Goal: Register for event/course

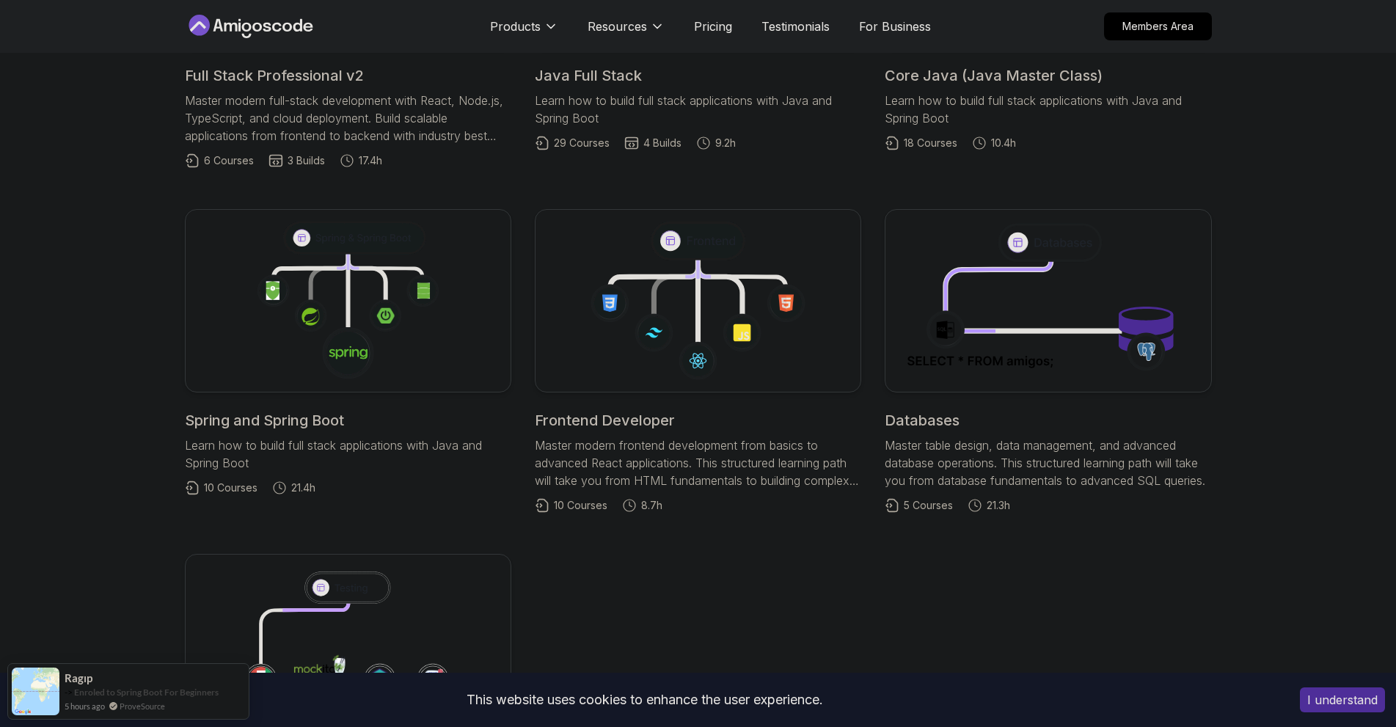
scroll to position [244, 0]
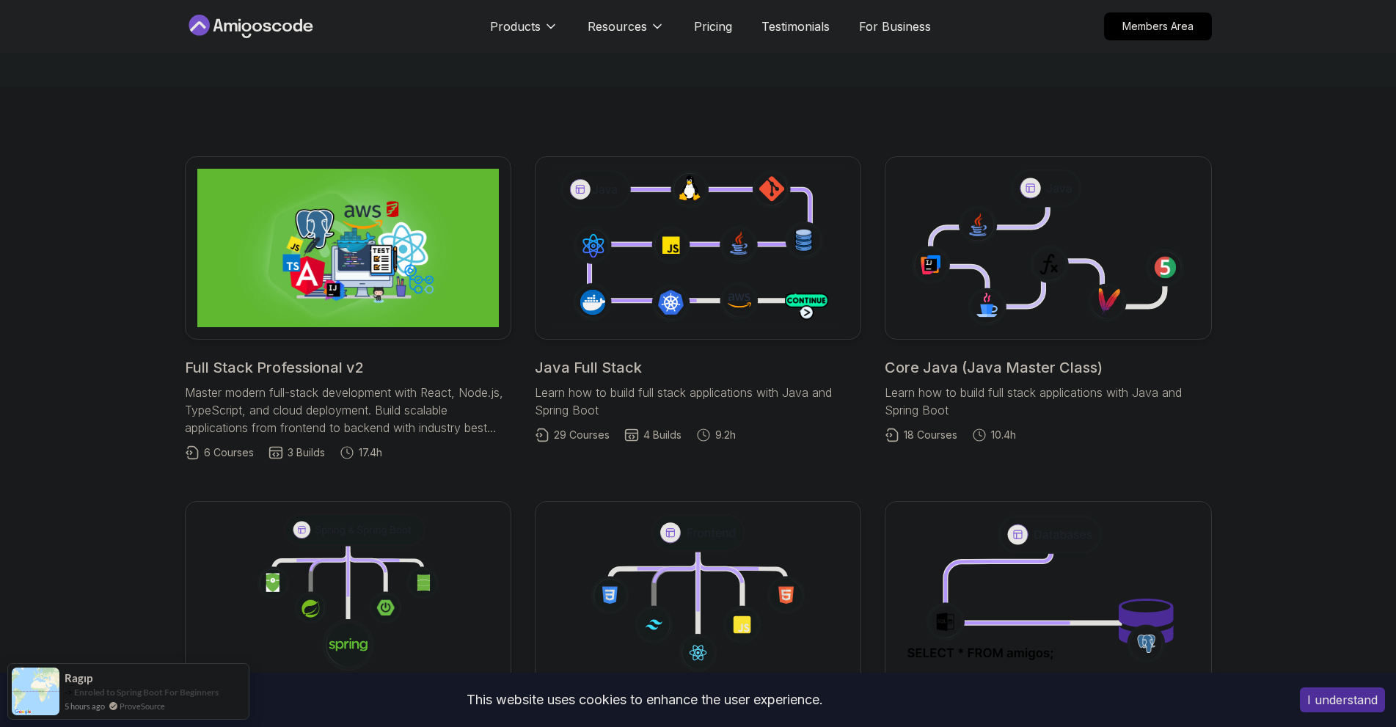
click at [262, 381] on link "Full Stack Professional v2 Master modern full-stack development with React, Nod…" at bounding box center [348, 308] width 327 height 304
click at [258, 378] on h2 "Full Stack Professional v2" at bounding box center [348, 367] width 327 height 21
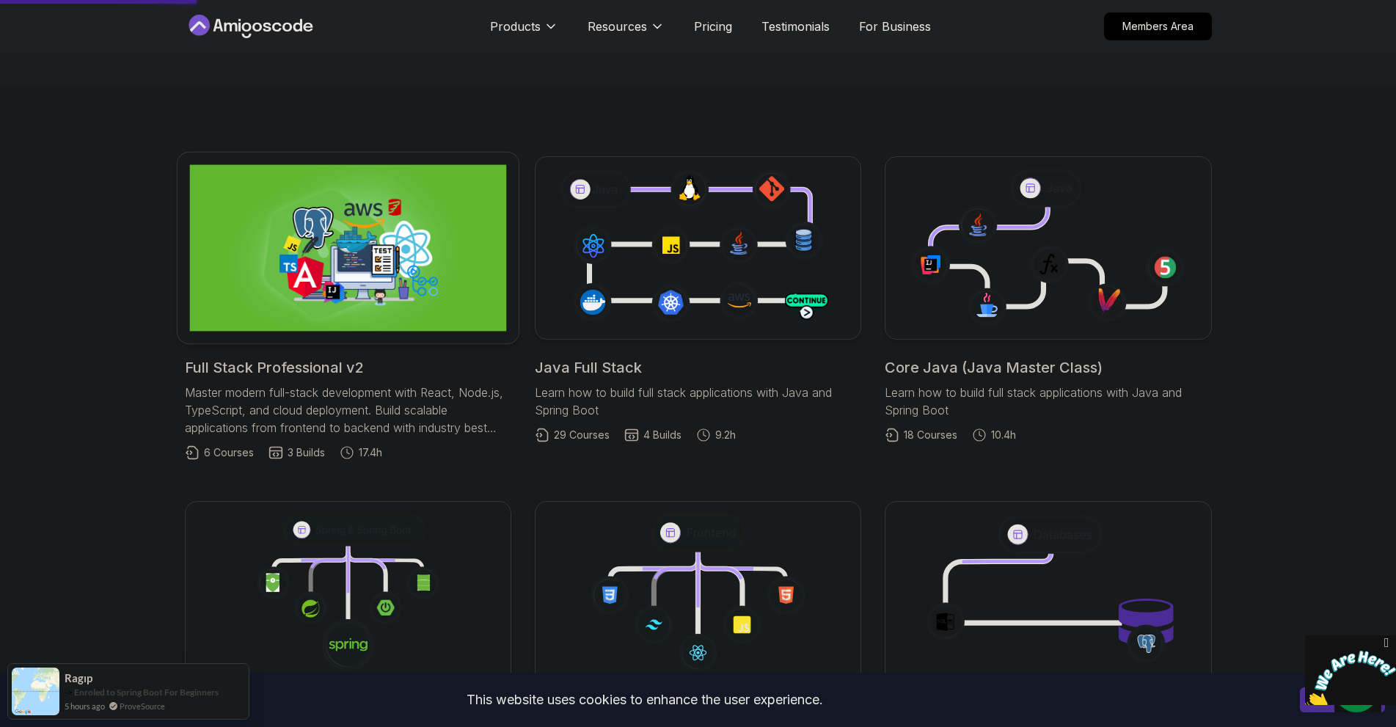
scroll to position [0, 0]
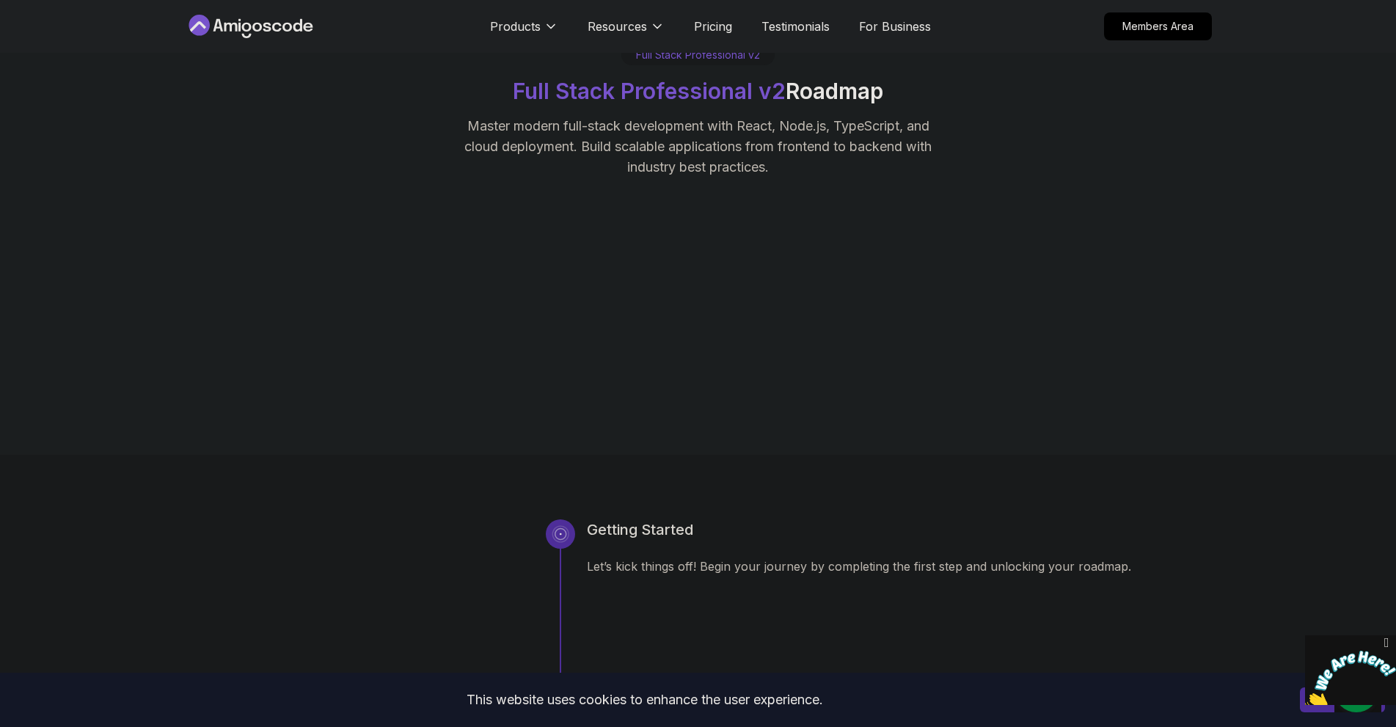
scroll to position [489, 0]
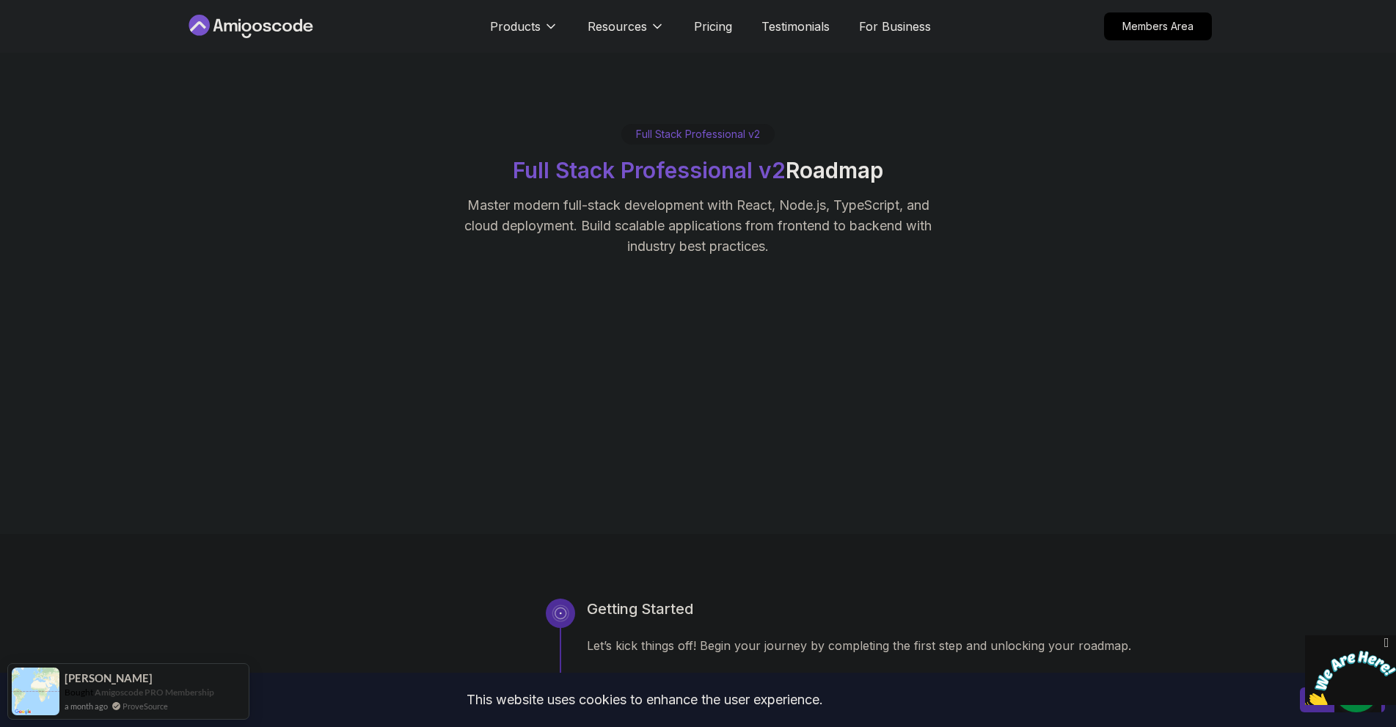
scroll to position [367, 0]
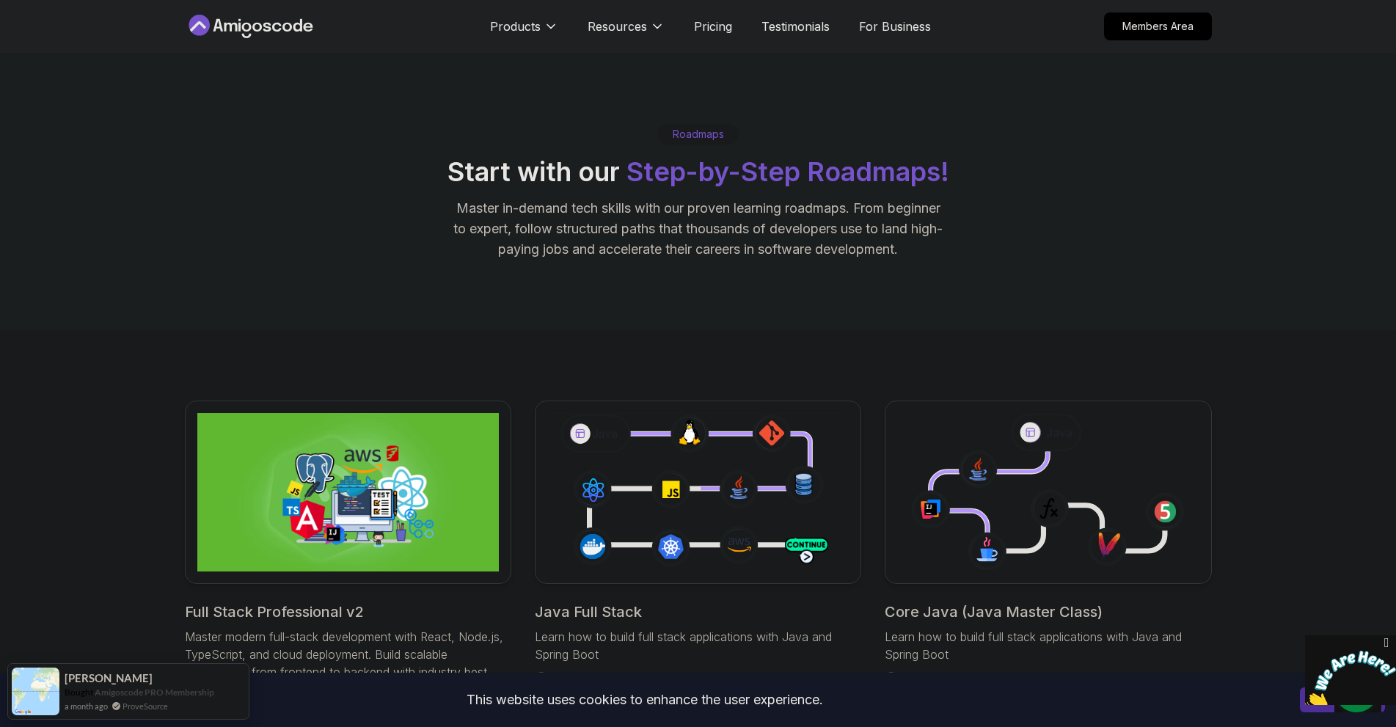
click at [230, 38] on icon at bounding box center [251, 26] width 132 height 23
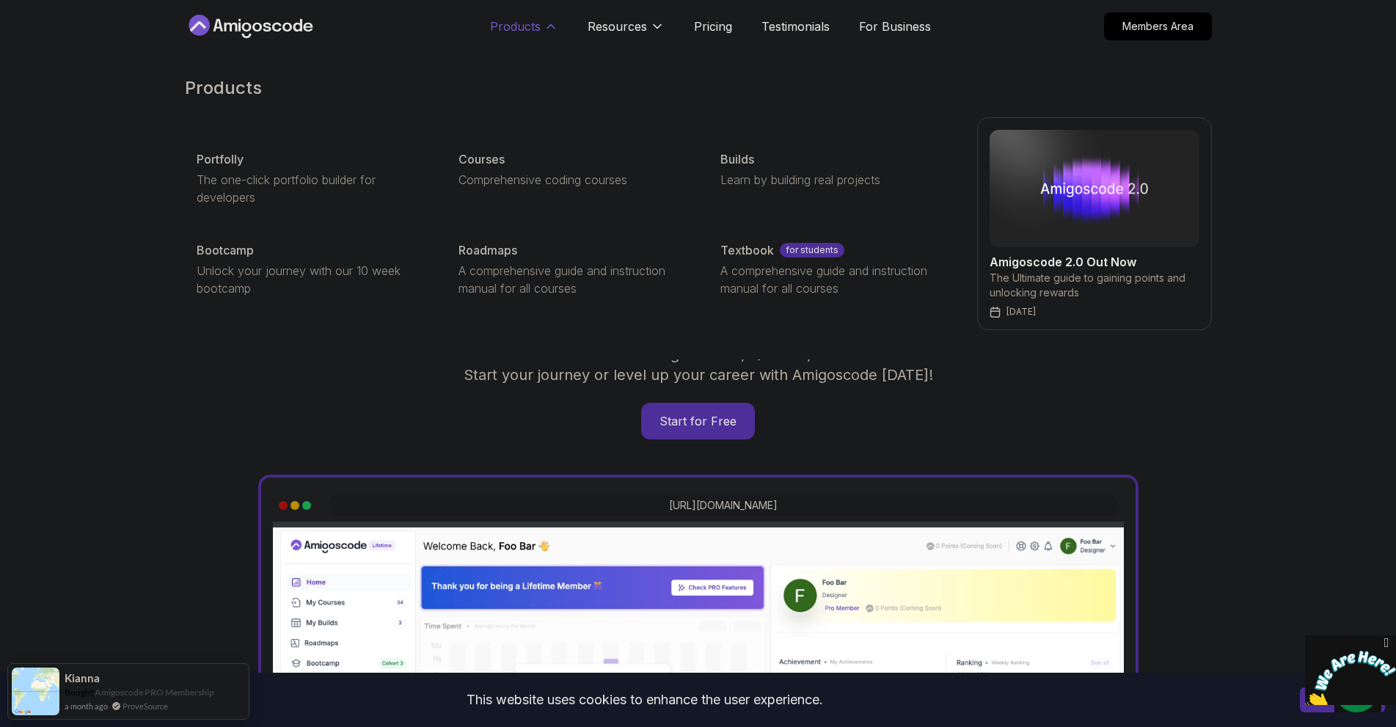
click at [510, 26] on p "Products" at bounding box center [515, 27] width 51 height 18
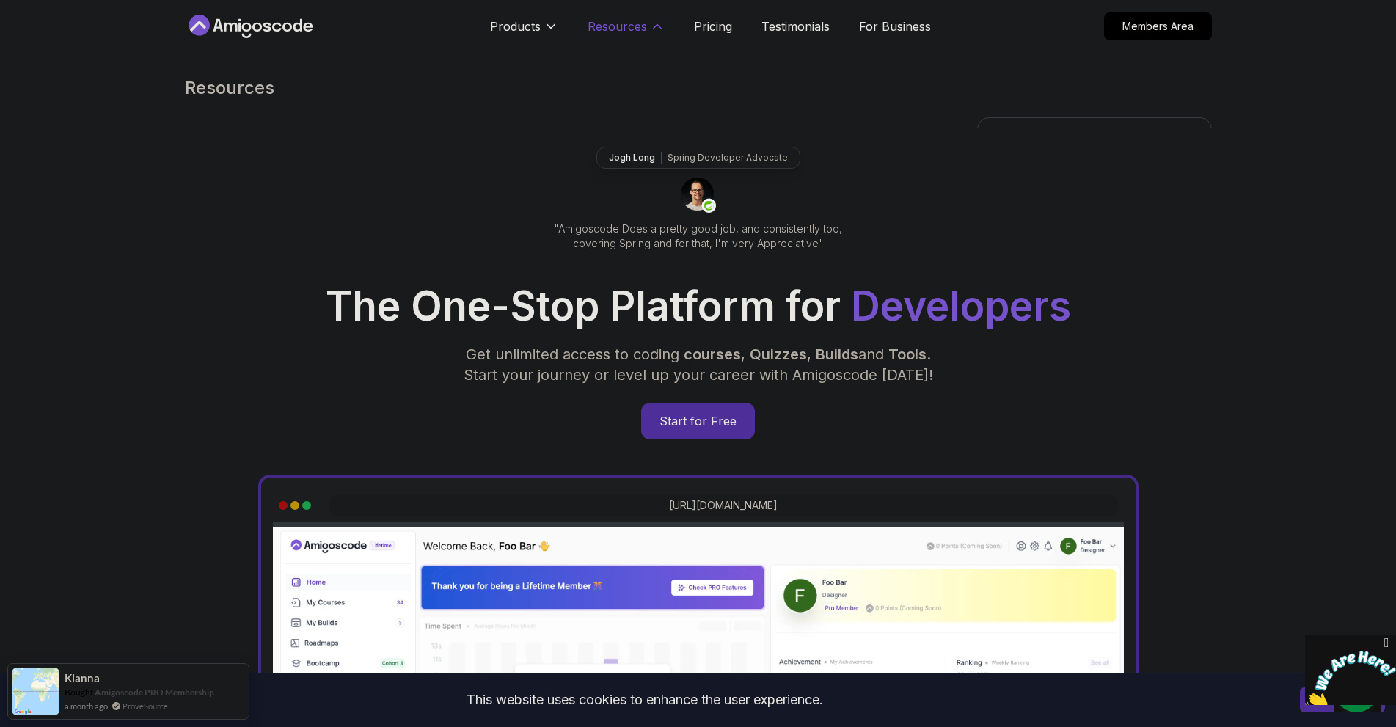
click at [617, 18] on p "Resources" at bounding box center [617, 27] width 59 height 18
click at [681, 438] on p "Start for Free" at bounding box center [698, 421] width 106 height 34
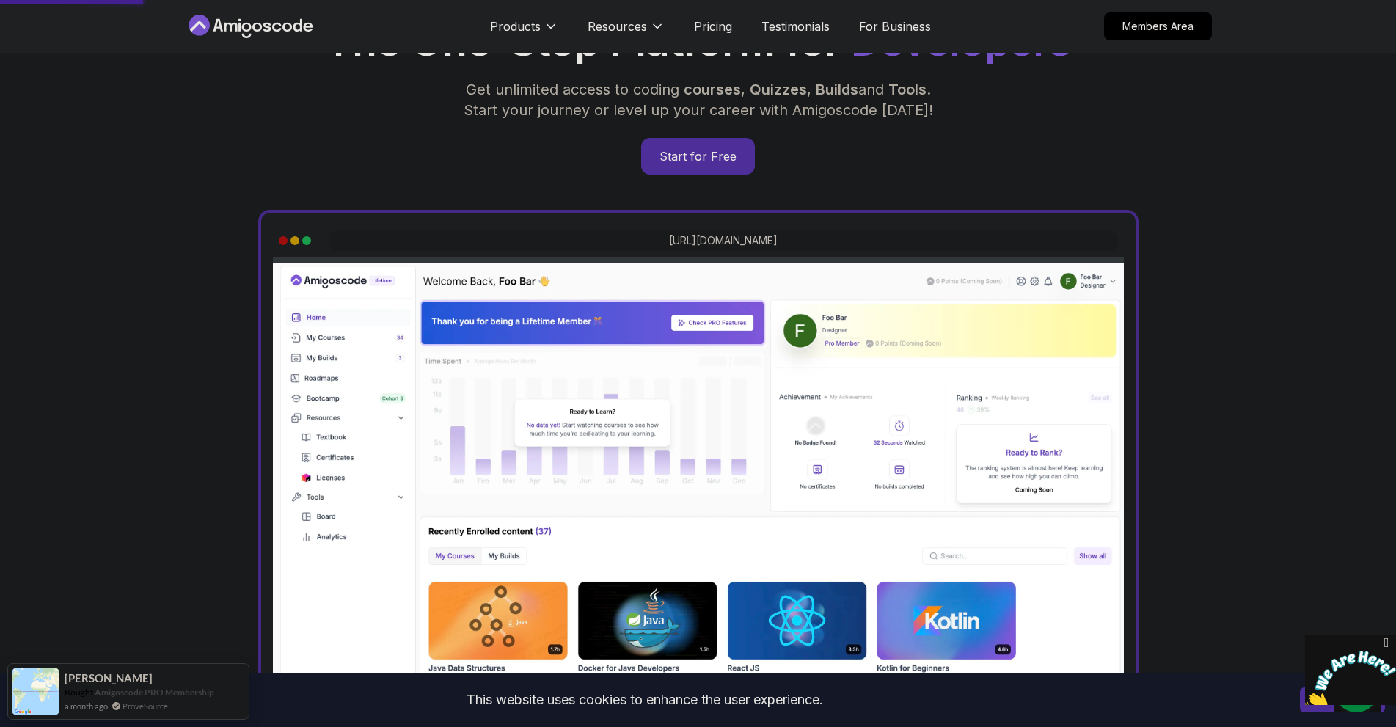
scroll to position [367, 0]
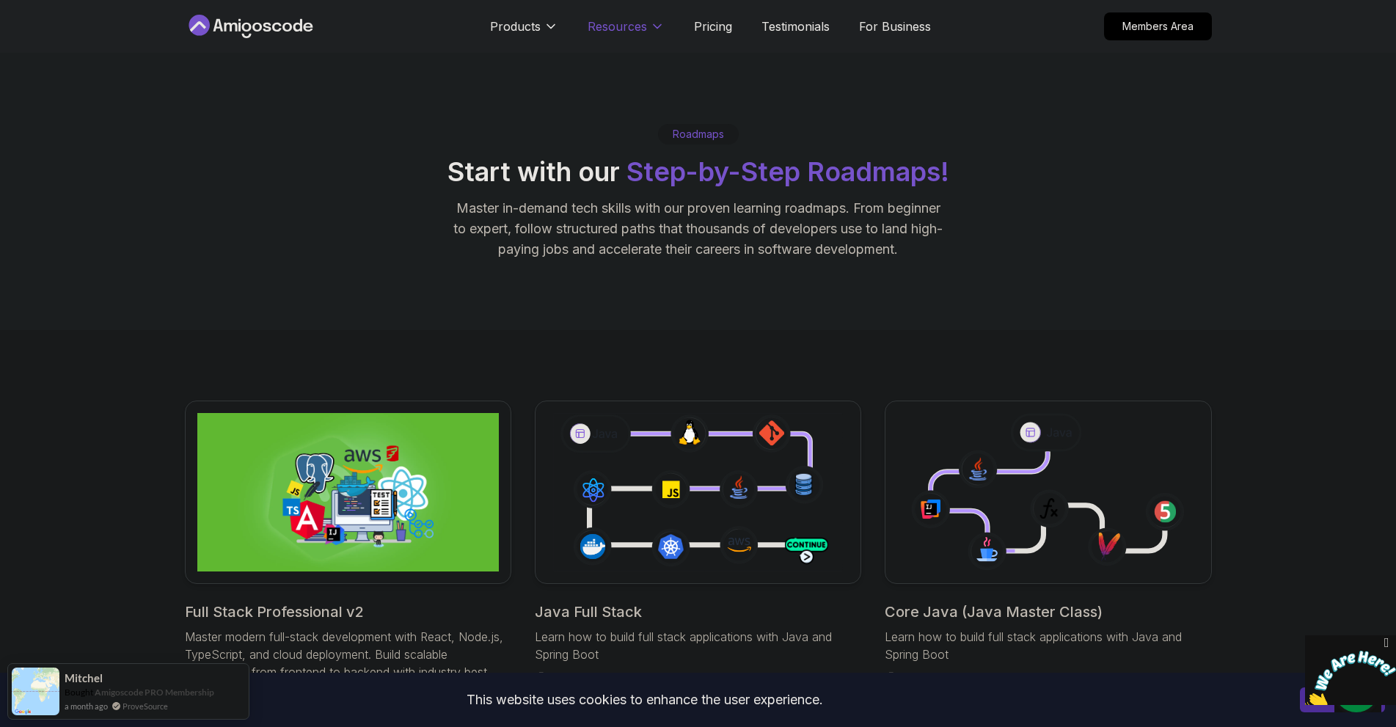
click at [617, 39] on button "Resources" at bounding box center [626, 32] width 77 height 29
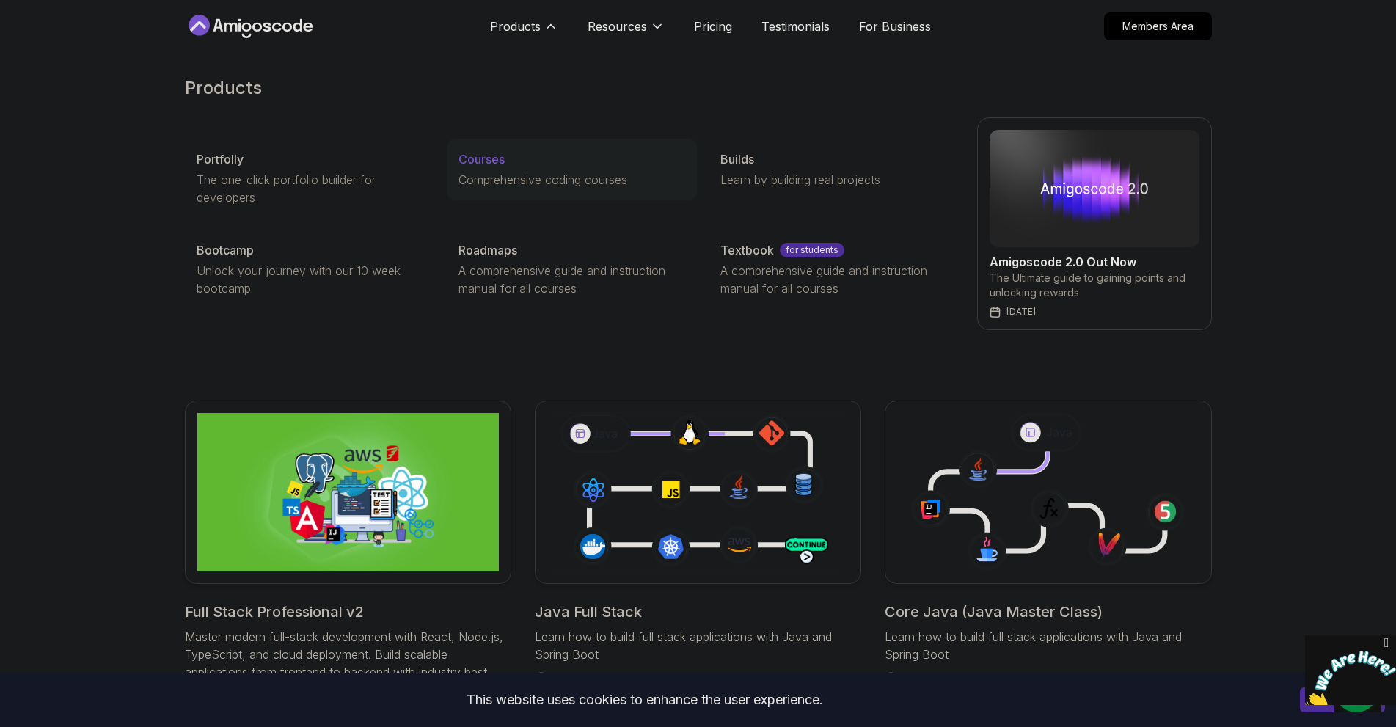
click at [481, 157] on p "Courses" at bounding box center [482, 159] width 46 height 18
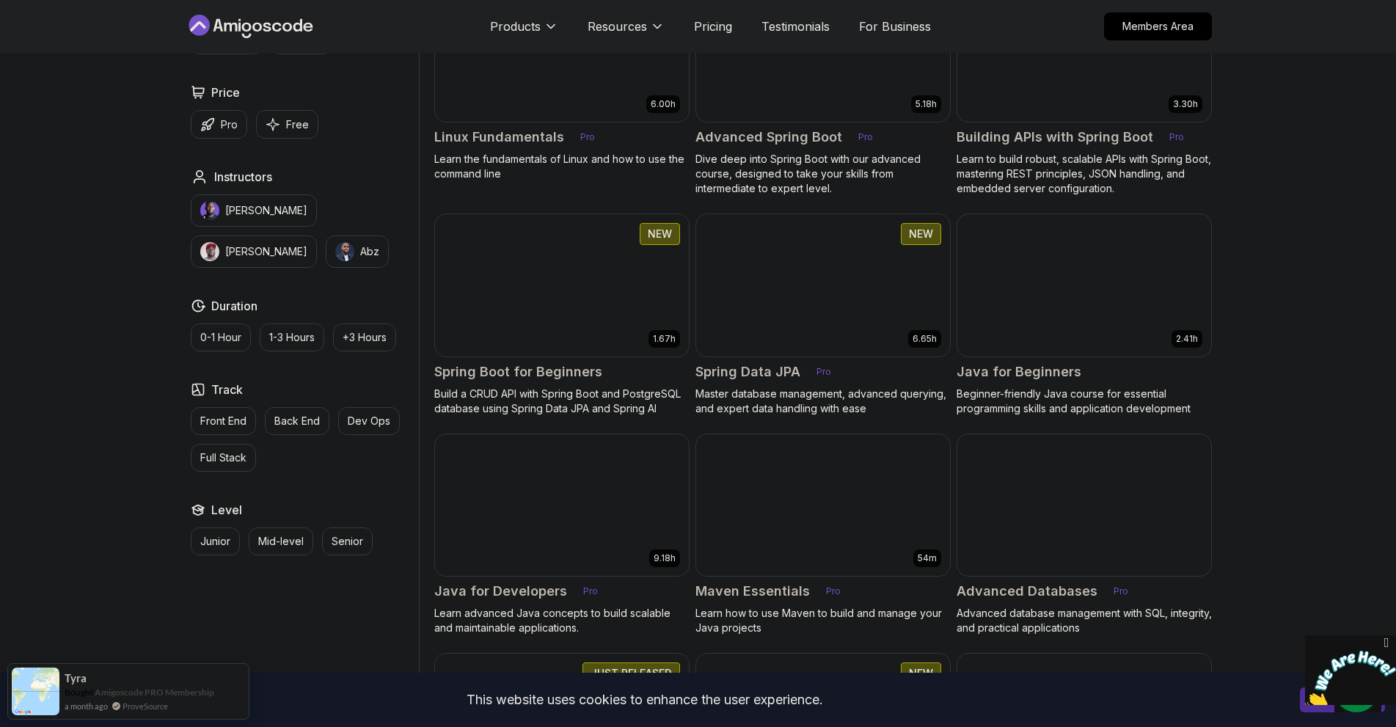
scroll to position [489, 0]
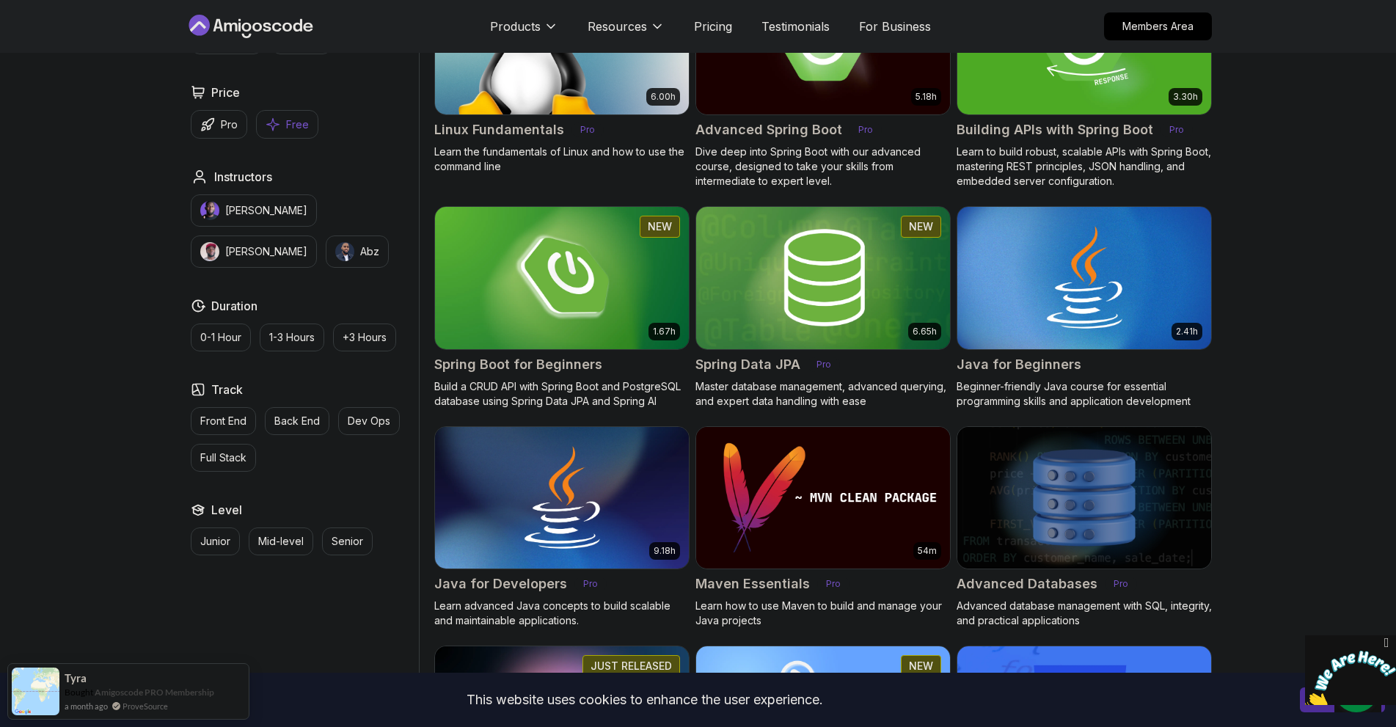
click at [309, 132] on p "Free" at bounding box center [297, 124] width 23 height 15
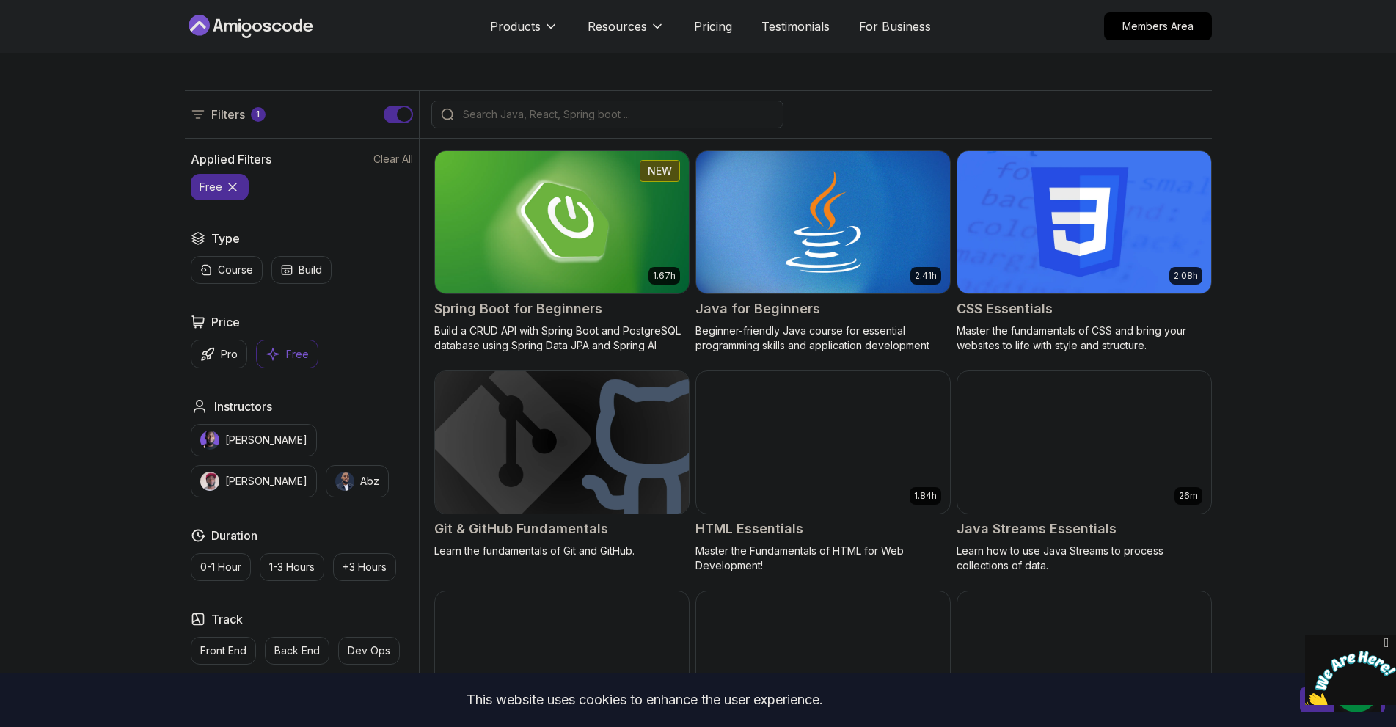
scroll to position [244, 0]
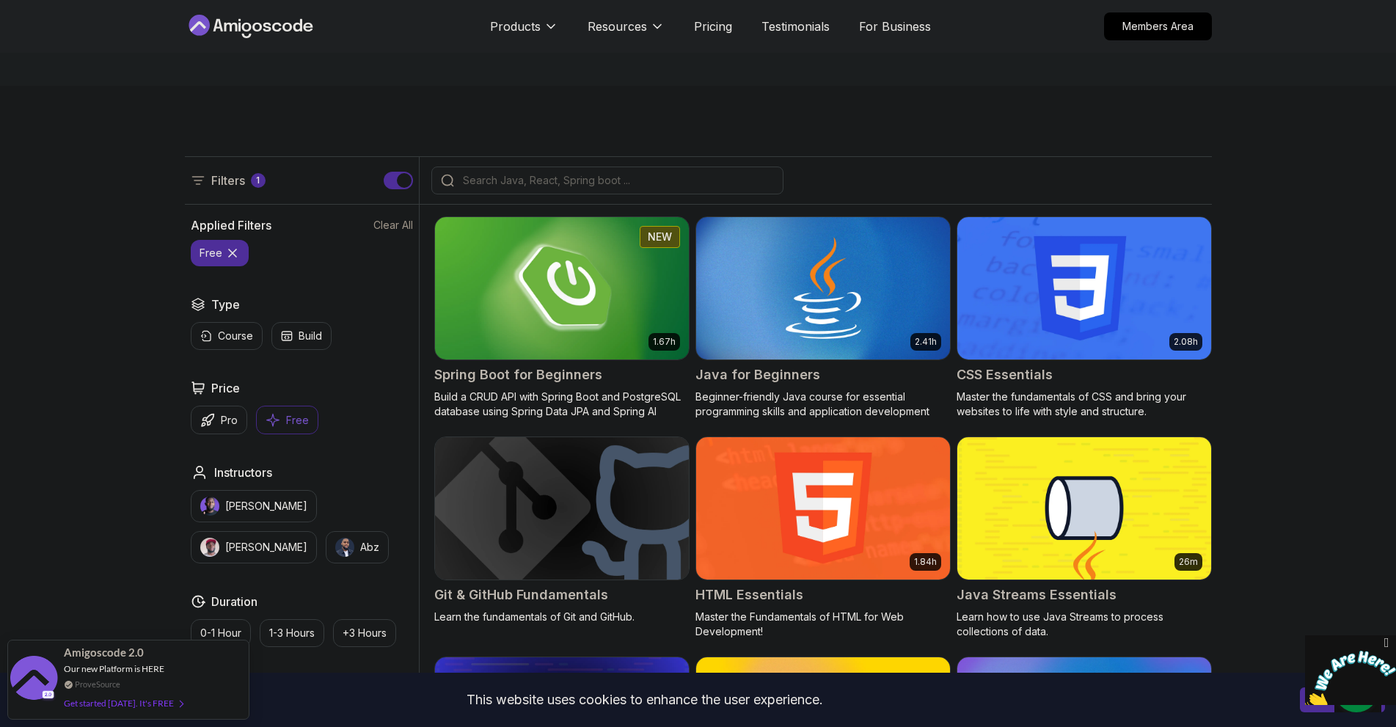
click at [636, 318] on img at bounding box center [562, 288] width 266 height 149
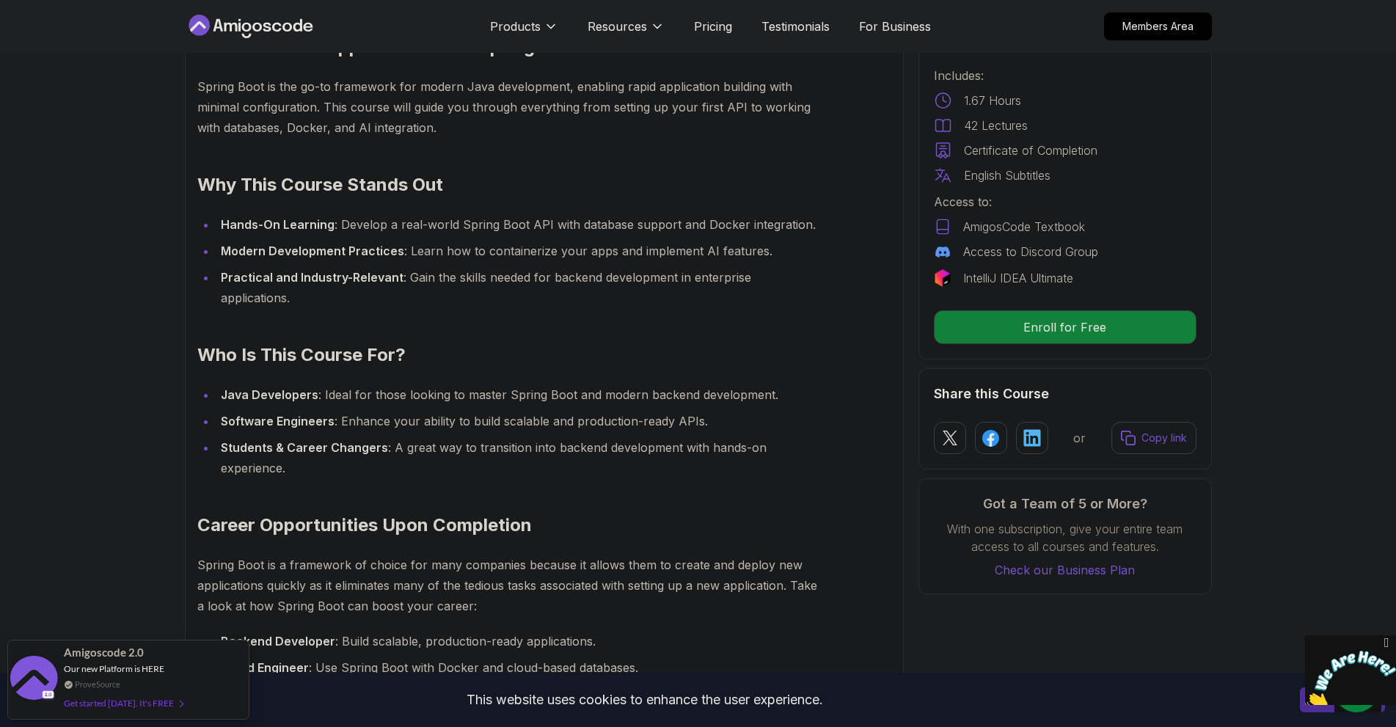
scroll to position [979, 0]
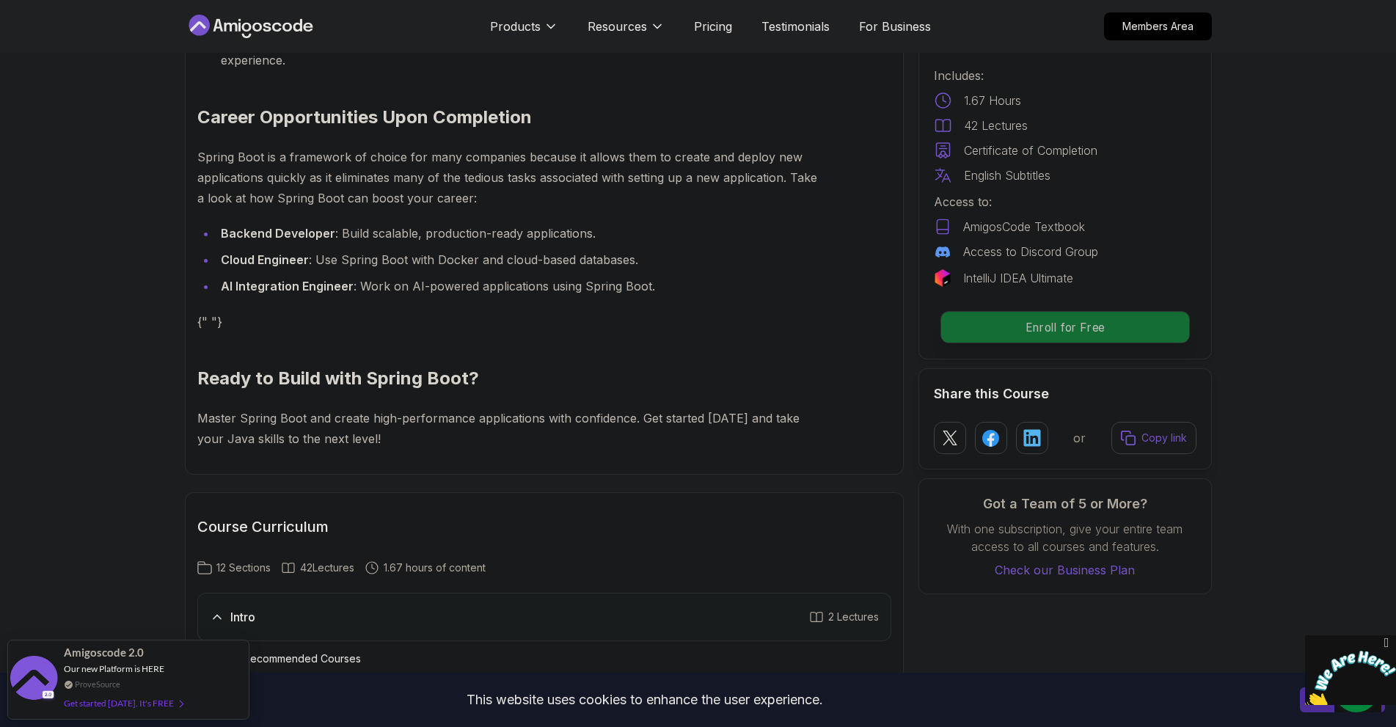
click at [1151, 343] on p "Enroll for Free" at bounding box center [1065, 327] width 248 height 31
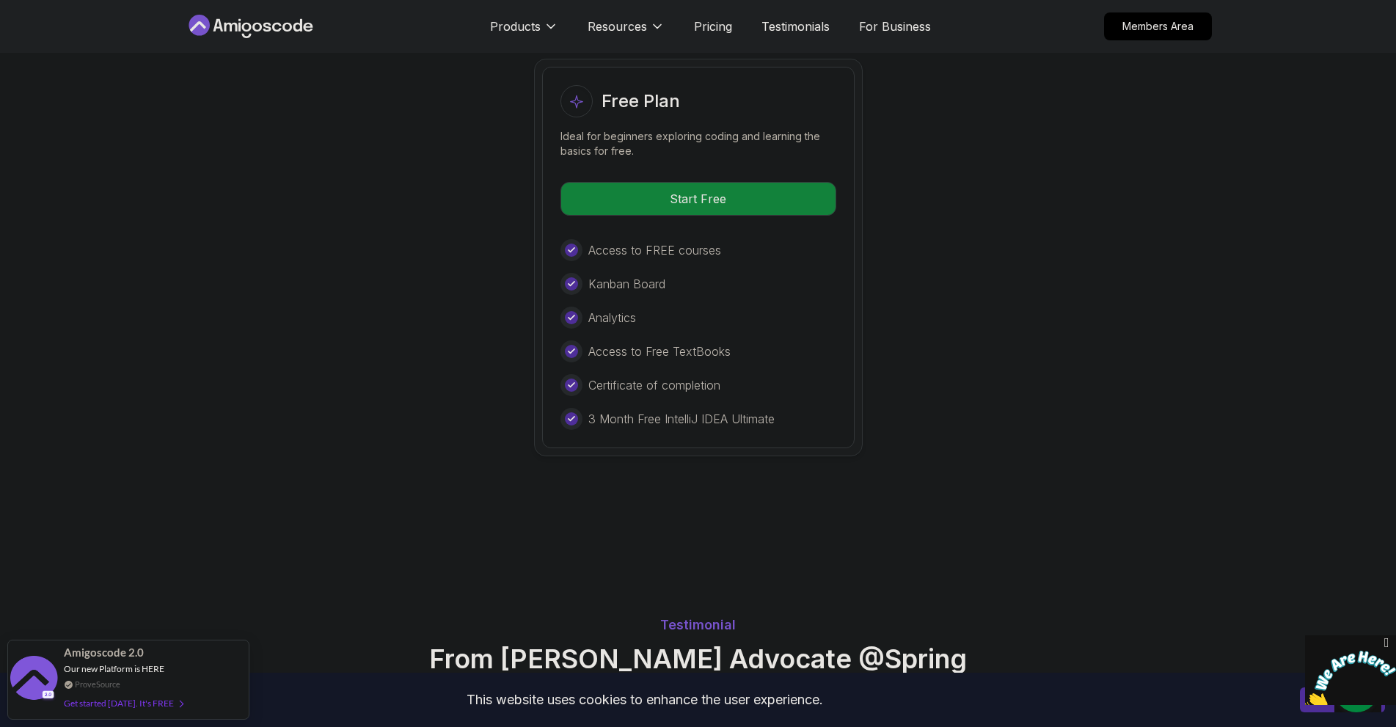
scroll to position [3097, 0]
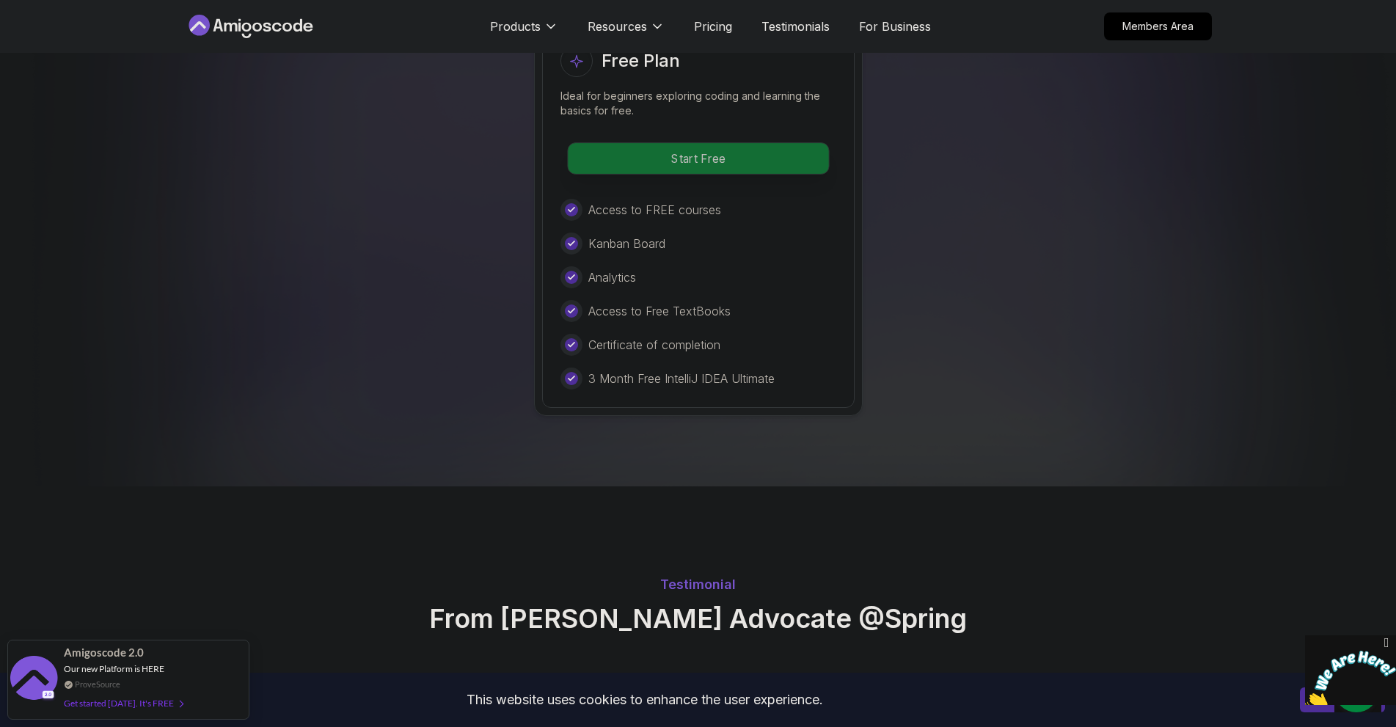
click at [779, 174] on p "Start Free" at bounding box center [698, 158] width 261 height 31
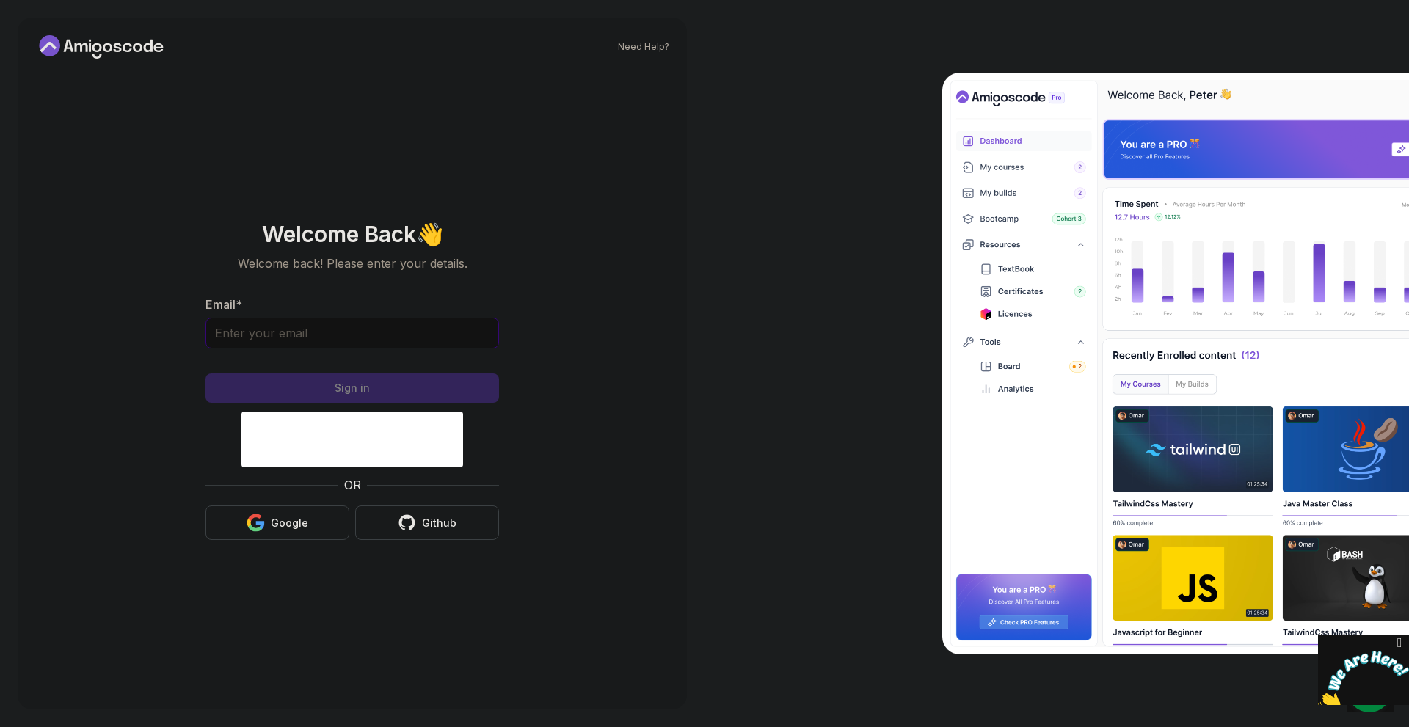
click at [382, 333] on input "Email *" at bounding box center [352, 333] width 294 height 31
drag, startPoint x: 589, startPoint y: 456, endPoint x: 554, endPoint y: 474, distance: 38.7
click at [588, 456] on section "Welcome Back 👋 Welcome back! Please enter your details. Email * Sign in OR Goog…" at bounding box center [352, 381] width 493 height 347
click at [272, 524] on div "Google" at bounding box center [289, 523] width 37 height 15
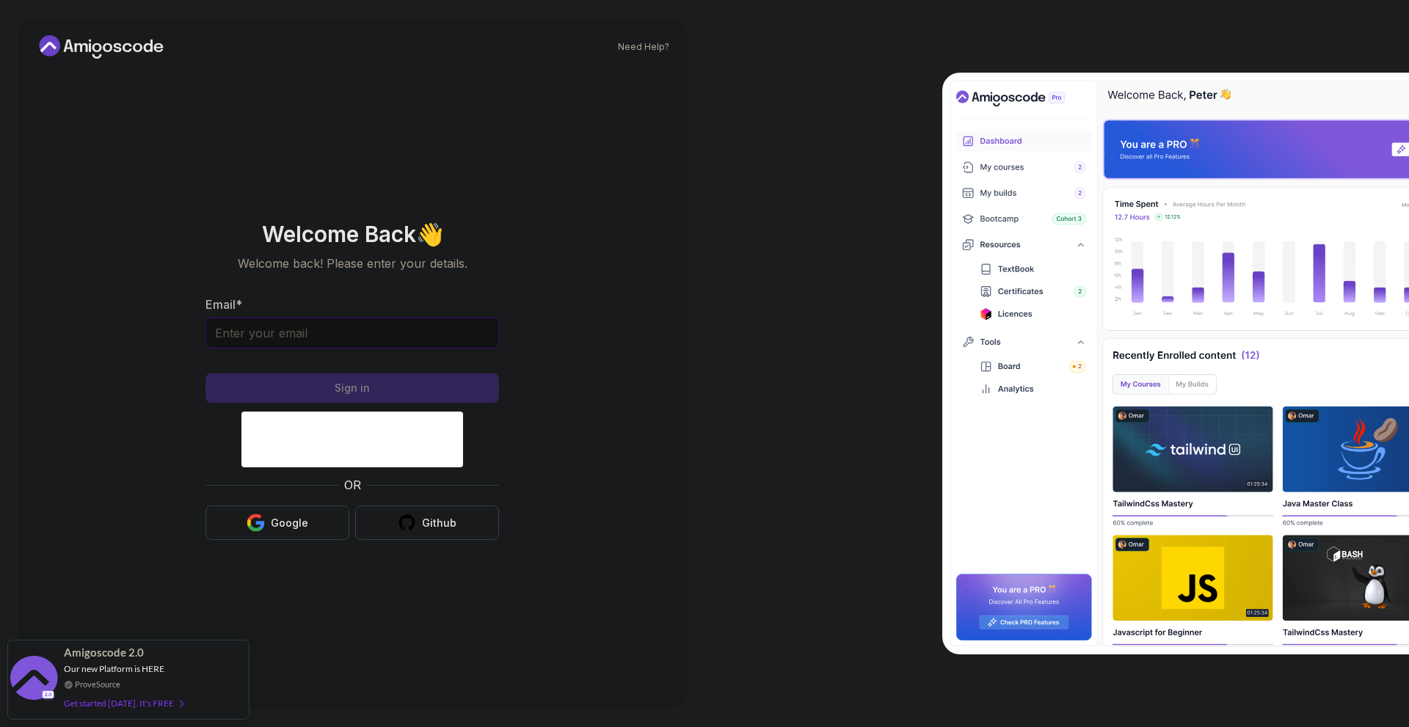
click at [349, 341] on input "Email *" at bounding box center [352, 333] width 294 height 31
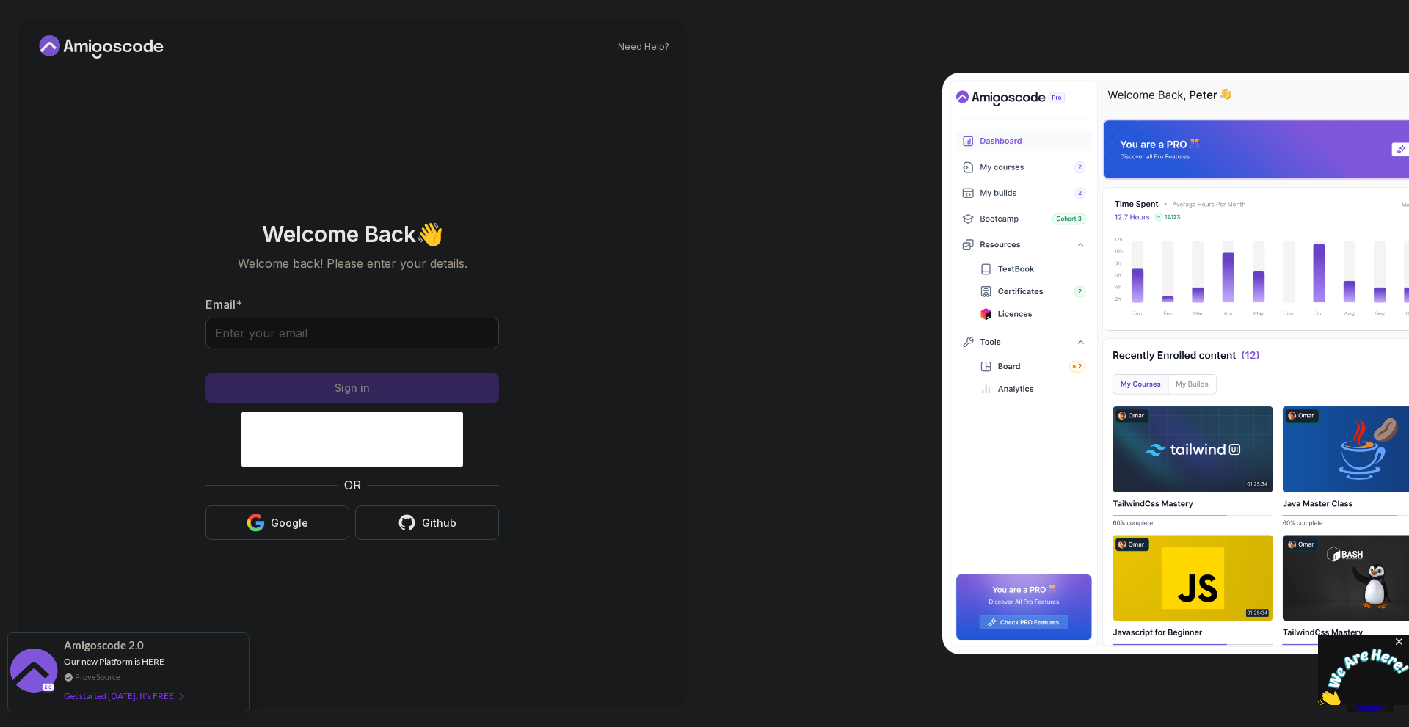
click at [137, 703] on div "Get started [DATE]. It's FREE" at bounding box center [123, 696] width 119 height 17
drag, startPoint x: 382, startPoint y: 338, endPoint x: 379, endPoint y: 348, distance: 9.8
click at [382, 338] on input "Email *" at bounding box center [352, 333] width 294 height 31
type input "artor906@gmail.com"
click at [277, 538] on button "Google" at bounding box center [277, 523] width 144 height 34
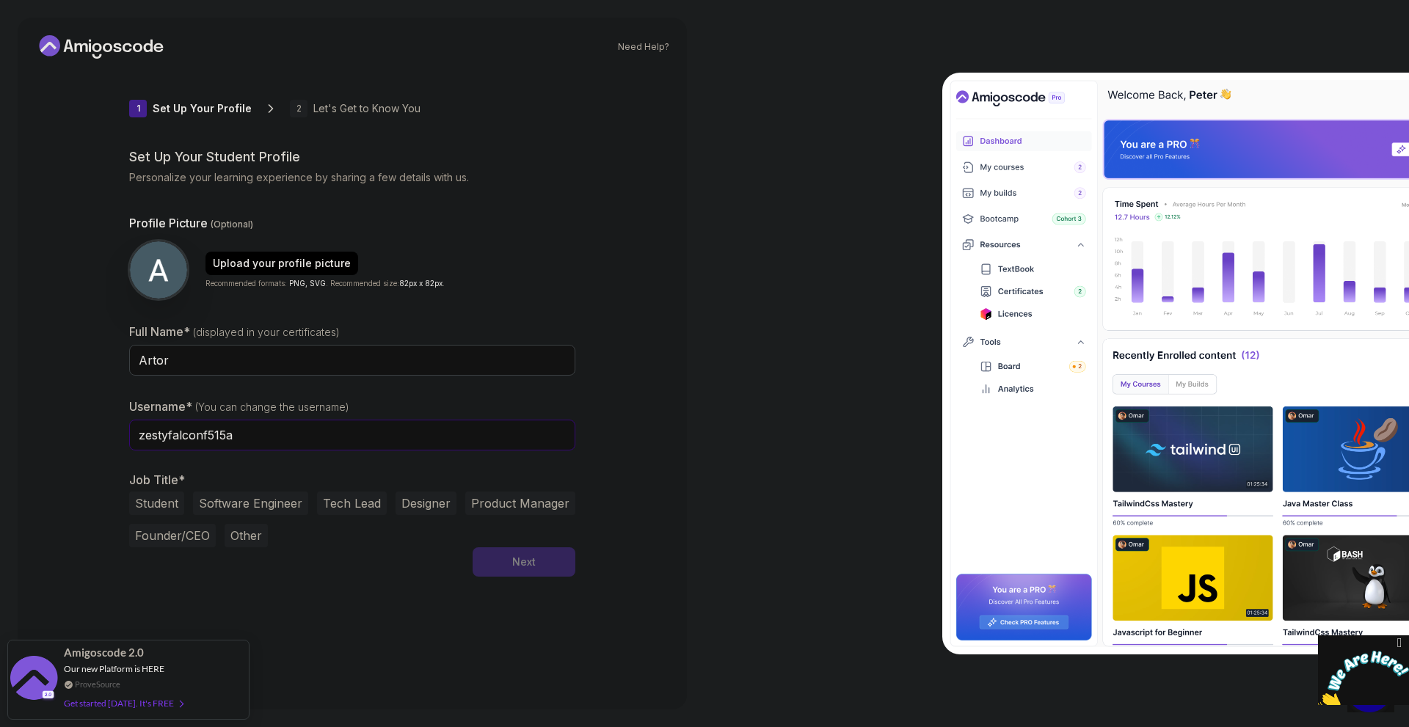
click at [412, 451] on input "zestyfalconf515a" at bounding box center [352, 435] width 446 height 31
type input "َ"
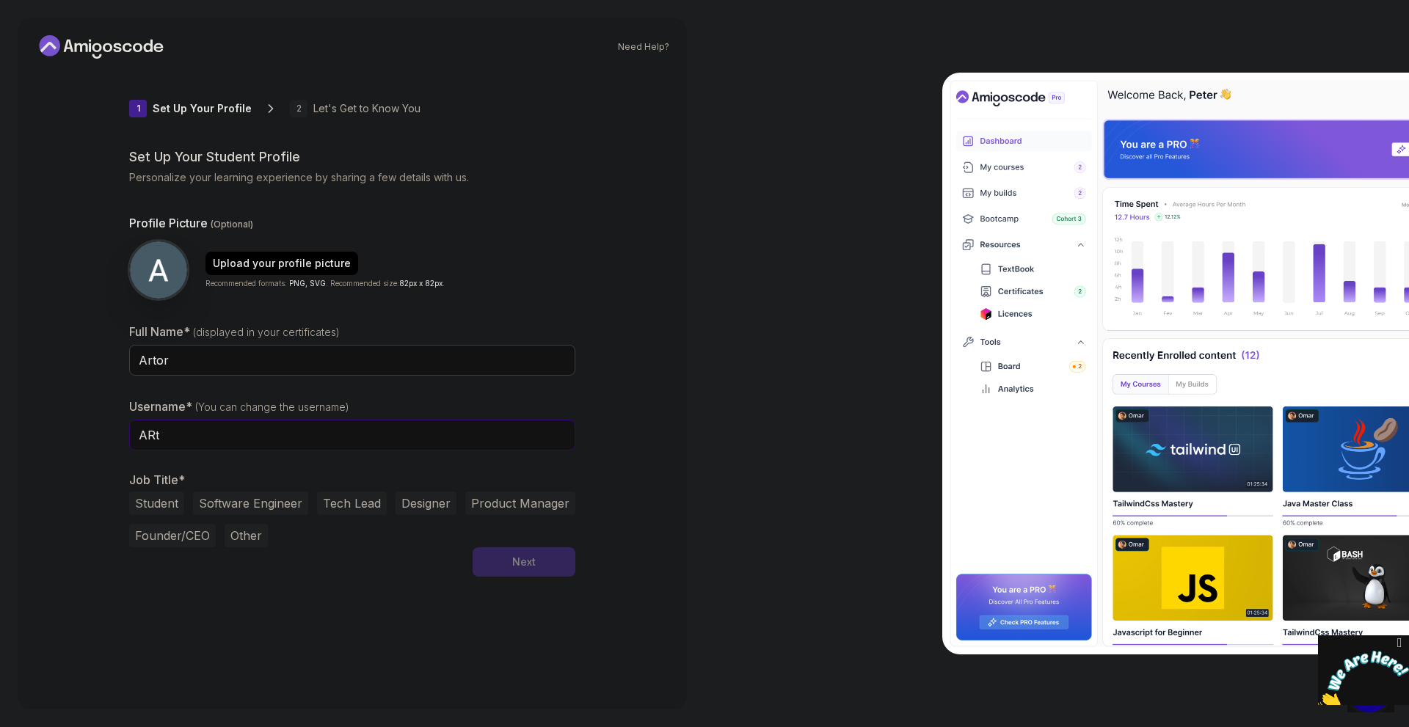
type input "ARtor"
drag, startPoint x: 163, startPoint y: 536, endPoint x: 194, endPoint y: 536, distance: 30.8
click at [162, 515] on button "Student" at bounding box center [156, 503] width 55 height 23
click at [250, 515] on button "Software Engineer" at bounding box center [250, 503] width 115 height 23
click at [575, 577] on button "Next" at bounding box center [524, 561] width 103 height 29
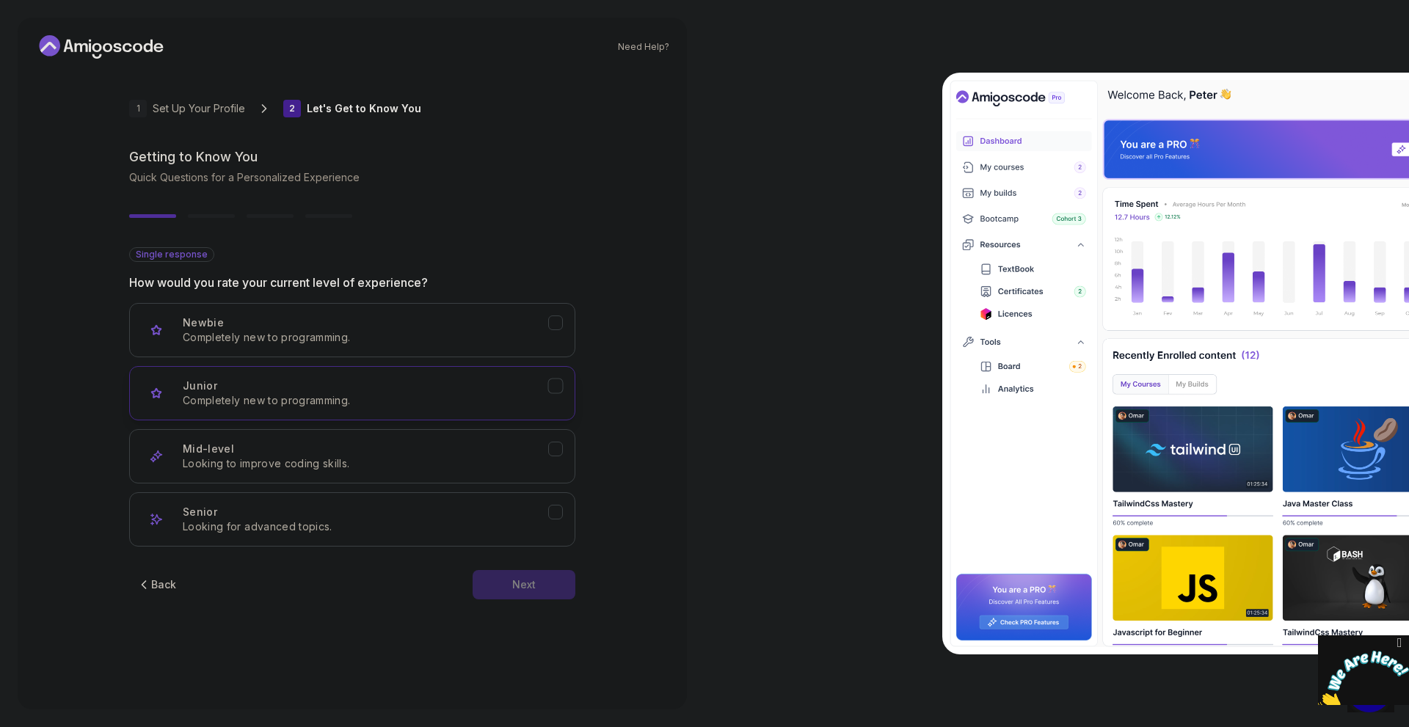
click at [448, 408] on p "Completely new to programming." at bounding box center [365, 400] width 365 height 15
click at [489, 471] on div "Mid-level Looking to improve coding skills." at bounding box center [365, 456] width 365 height 29
click at [536, 592] on div "Next" at bounding box center [523, 585] width 23 height 15
click at [563, 330] on icon "Backend Development" at bounding box center [556, 323] width 14 height 14
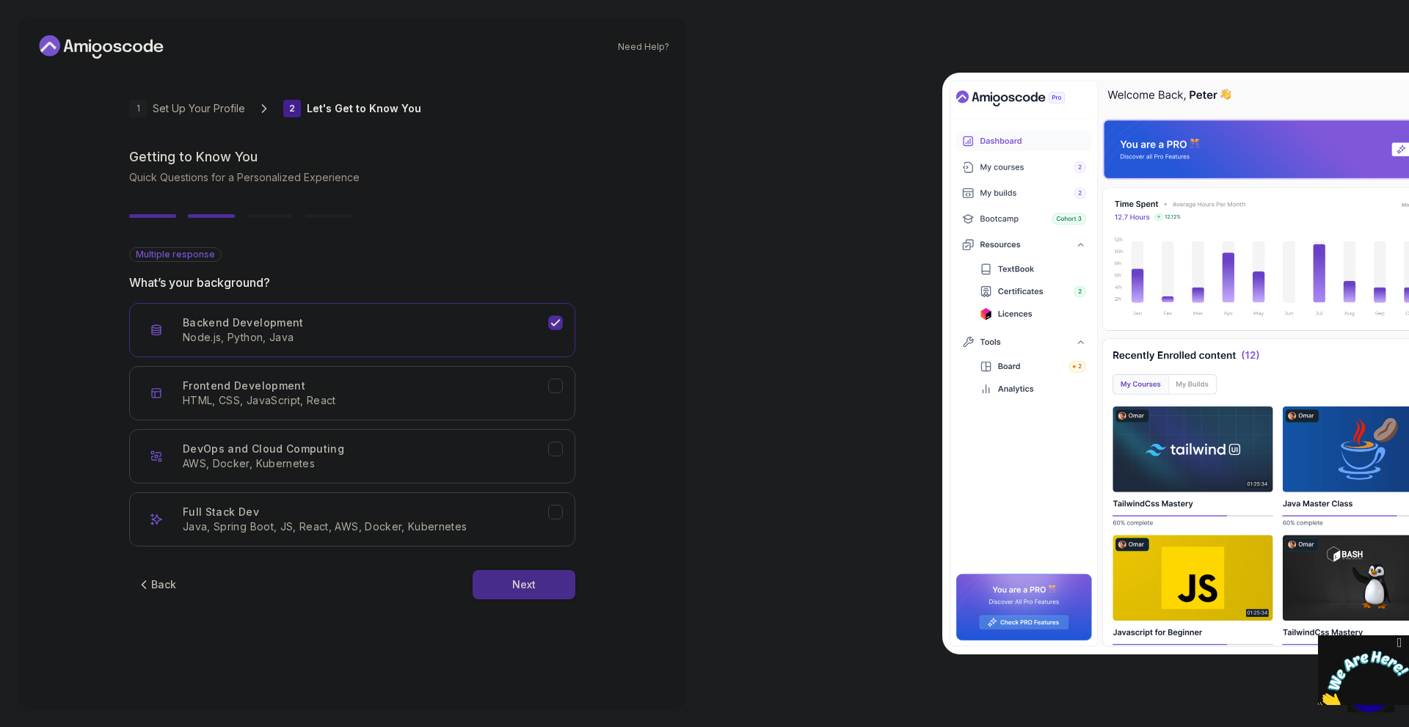
click at [536, 592] on div "Next" at bounding box center [523, 585] width 23 height 15
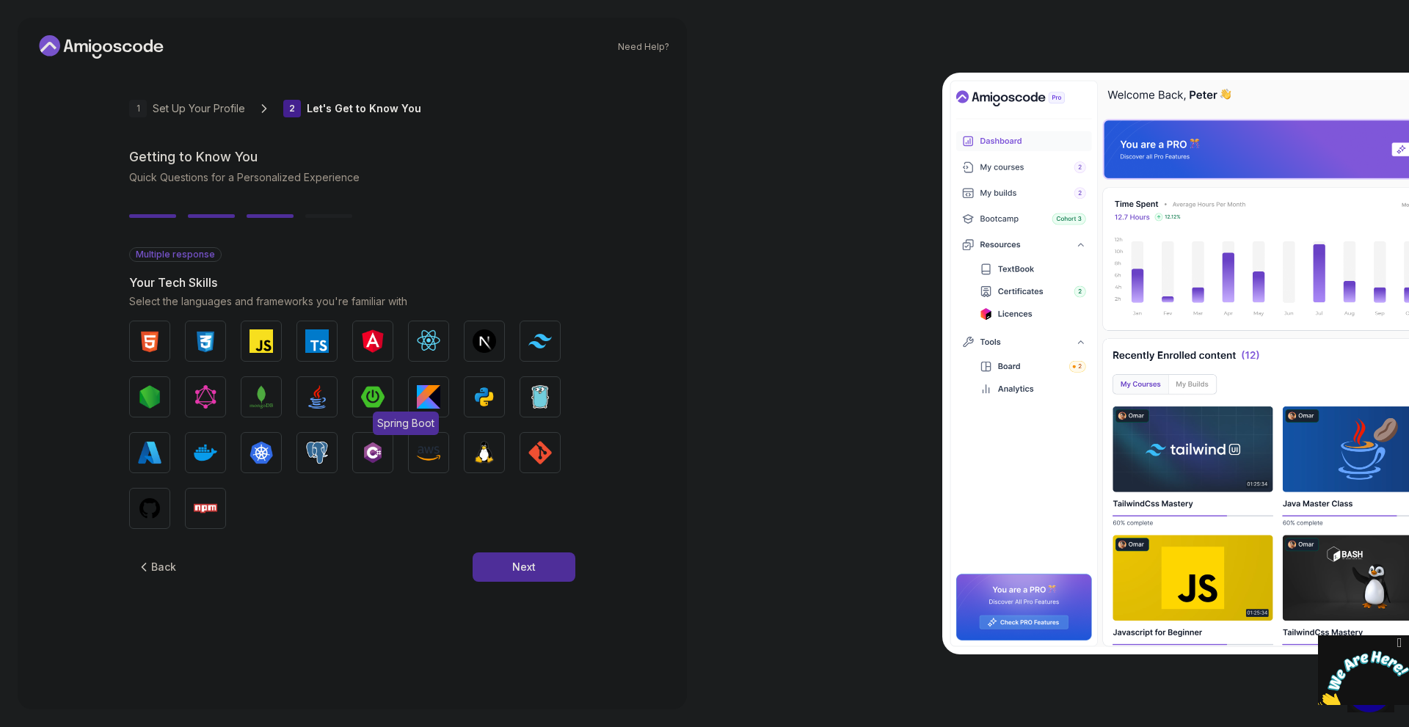
click at [368, 409] on img "button" at bounding box center [372, 396] width 23 height 23
click at [315, 409] on img "button" at bounding box center [316, 396] width 23 height 23
click at [316, 409] on img "button" at bounding box center [316, 396] width 23 height 23
click at [318, 409] on img "button" at bounding box center [316, 396] width 23 height 23
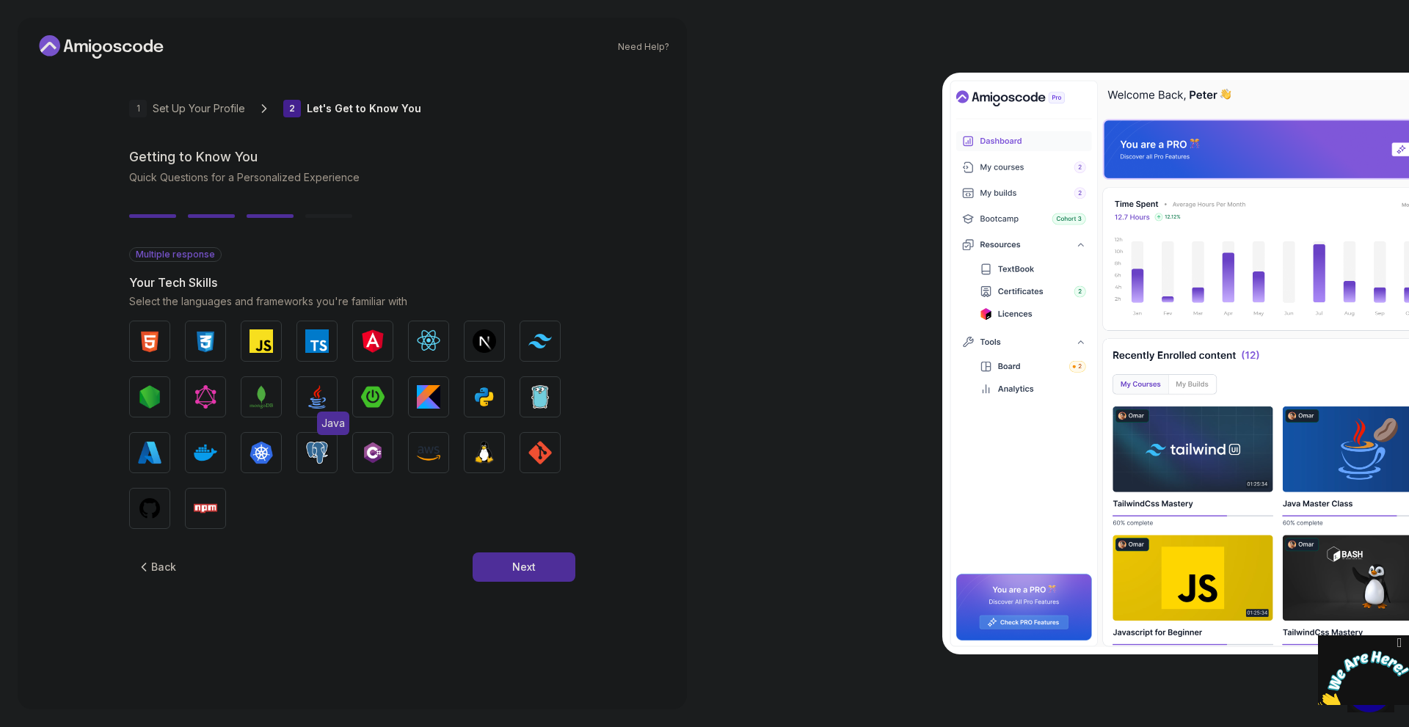
click at [318, 409] on img "button" at bounding box center [316, 396] width 23 height 23
click at [364, 409] on img "button" at bounding box center [372, 396] width 23 height 23
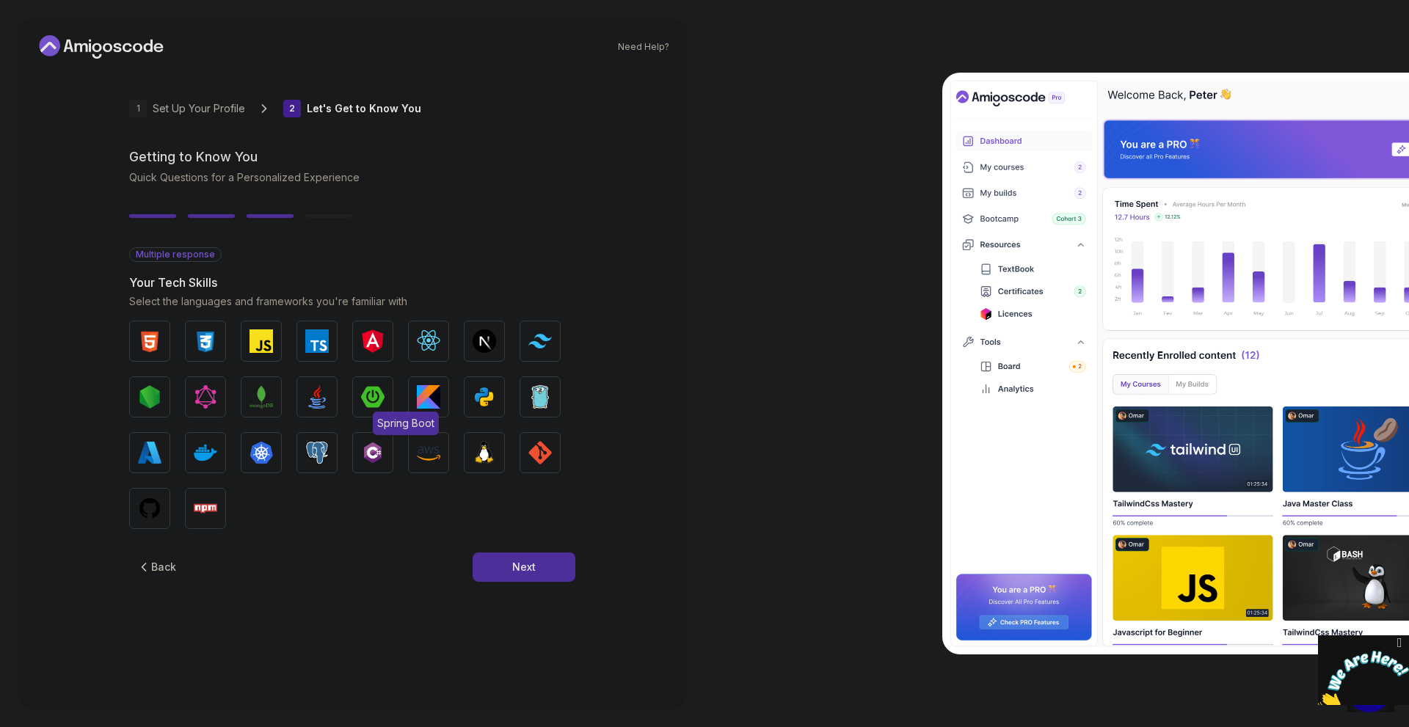
click at [364, 409] on img "button" at bounding box center [372, 396] width 23 height 23
click at [380, 409] on img "button" at bounding box center [372, 396] width 23 height 23
drag, startPoint x: 380, startPoint y: 424, endPoint x: 256, endPoint y: 436, distance: 124.6
click at [379, 409] on img "button" at bounding box center [372, 396] width 23 height 23
click at [308, 353] on img "button" at bounding box center [316, 340] width 23 height 23
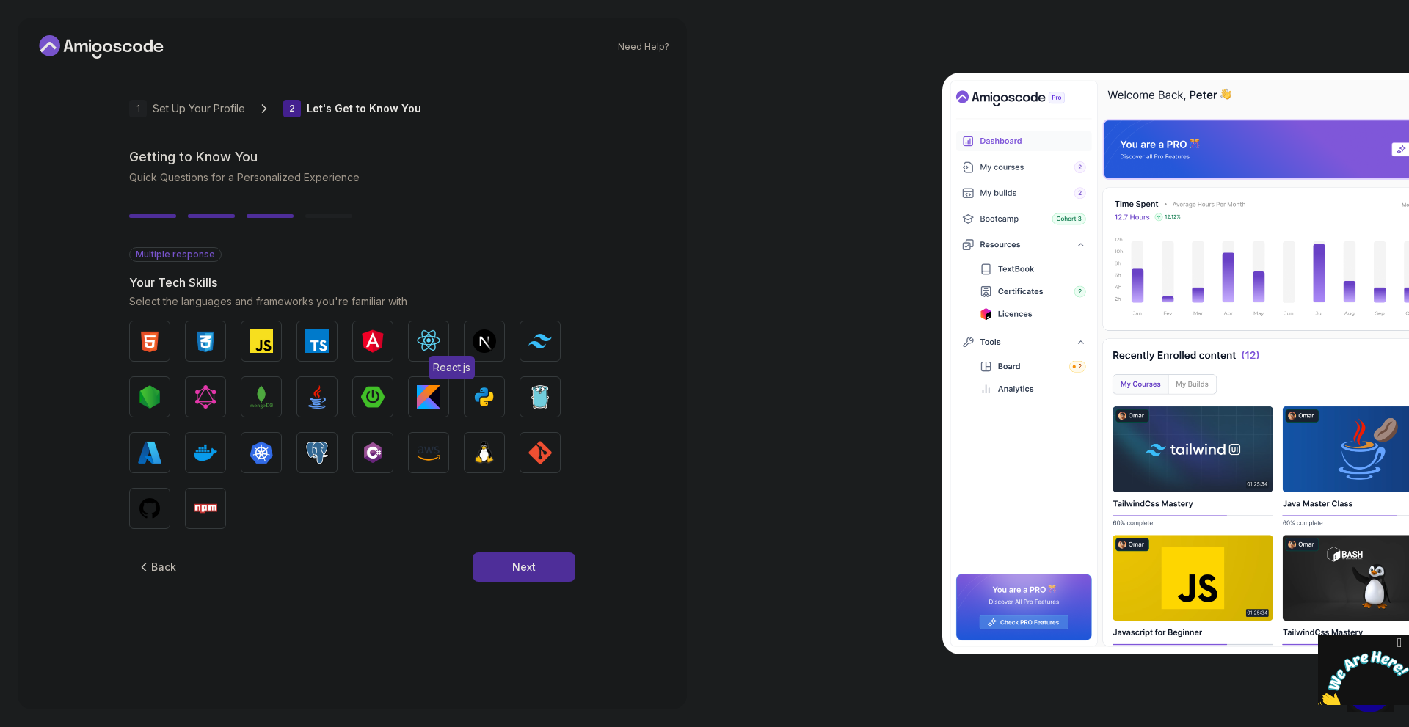
click at [412, 352] on button "React.js" at bounding box center [428, 341] width 41 height 41
drag, startPoint x: 440, startPoint y: 377, endPoint x: 522, endPoint y: 423, distance: 93.9
click at [445, 379] on span "React.js" at bounding box center [452, 367] width 46 height 23
drag, startPoint x: 529, startPoint y: 463, endPoint x: 499, endPoint y: 484, distance: 36.4
click at [524, 469] on div "HTML CSS JavaScript TypeScript Angular React.js Next.js Tailwind CSS Node.js Gr…" at bounding box center [352, 425] width 446 height 208
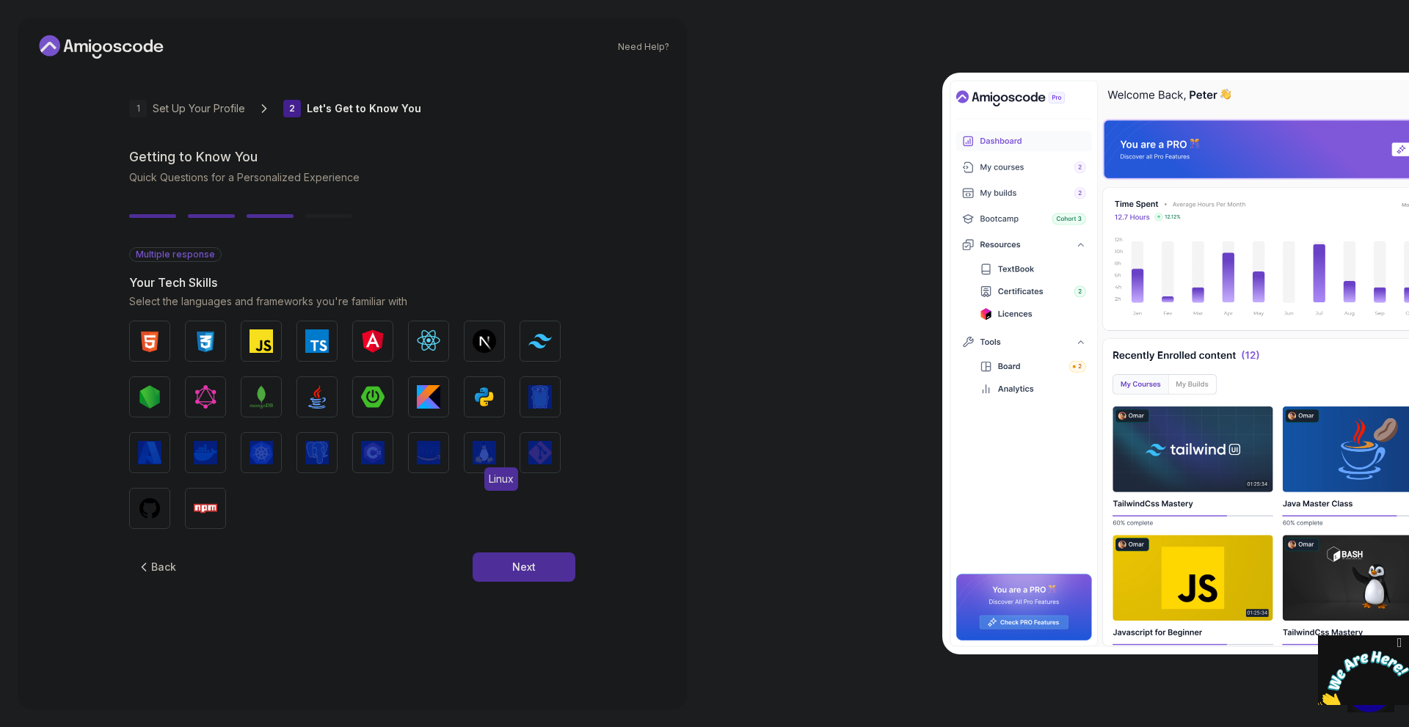
drag, startPoint x: 488, startPoint y: 498, endPoint x: 476, endPoint y: 500, distance: 12.7
click at [487, 473] on button "Linux" at bounding box center [484, 452] width 41 height 41
click at [505, 578] on div "Back Next" at bounding box center [352, 567] width 446 height 76
click at [517, 582] on button "Next" at bounding box center [524, 567] width 103 height 29
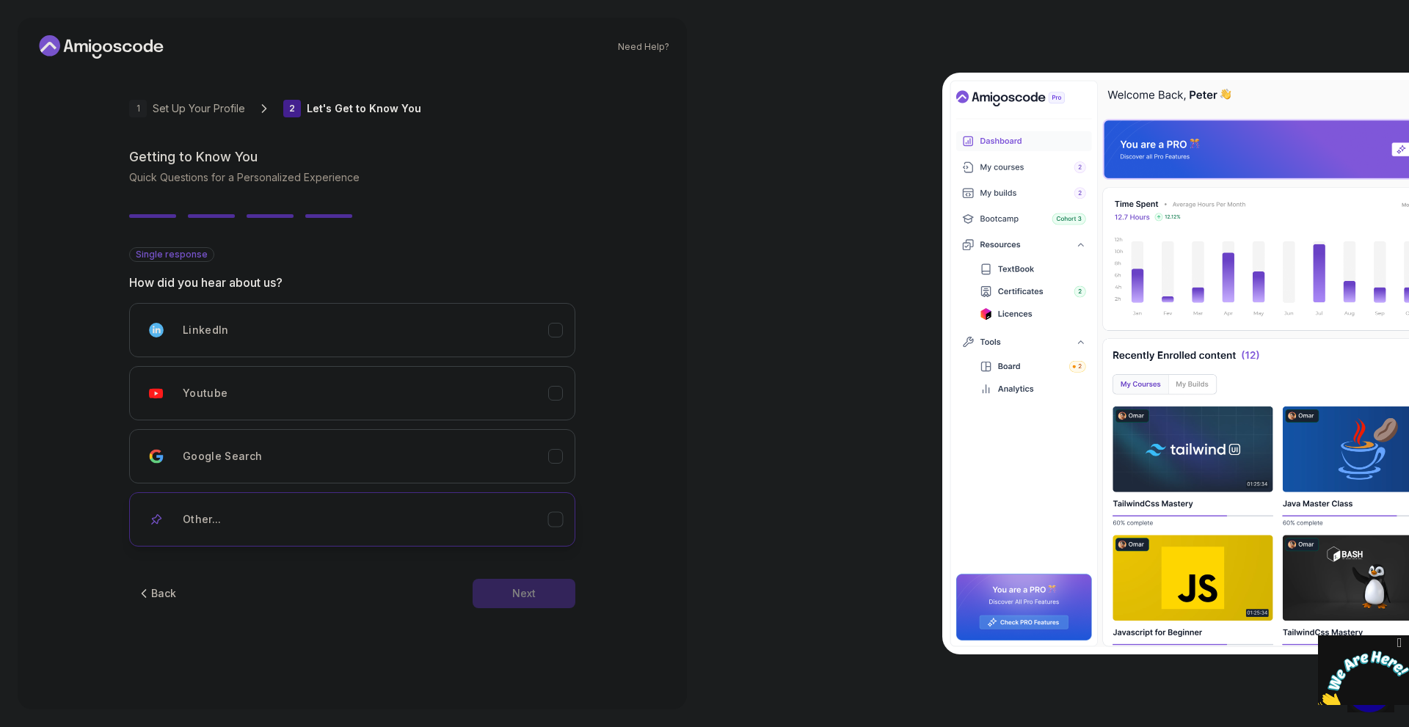
click at [548, 534] on div "Other..." at bounding box center [365, 519] width 365 height 29
click at [568, 534] on button "Other..." at bounding box center [352, 519] width 446 height 54
click at [530, 470] on div "Google Search" at bounding box center [365, 456] width 365 height 29
click at [556, 608] on button "Next" at bounding box center [524, 593] width 103 height 29
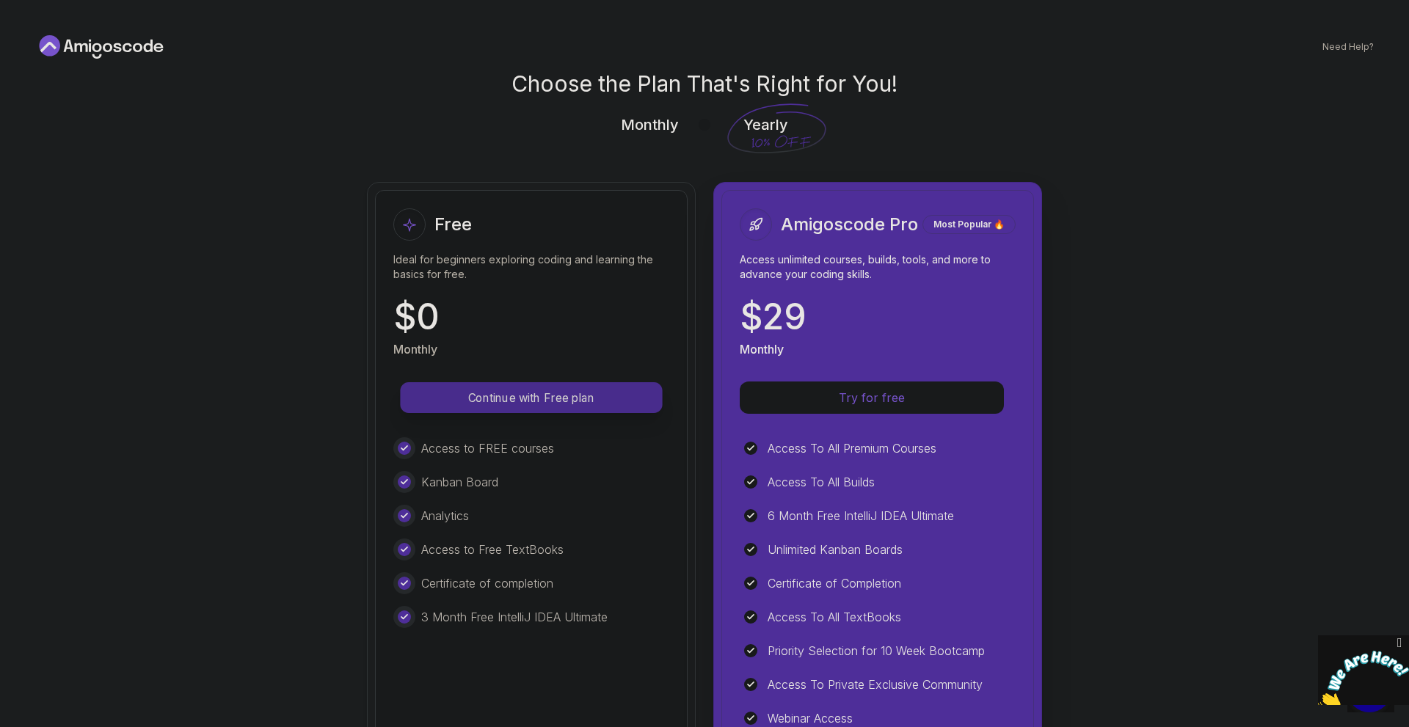
click at [554, 407] on p "Continue with Free plan" at bounding box center [531, 398] width 229 height 17
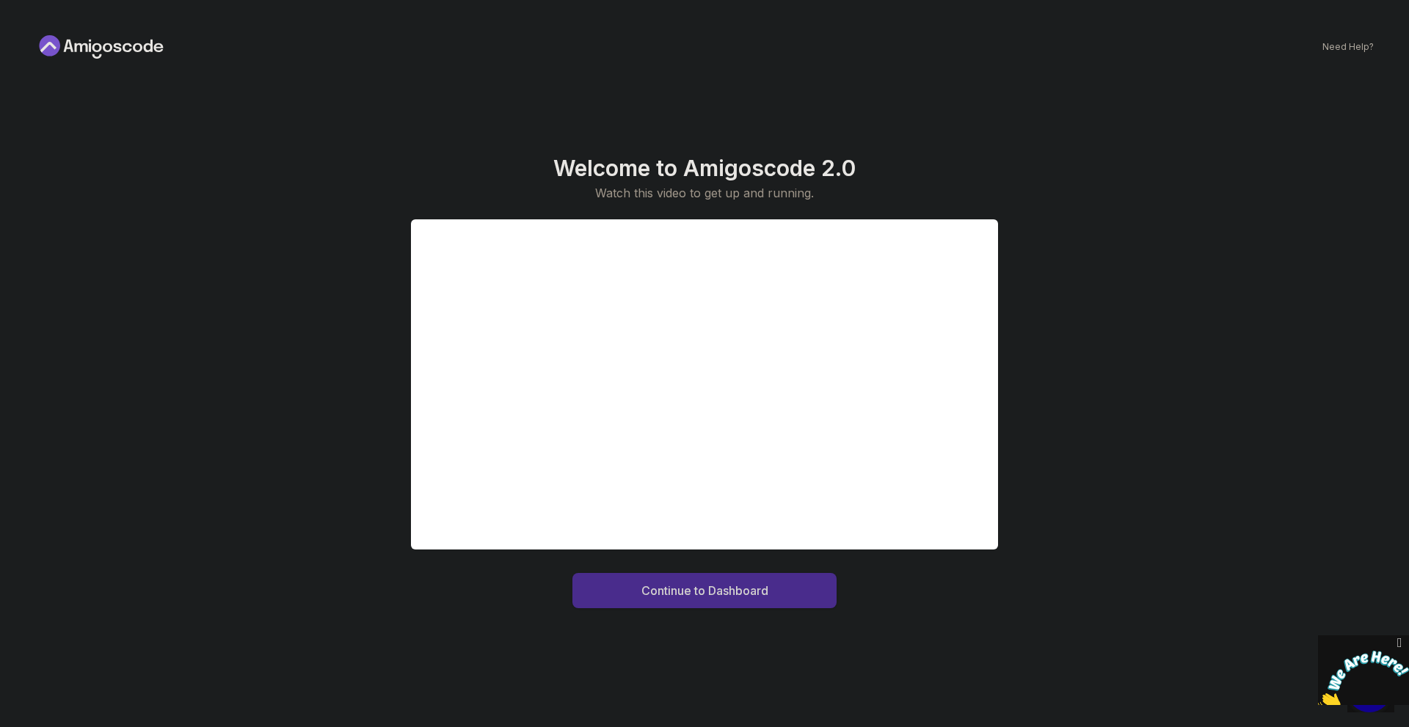
click at [740, 596] on div "Continue to Dashboard" at bounding box center [704, 591] width 127 height 18
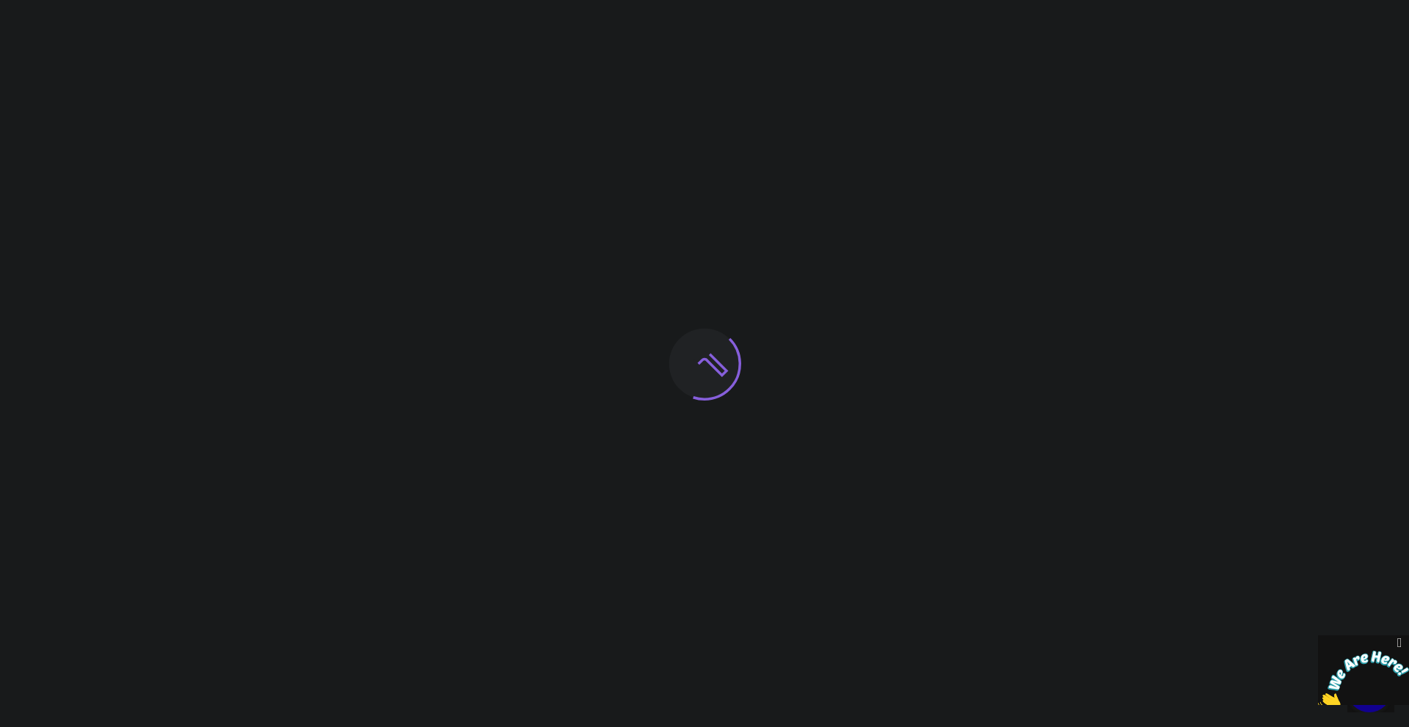
click at [1403, 639] on icon "Close" at bounding box center [1399, 643] width 13 height 15
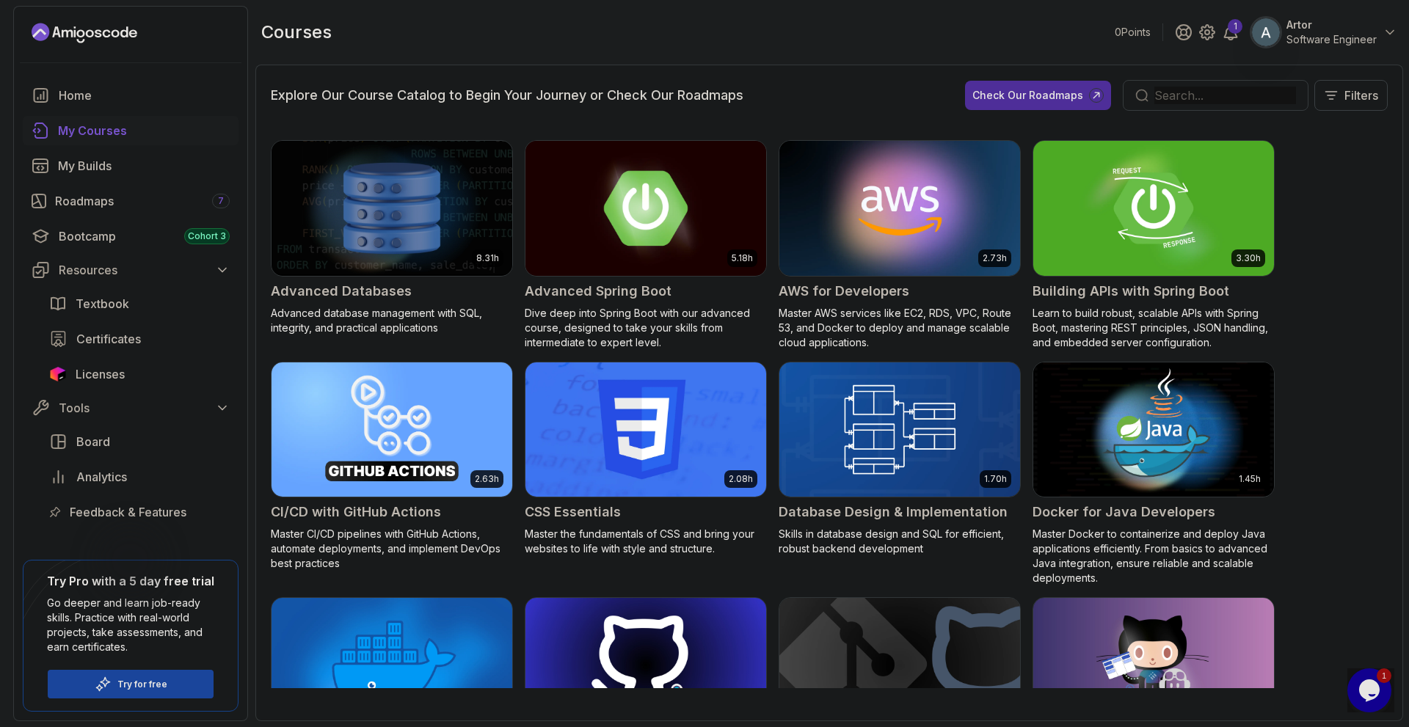
click at [656, 236] on img at bounding box center [646, 208] width 252 height 142
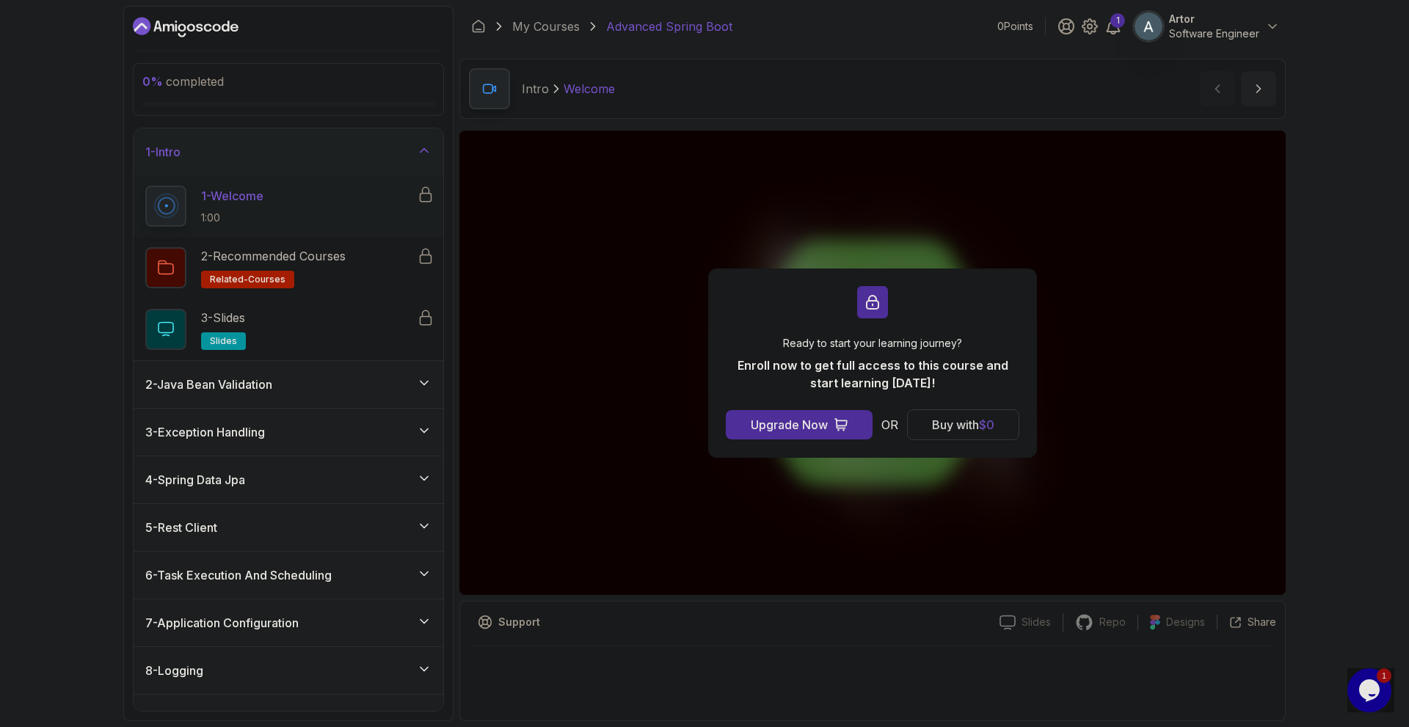
click at [968, 440] on button "Buy with $ 0" at bounding box center [963, 424] width 112 height 31
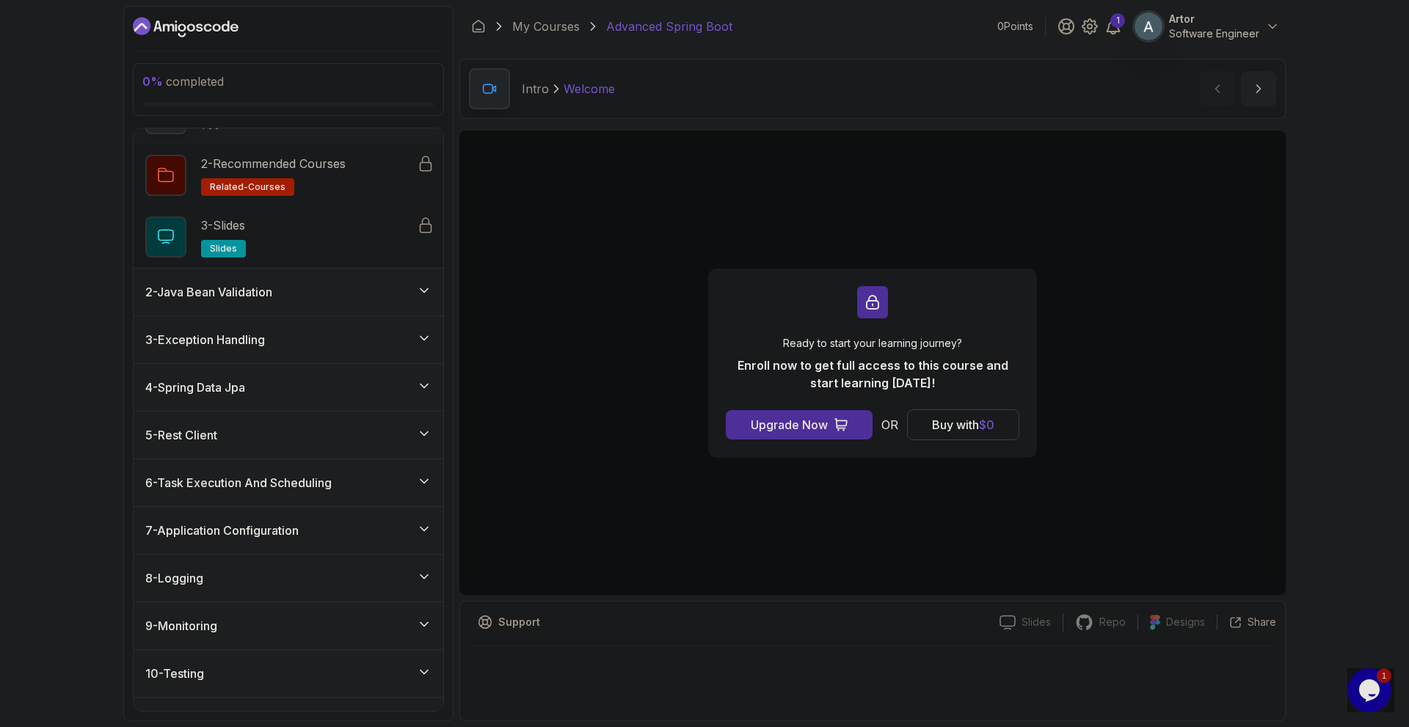
scroll to position [278, 0]
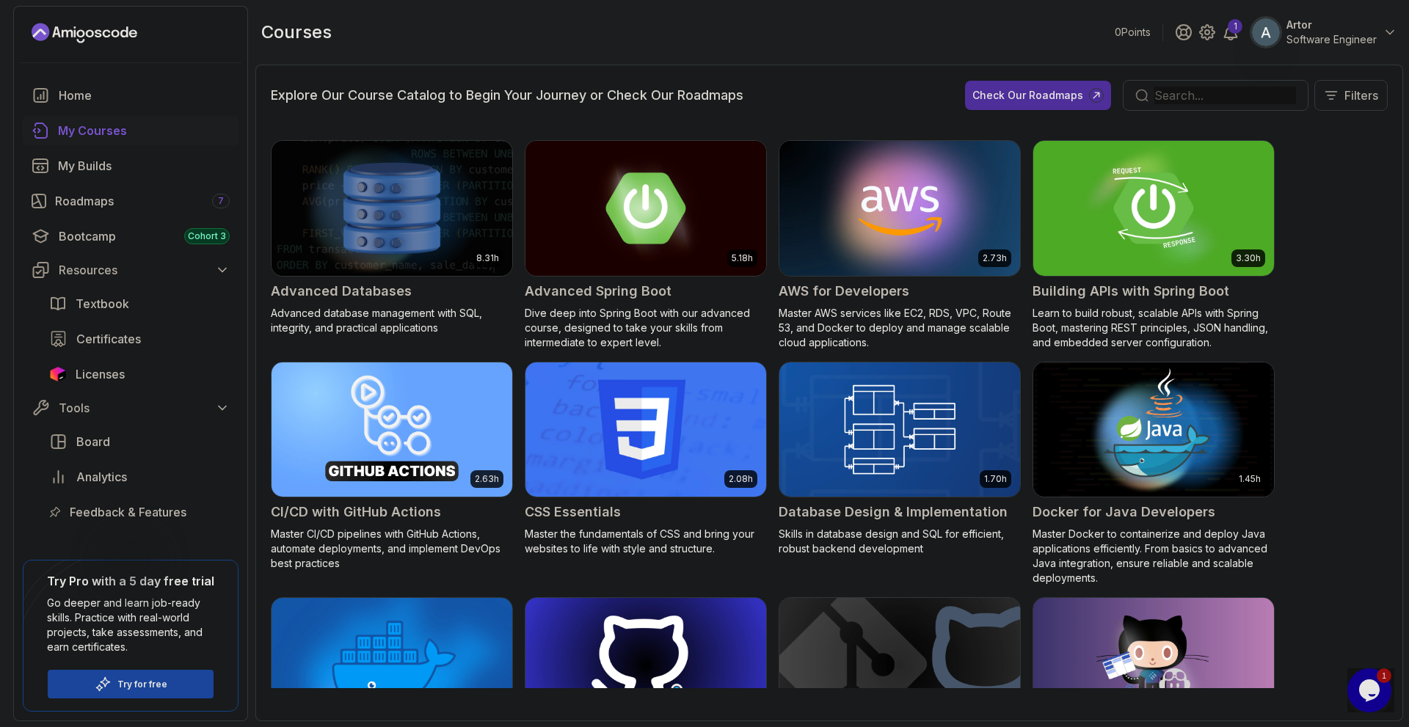
click at [1336, 100] on button "Filters" at bounding box center [1350, 95] width 73 height 31
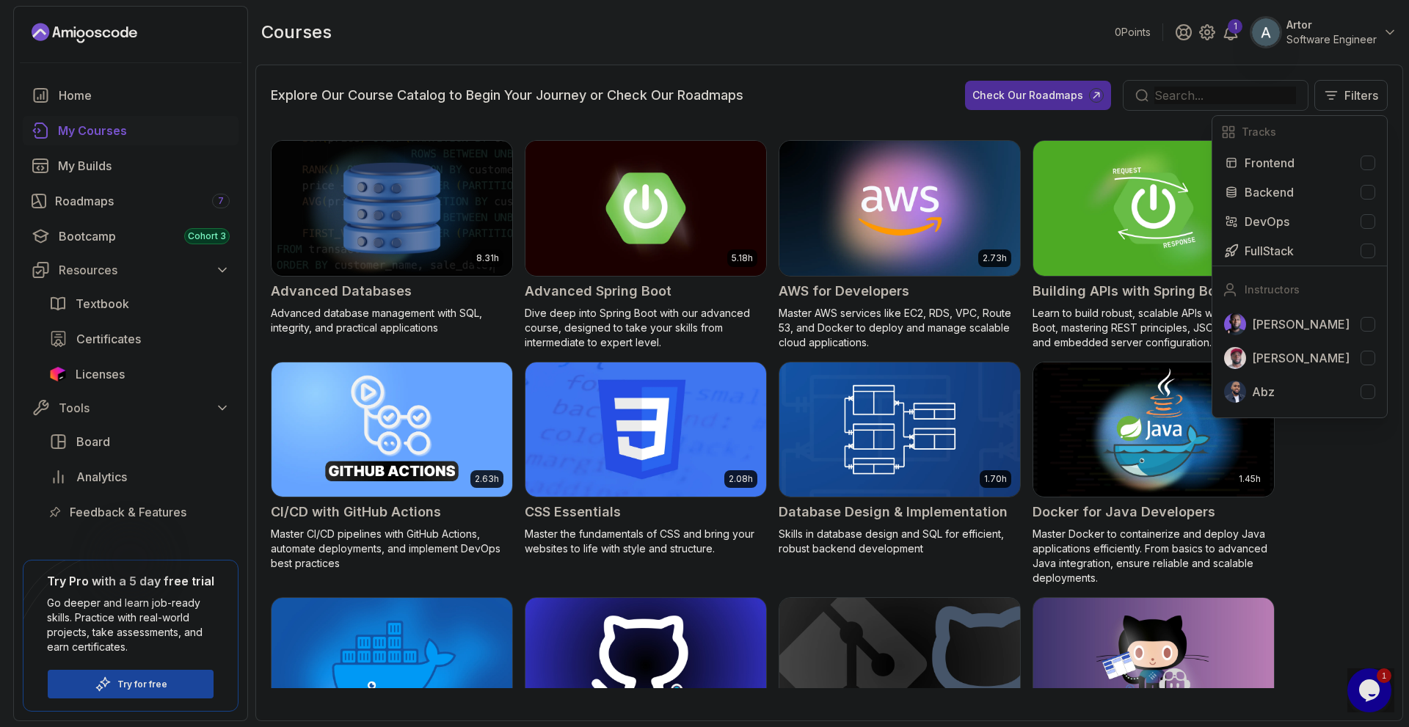
click at [1241, 57] on div "courses 0 Points 1 Artor Software Engineer" at bounding box center [829, 32] width 1148 height 53
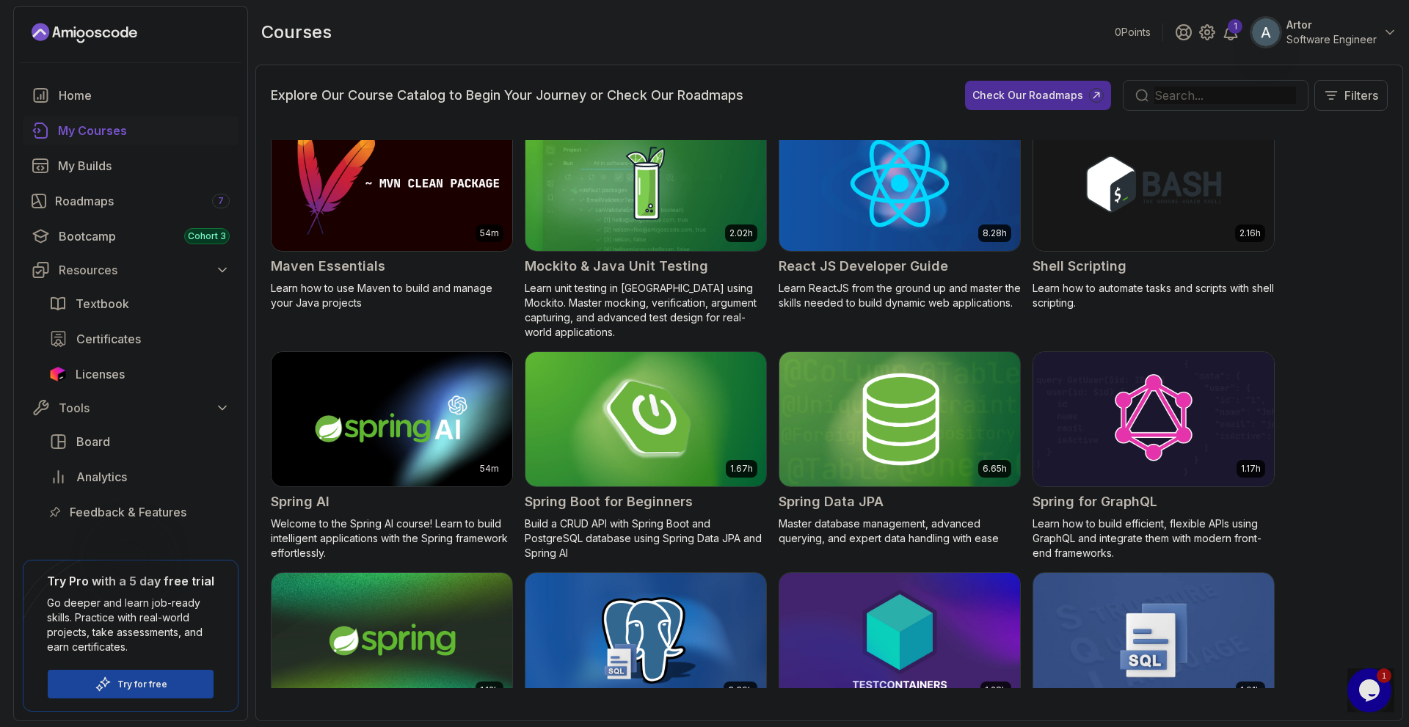
scroll to position [1835, 0]
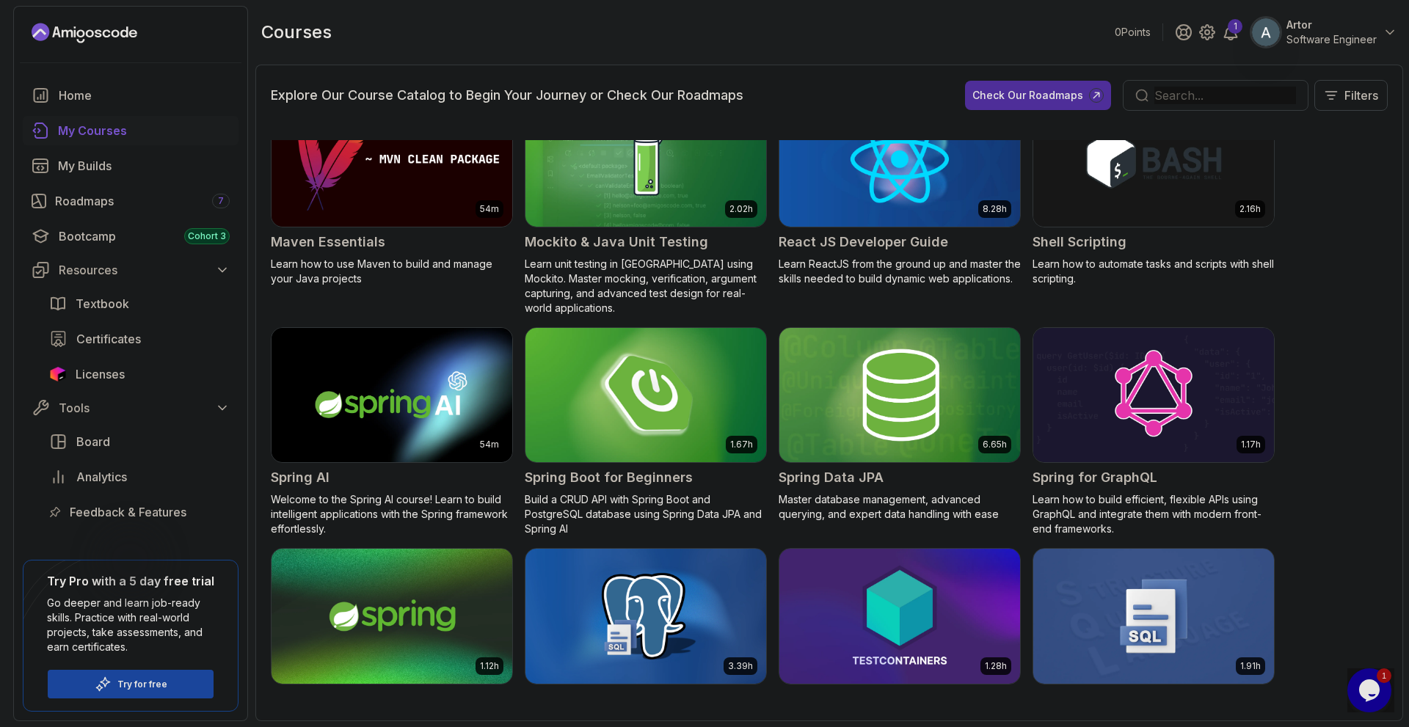
click at [699, 466] on img at bounding box center [646, 395] width 252 height 142
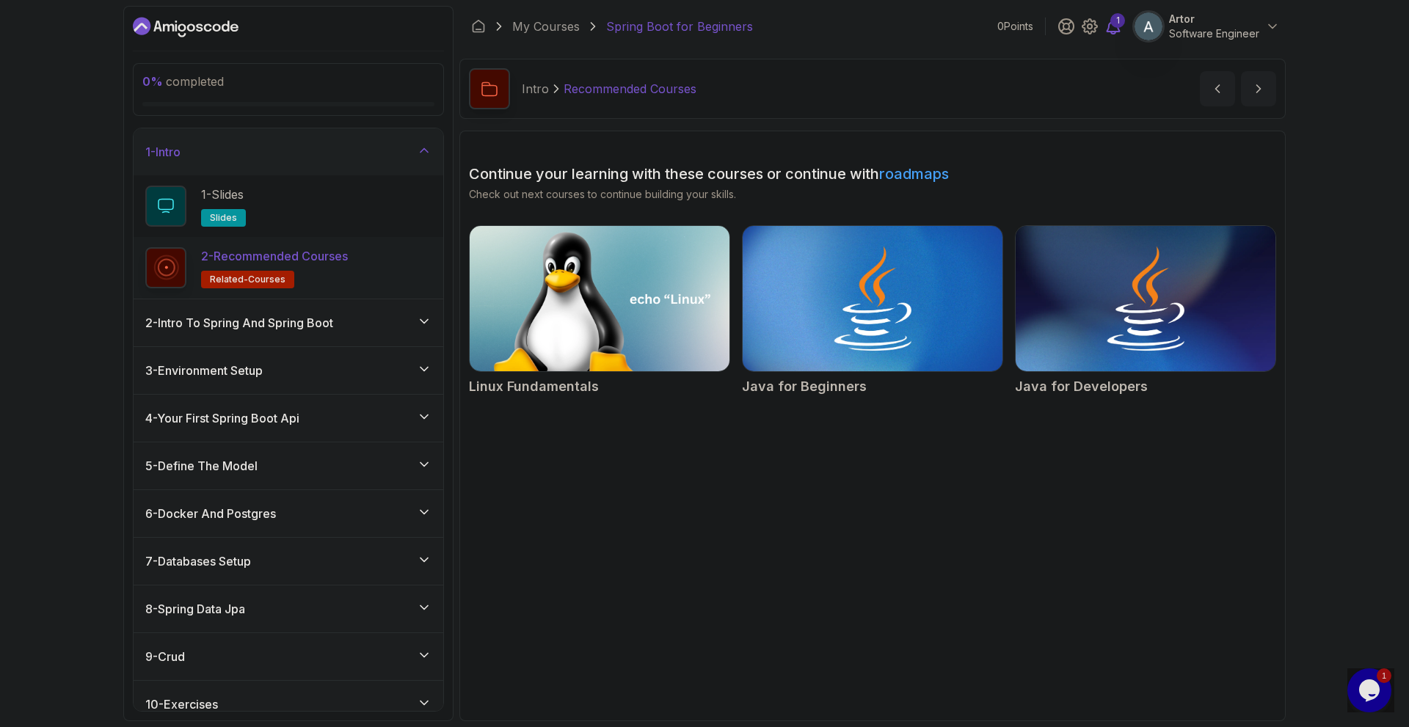
click at [1107, 34] on icon at bounding box center [1113, 26] width 12 height 15
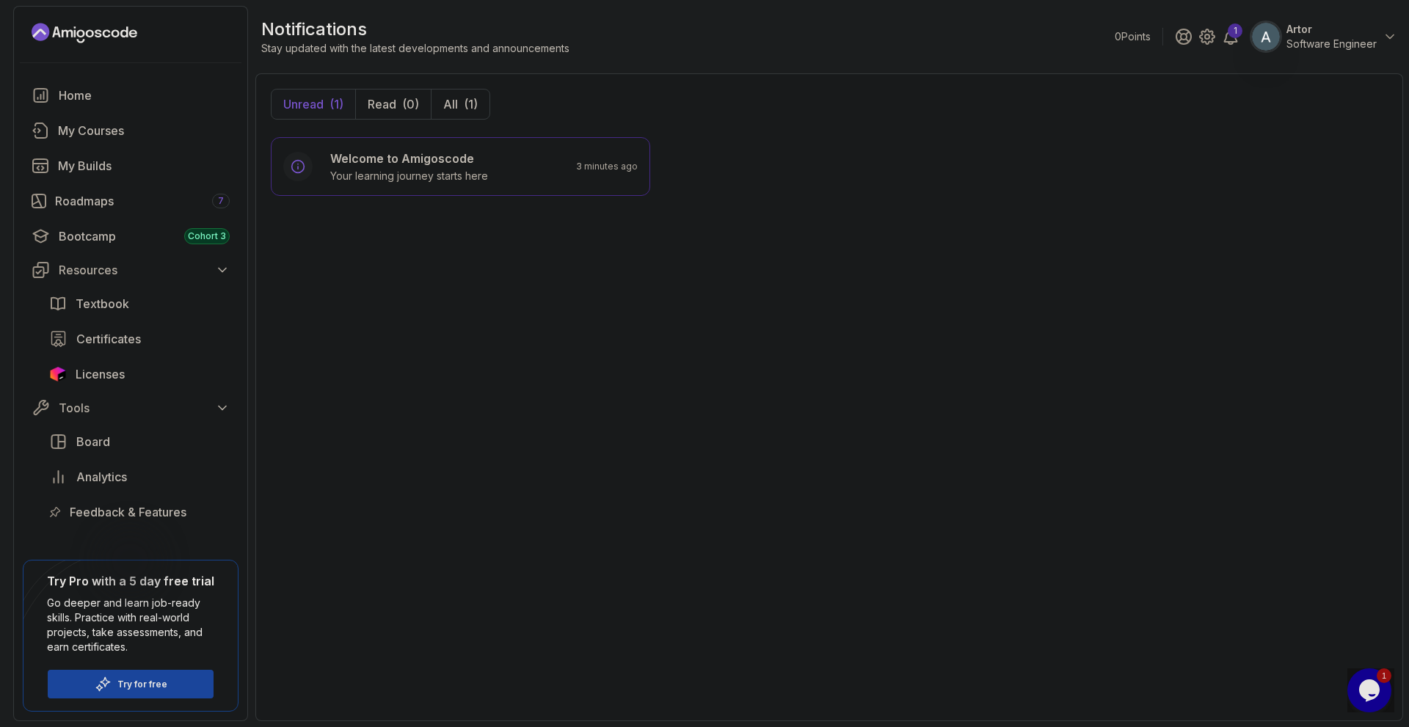
drag, startPoint x: 1055, startPoint y: 314, endPoint x: 1055, endPoint y: 298, distance: 16.2
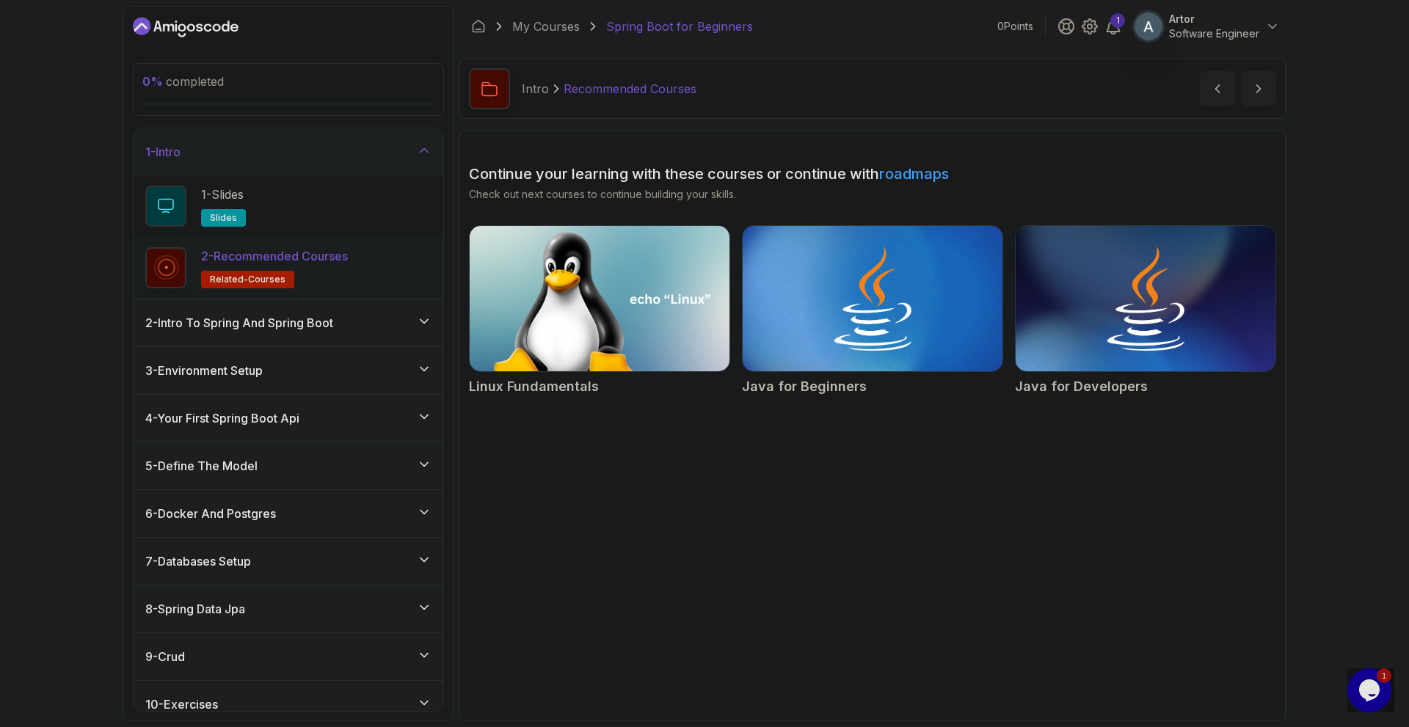
click at [221, 25] on icon "Dashboard" at bounding box center [217, 27] width 8 height 8
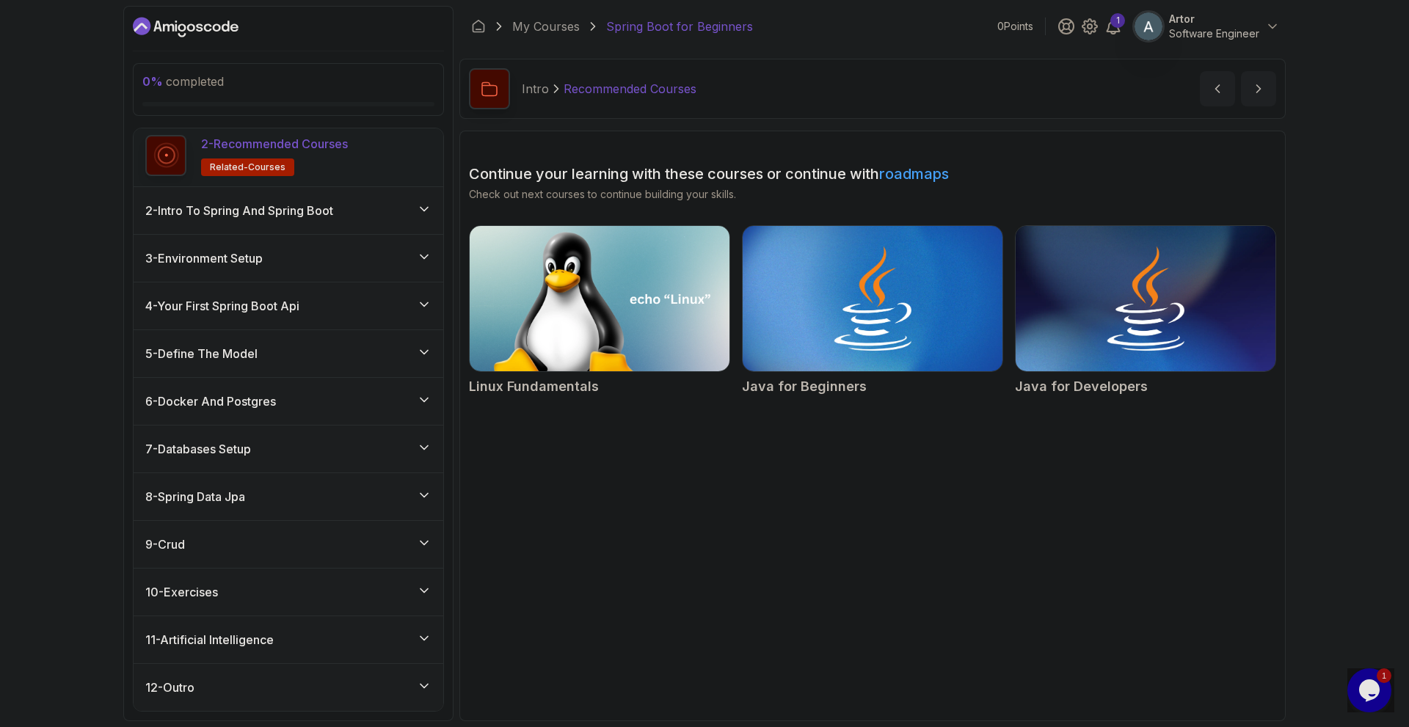
click at [393, 219] on div "2 - Intro To Spring And Spring Boot" at bounding box center [288, 211] width 286 height 18
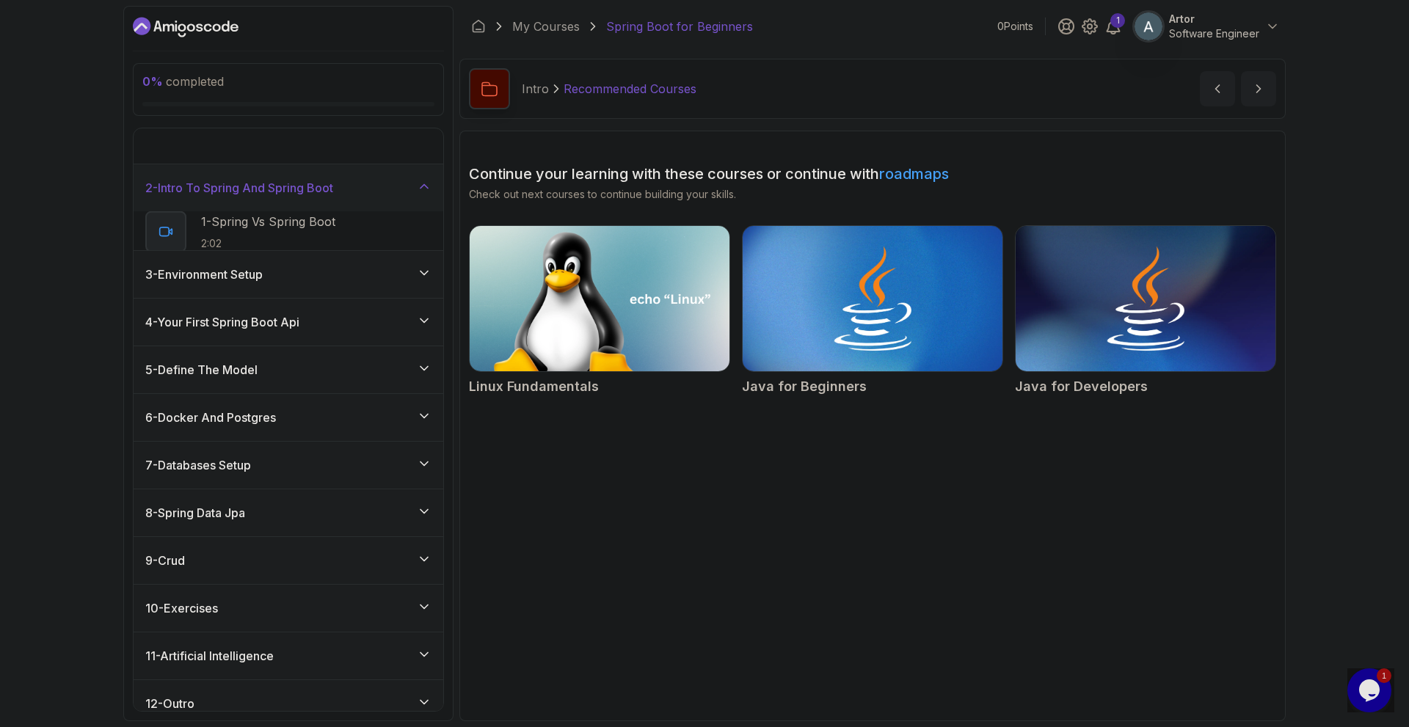
scroll to position [32, 0]
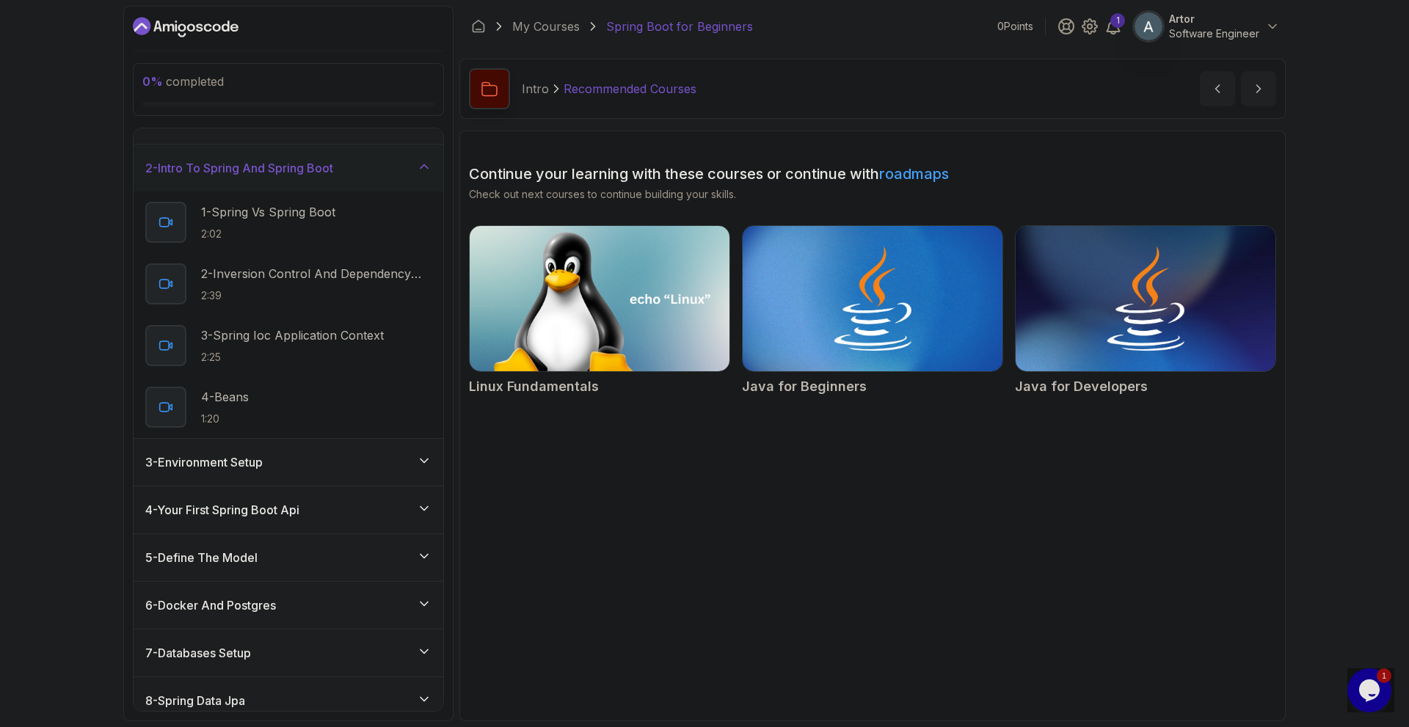
click at [352, 471] on div "3 - Environment Setup" at bounding box center [288, 463] width 286 height 18
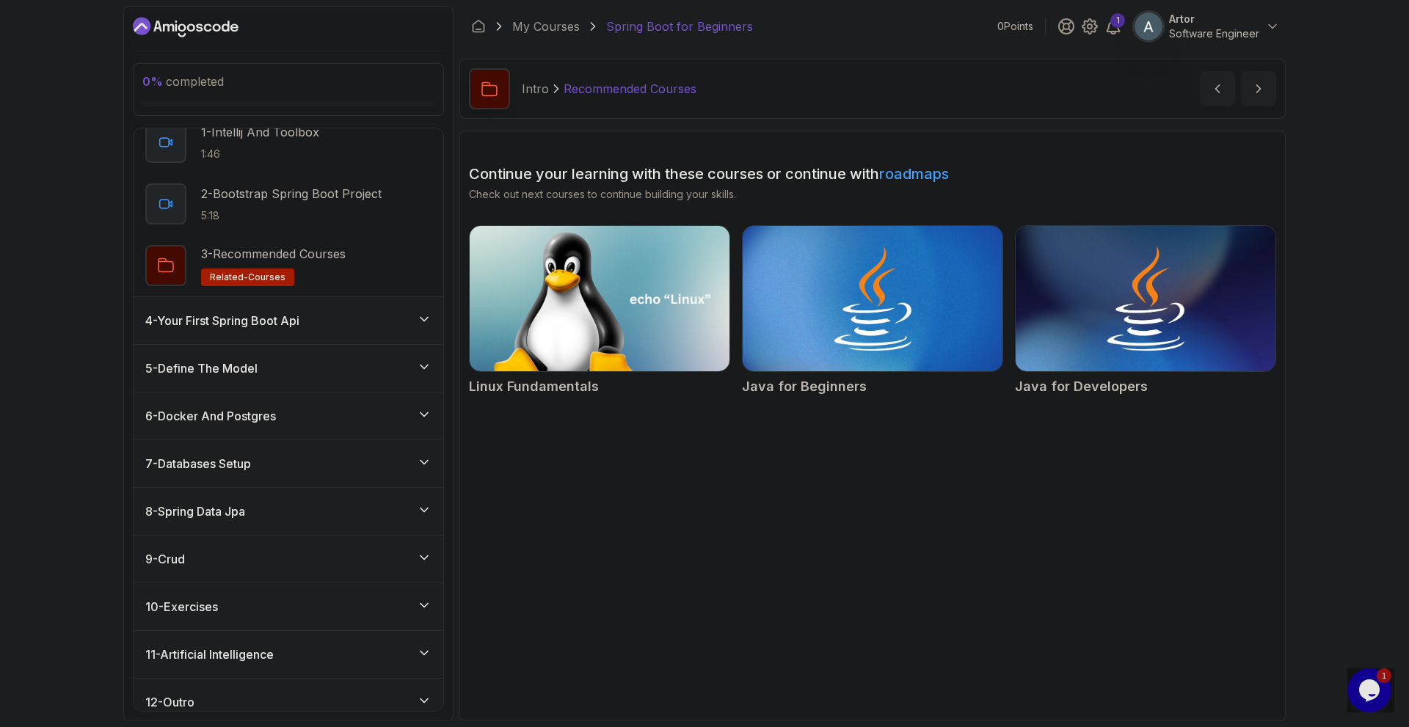
scroll to position [227, 0]
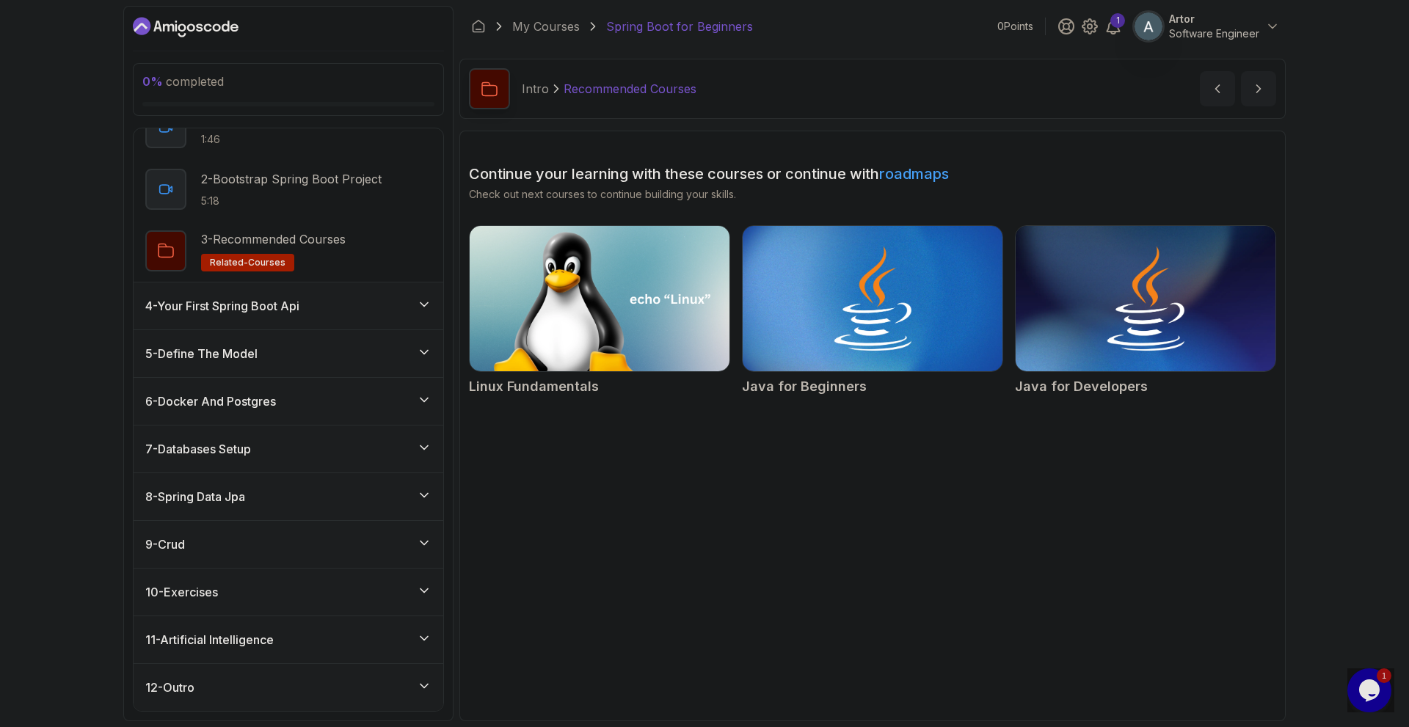
click at [385, 637] on div "11 - Artificial Intelligence" at bounding box center [288, 640] width 286 height 18
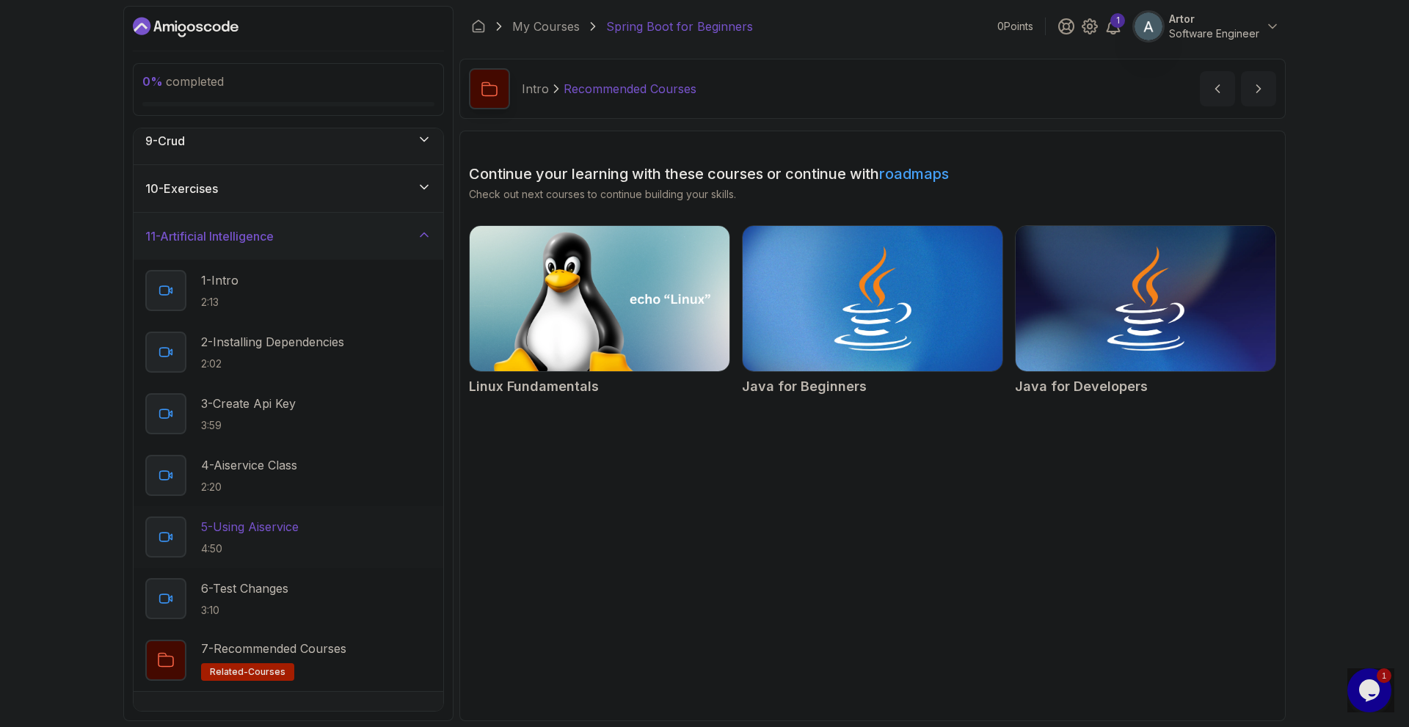
scroll to position [398, 0]
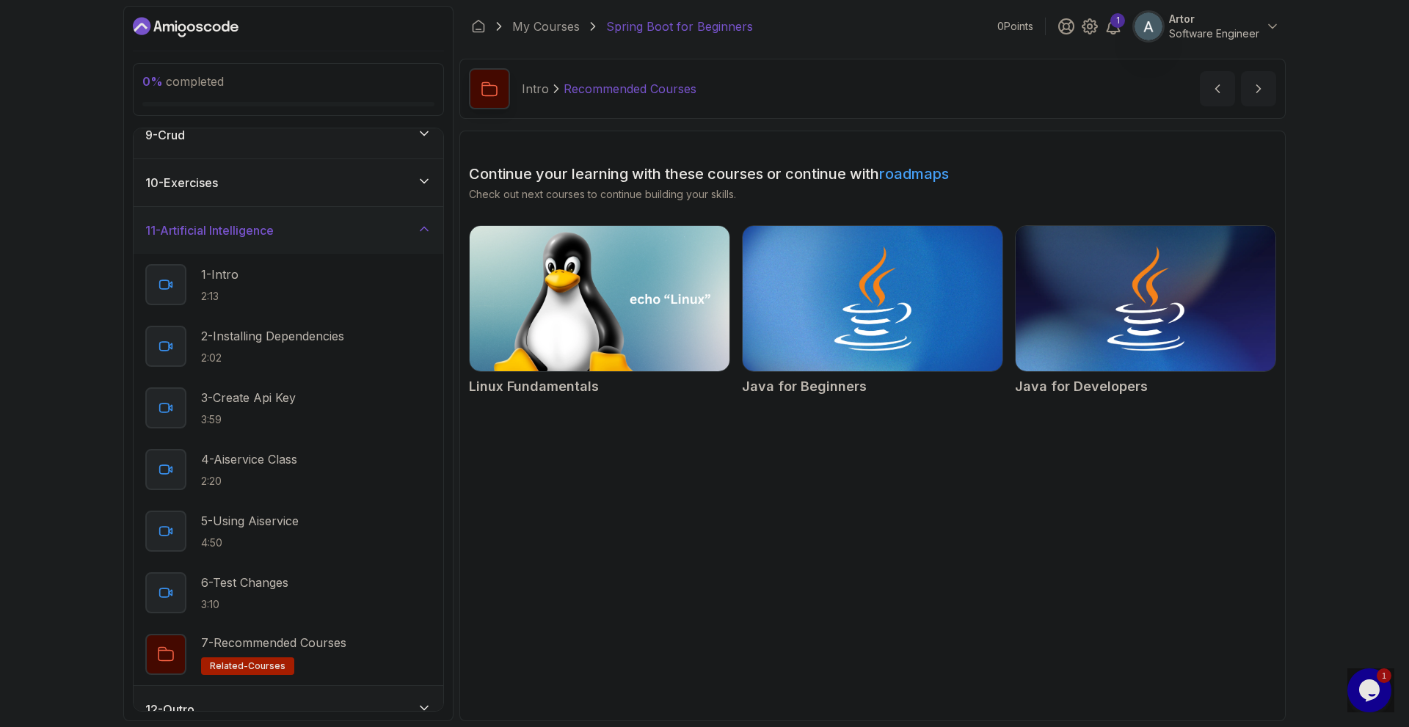
click at [323, 239] on div "11 - Artificial Intelligence" at bounding box center [288, 231] width 286 height 18
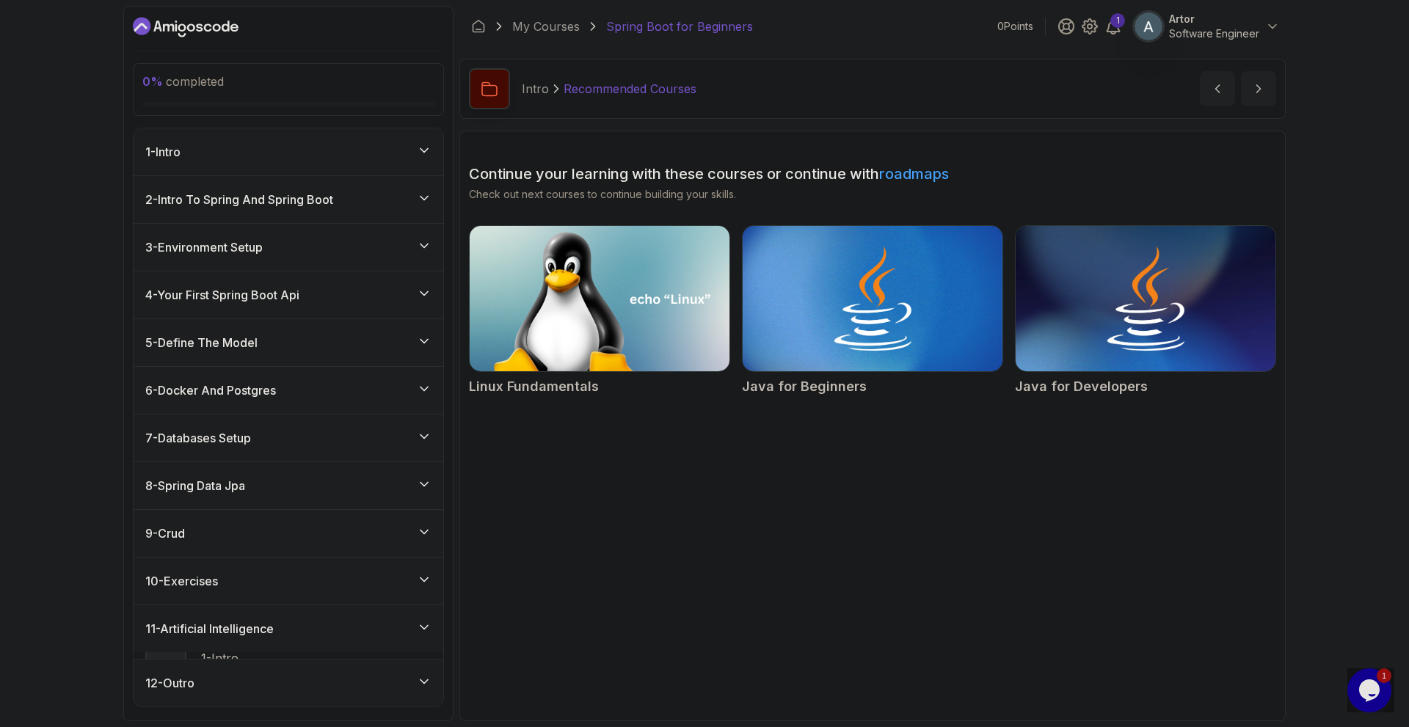
scroll to position [0, 0]
click at [362, 304] on div "4 - Your First Spring Boot Api" at bounding box center [288, 295] width 286 height 18
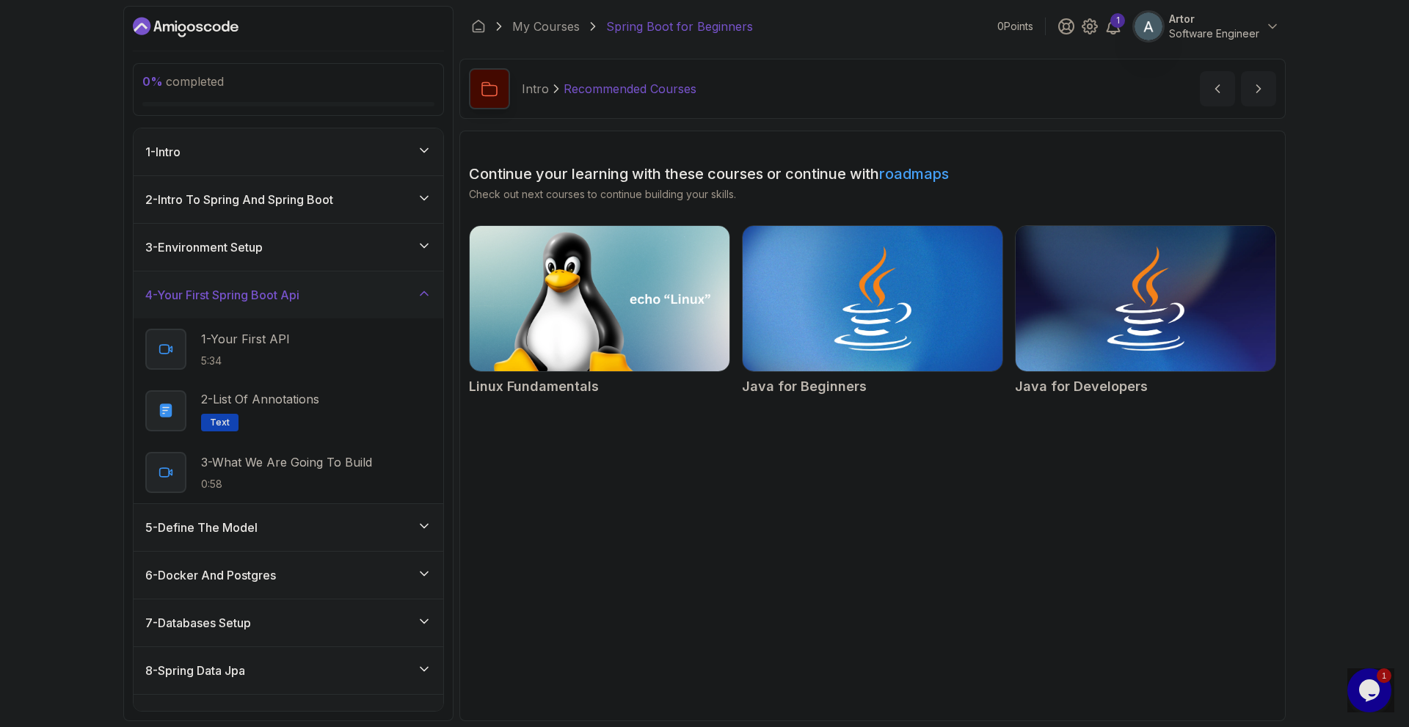
click at [362, 304] on div "4 - Your First Spring Boot Api" at bounding box center [288, 295] width 286 height 18
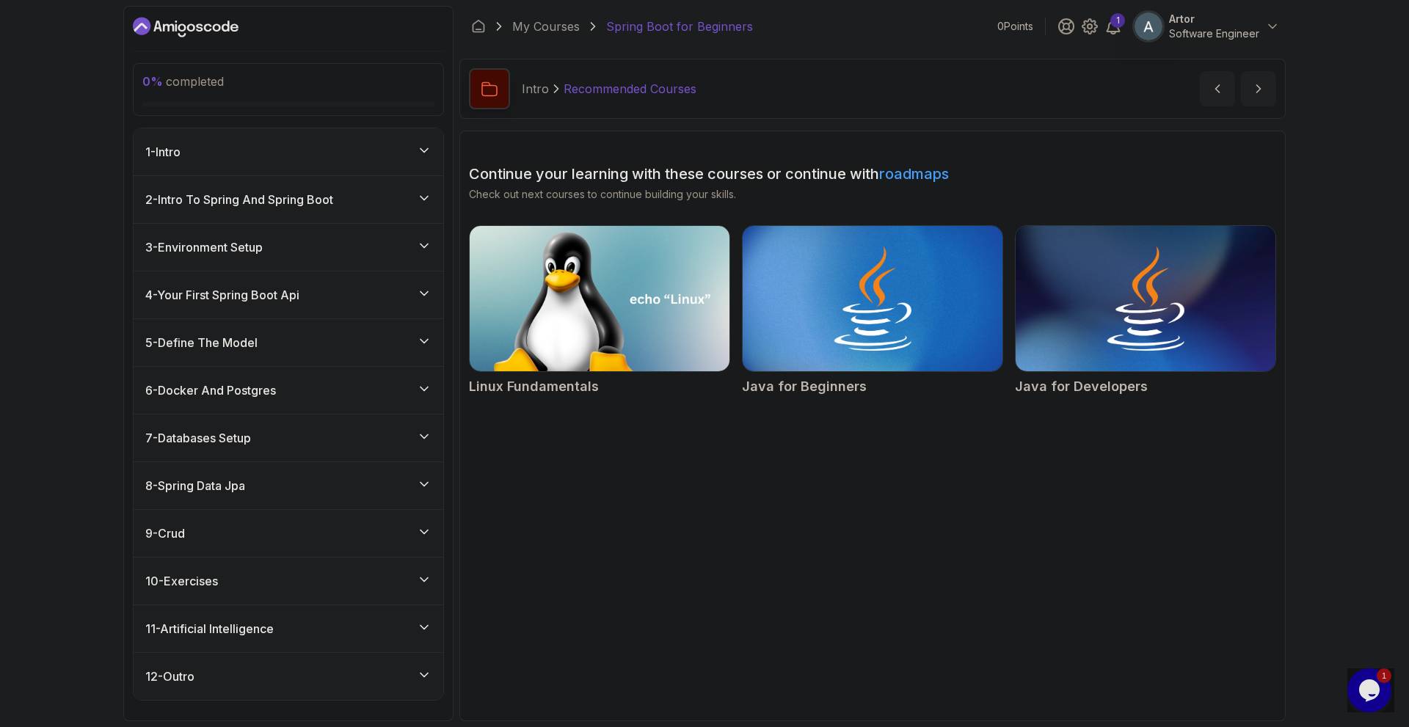
click at [362, 271] on div "3 - Environment Setup" at bounding box center [289, 247] width 310 height 47
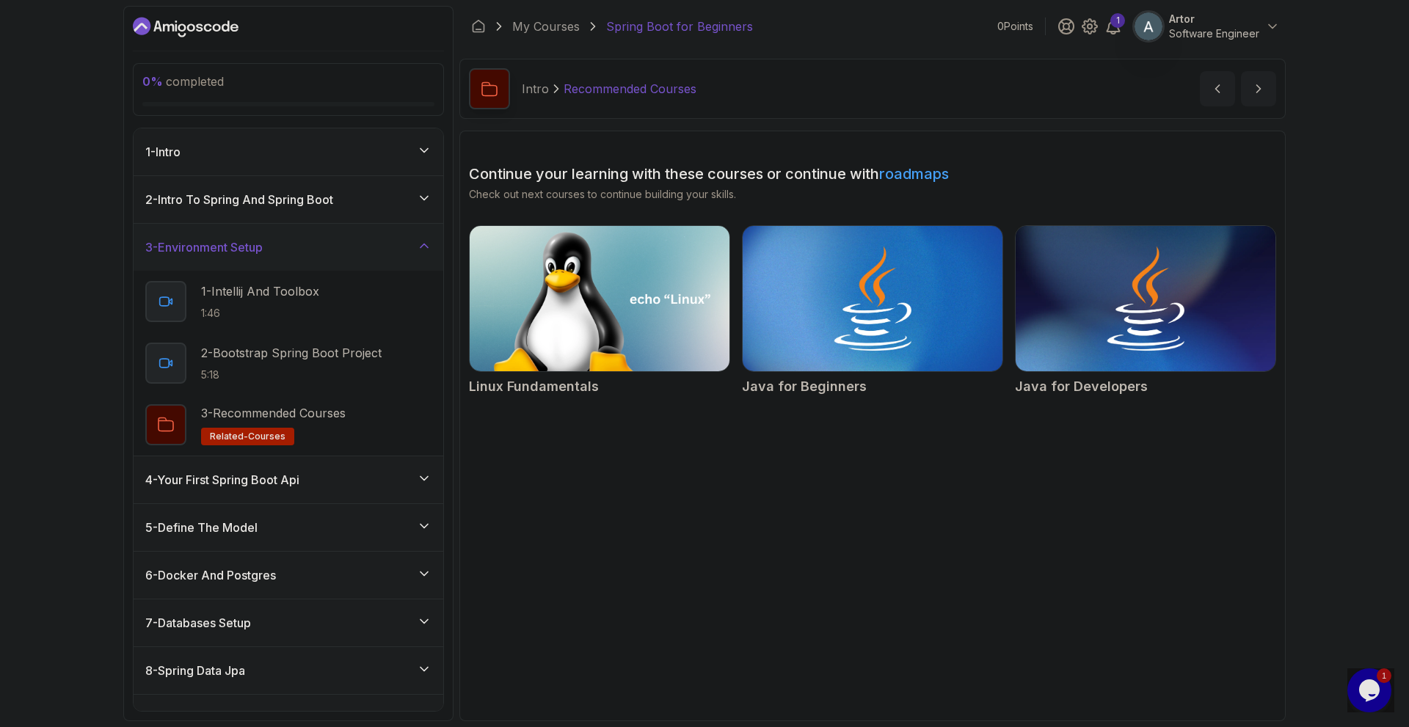
click at [362, 271] on div "3 - Environment Setup" at bounding box center [289, 247] width 310 height 47
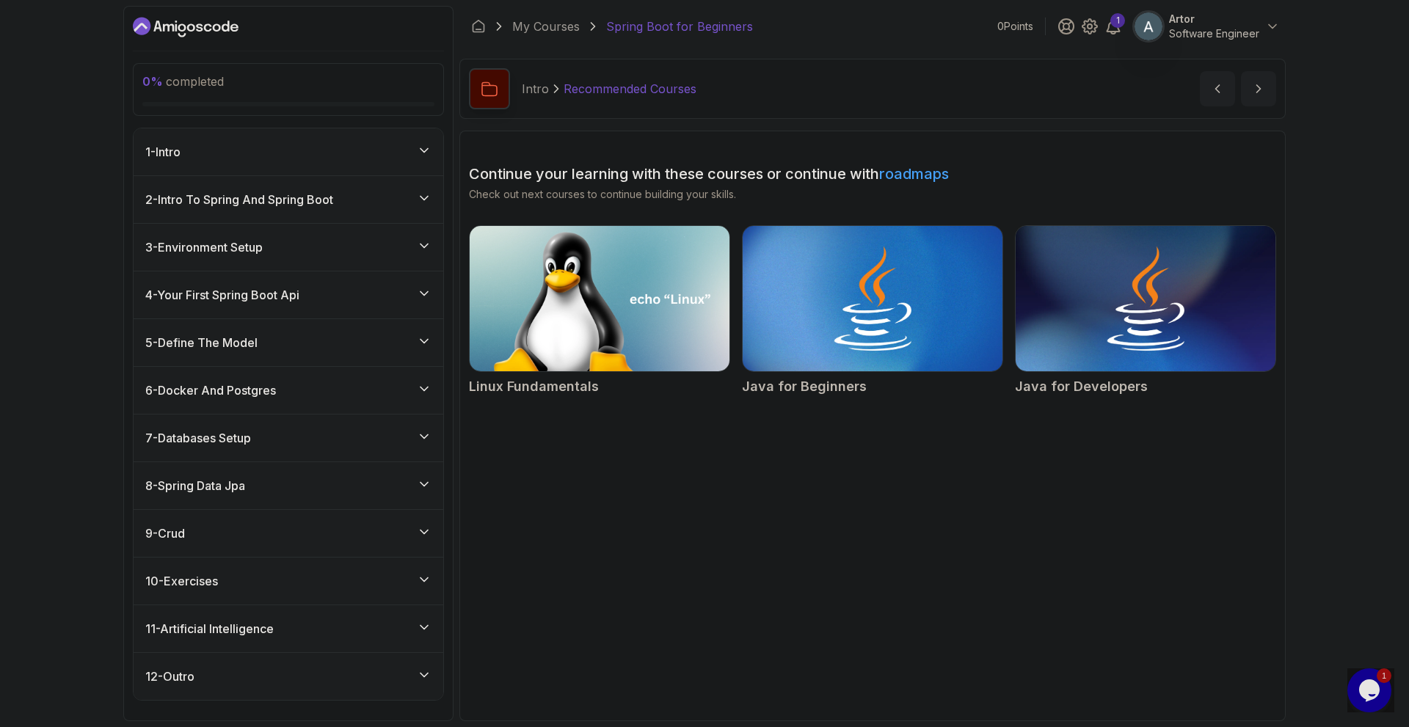
click at [313, 439] on div "7 - Databases Setup" at bounding box center [289, 438] width 310 height 47
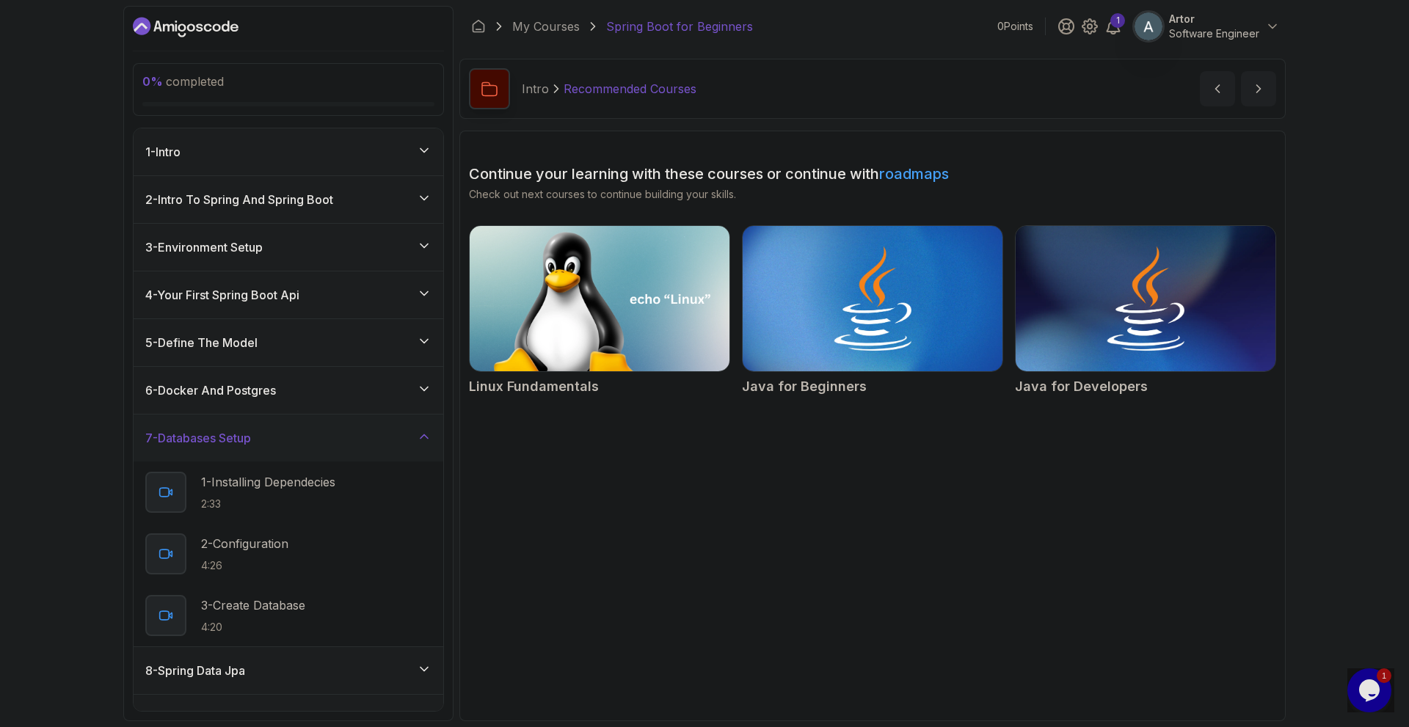
click at [314, 451] on div "7 - Databases Setup" at bounding box center [289, 438] width 310 height 47
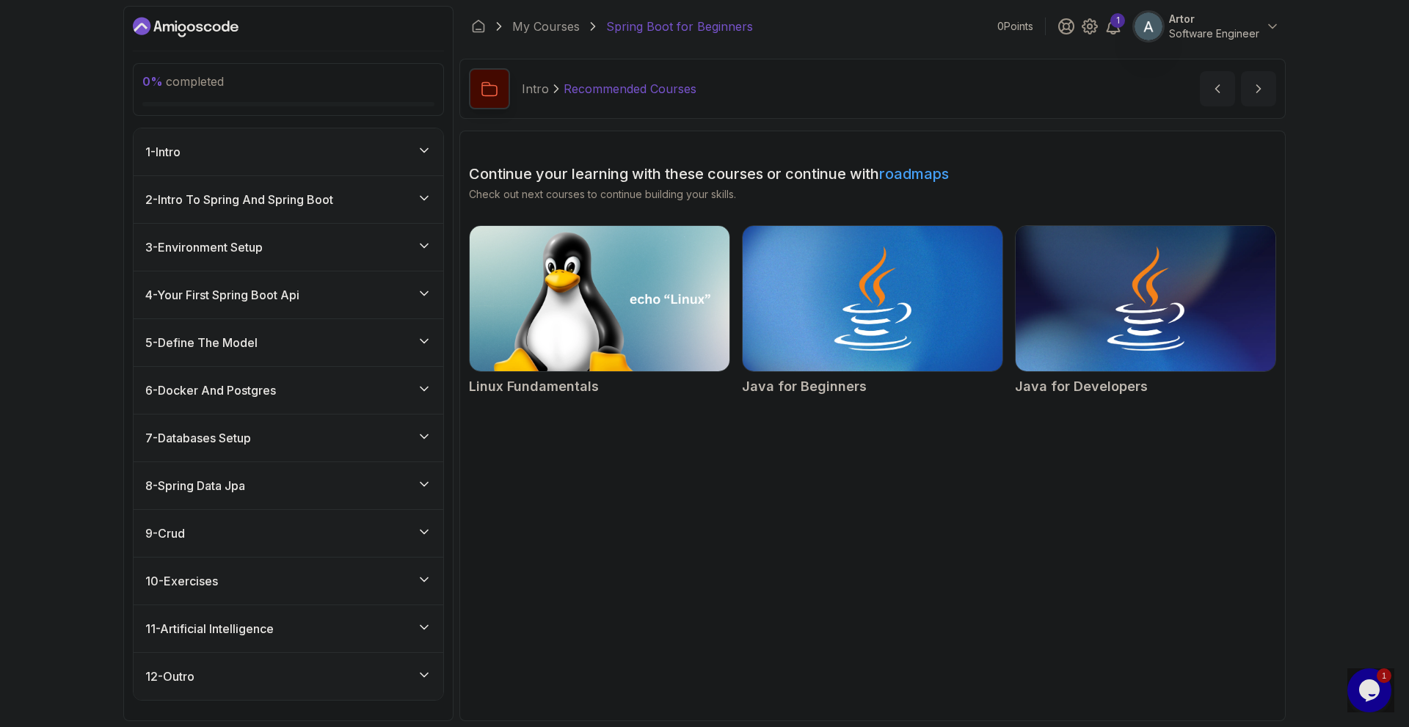
click at [329, 414] on div "6 - Docker And Postgres" at bounding box center [289, 390] width 310 height 47
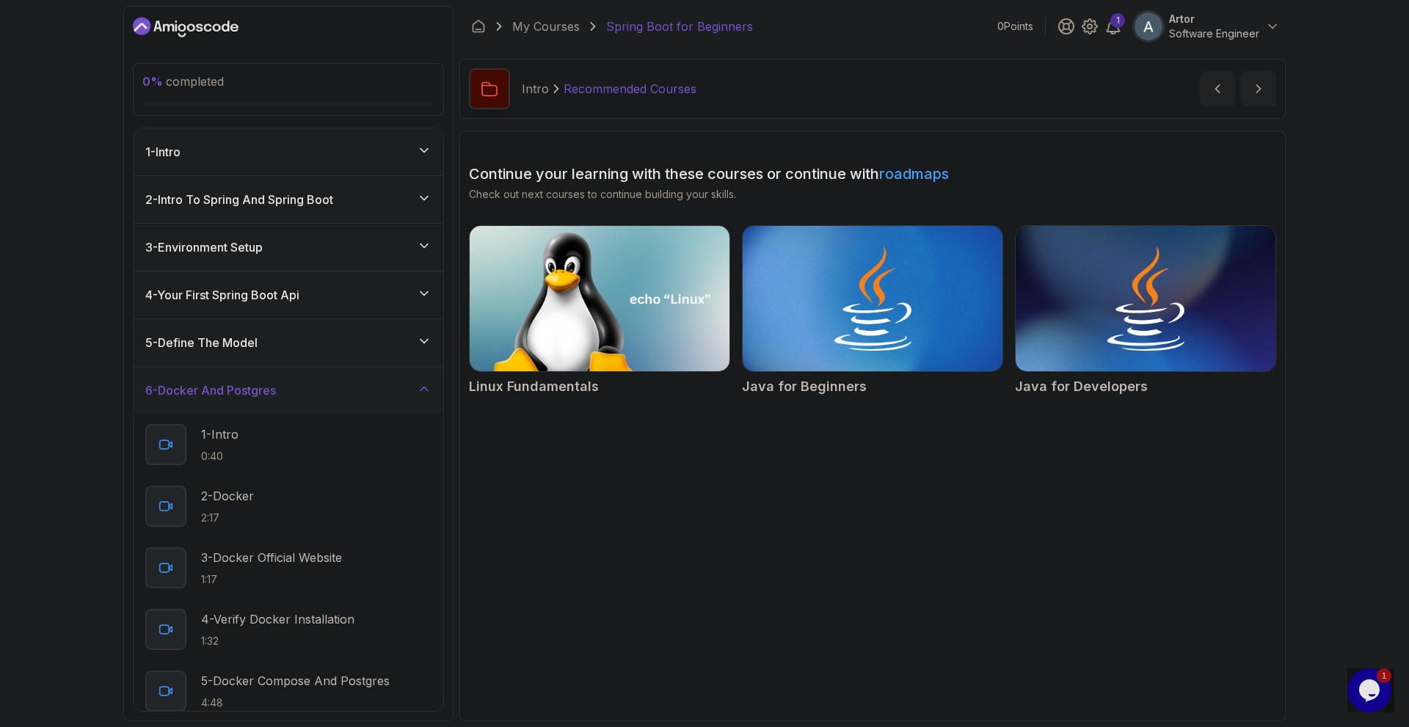
click at [331, 414] on div "6 - Docker And Postgres" at bounding box center [289, 390] width 310 height 47
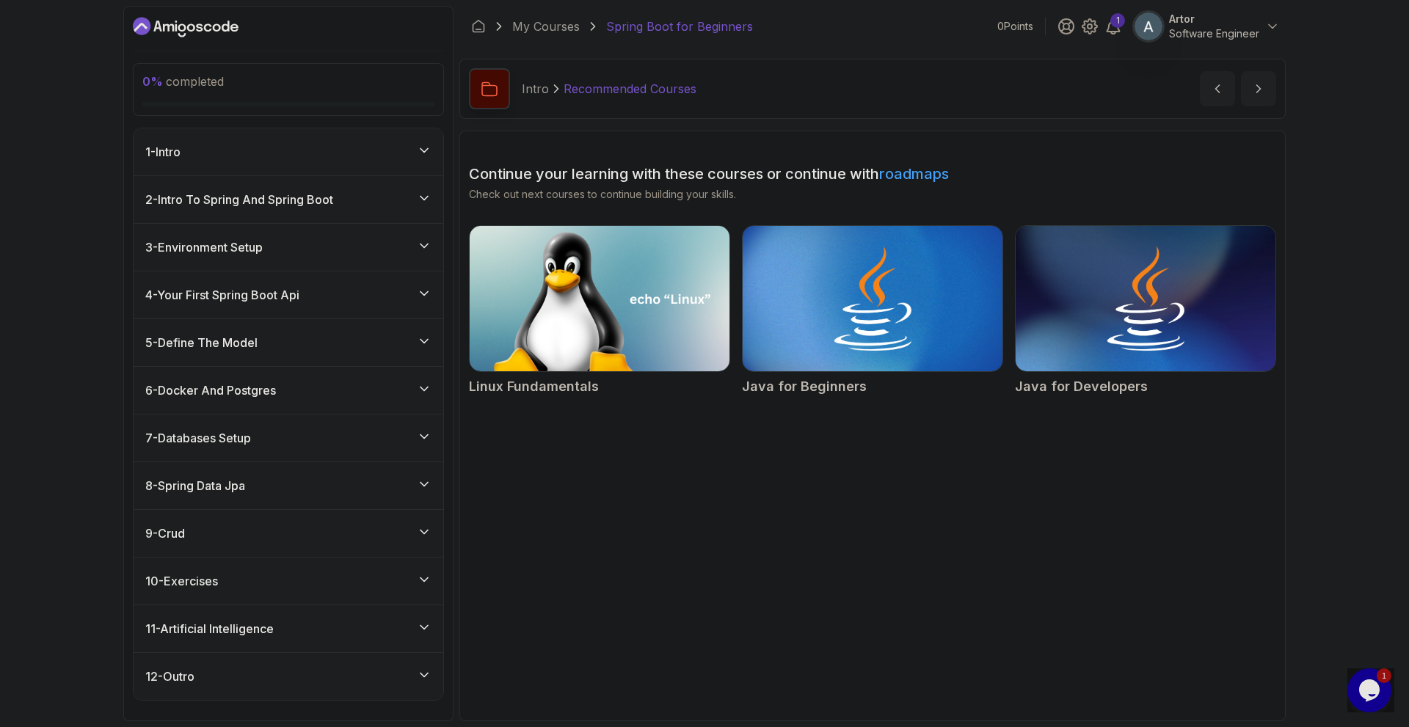
click at [339, 495] on div "8 - Spring Data Jpa" at bounding box center [288, 486] width 286 height 18
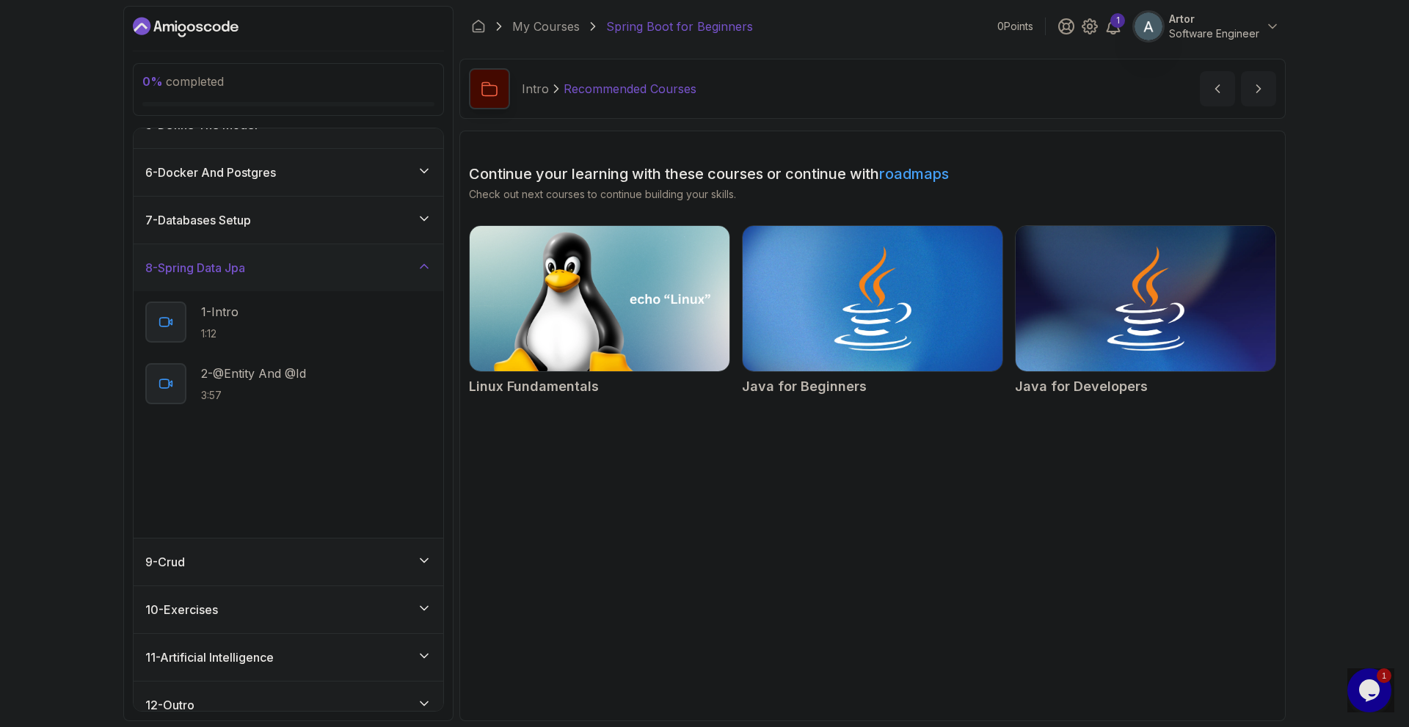
scroll to position [244, 0]
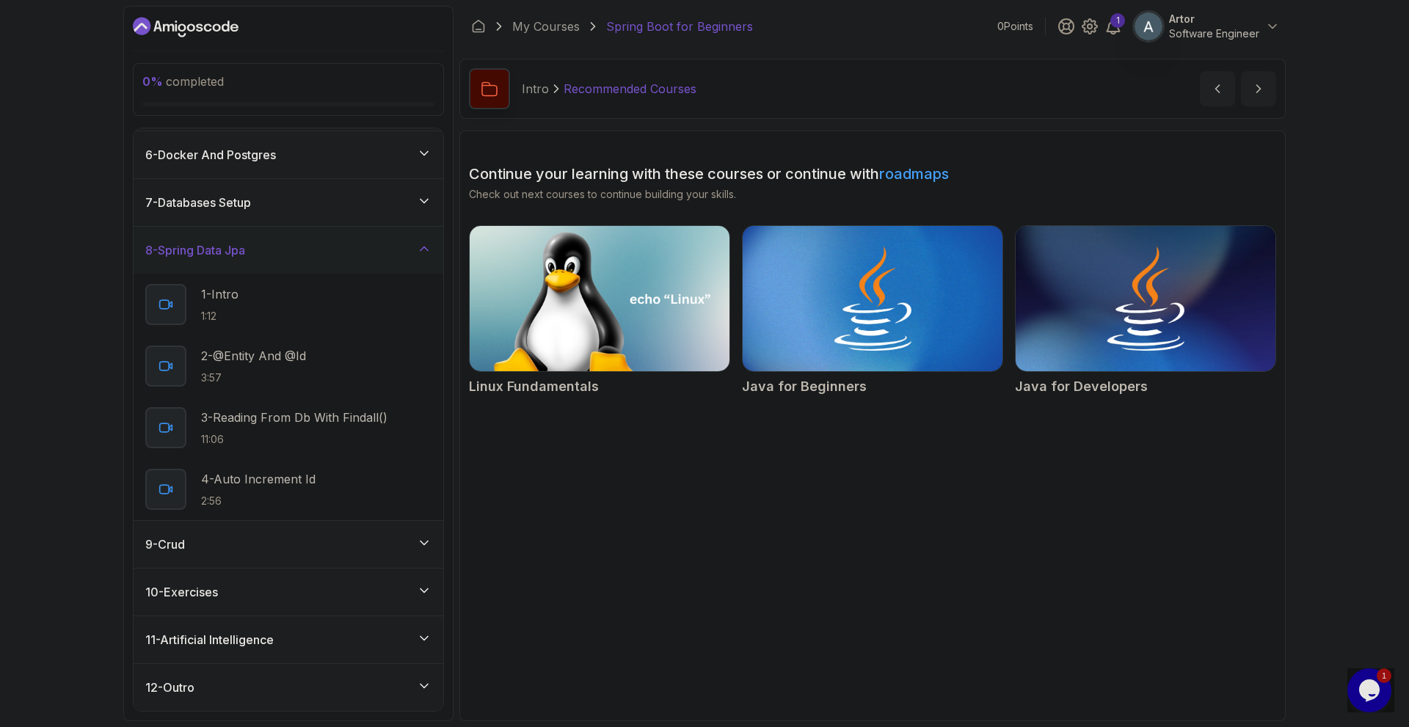
click at [323, 553] on div "9 - Crud" at bounding box center [288, 545] width 286 height 18
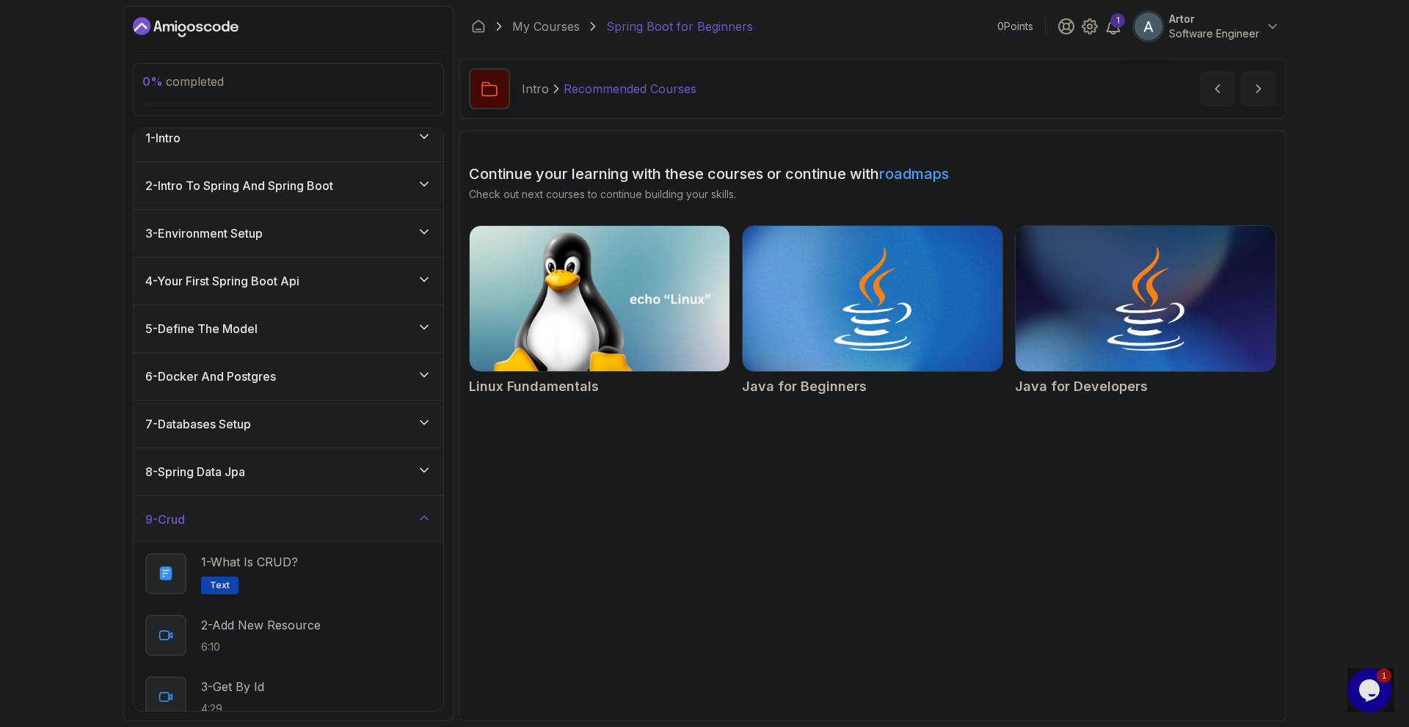
scroll to position [0, 0]
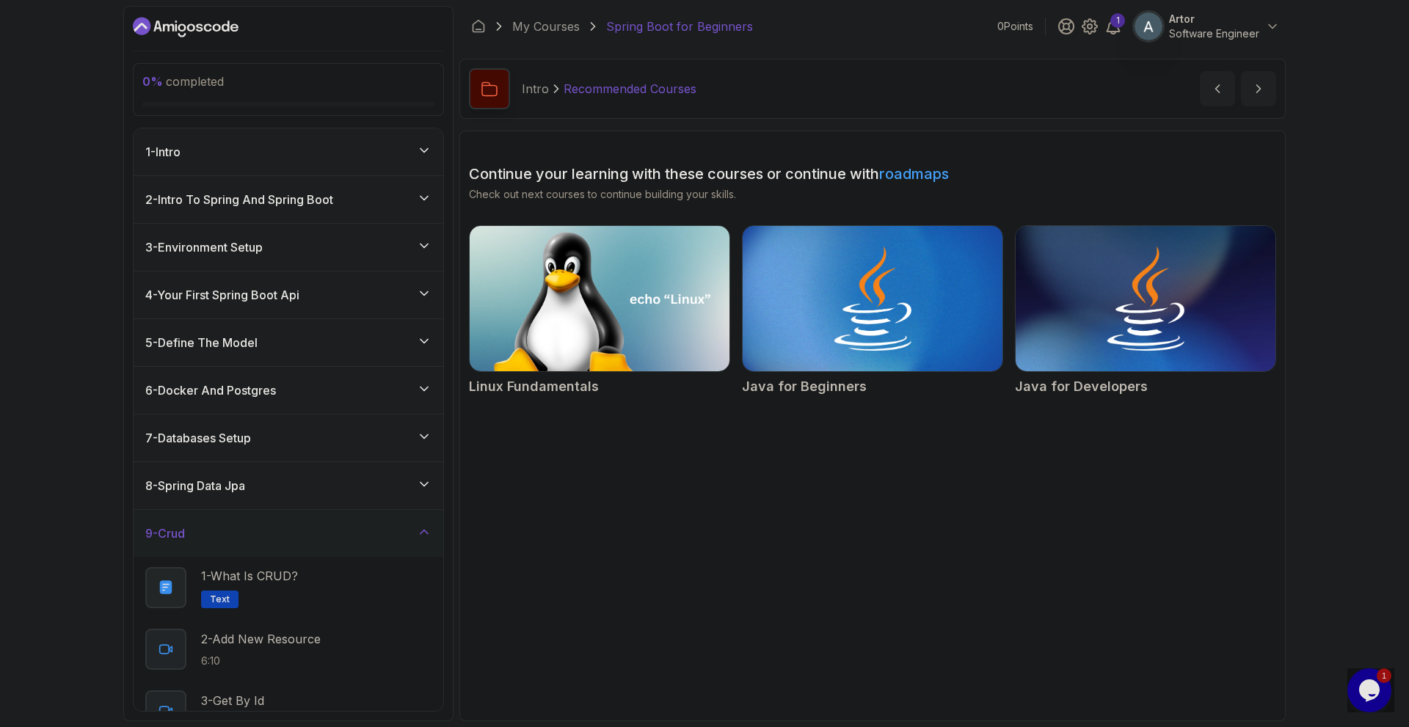
click at [330, 153] on div "1 - Intro" at bounding box center [288, 152] width 286 height 18
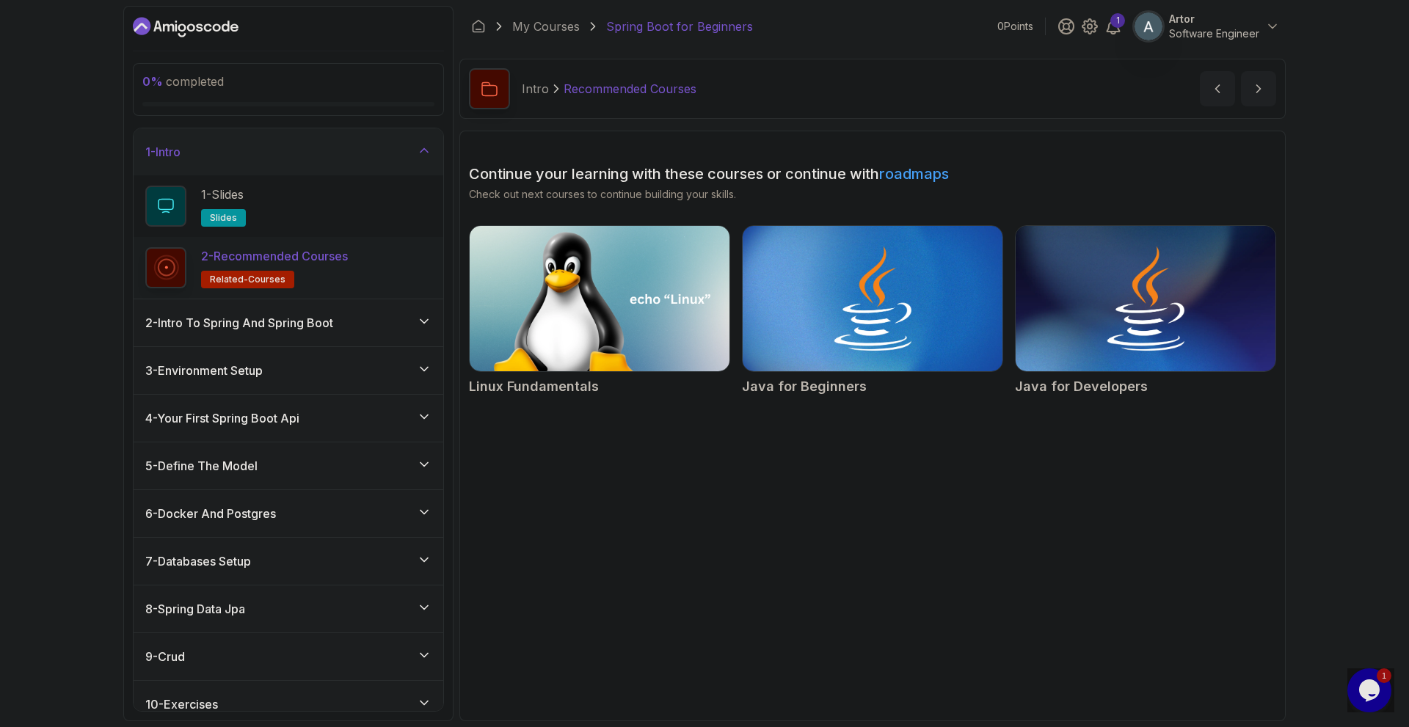
click at [370, 161] on div "1 - Intro" at bounding box center [288, 152] width 286 height 18
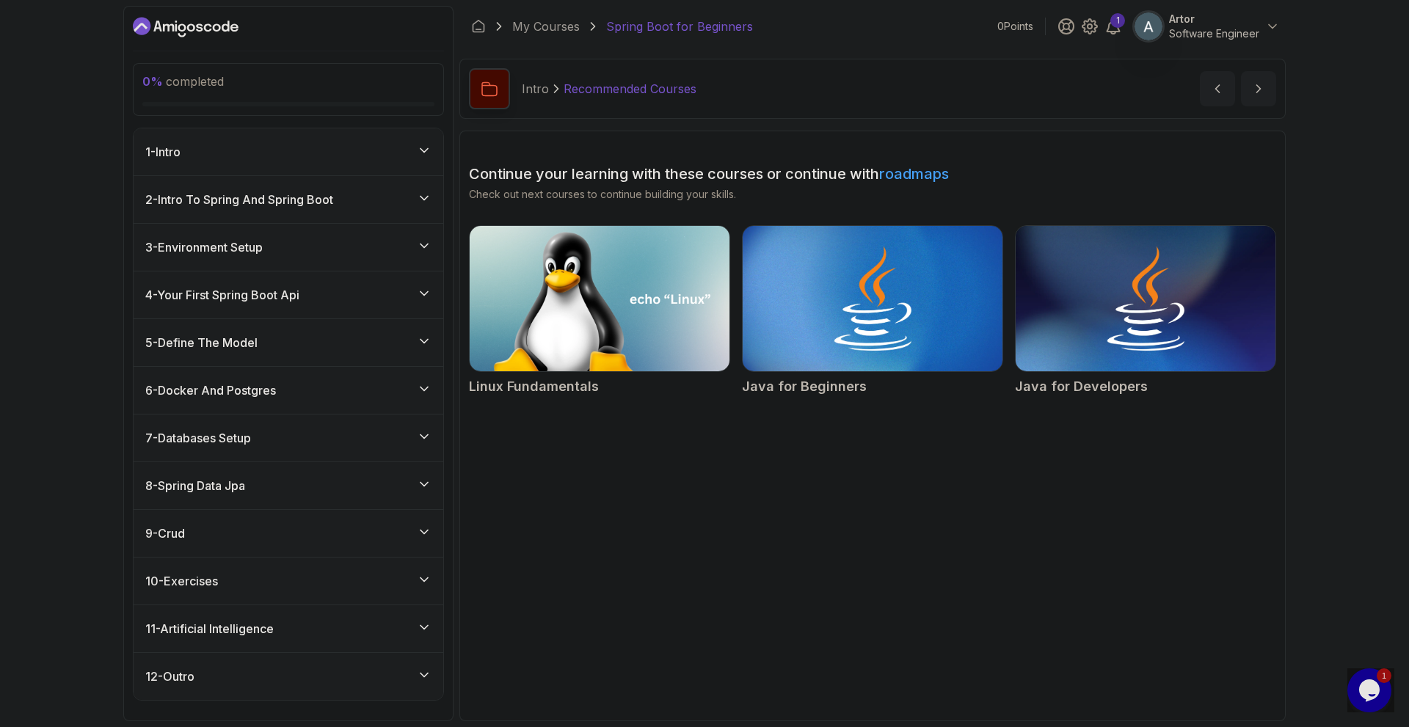
click at [376, 204] on div "2 - Intro To Spring And Spring Boot" at bounding box center [288, 200] width 286 height 18
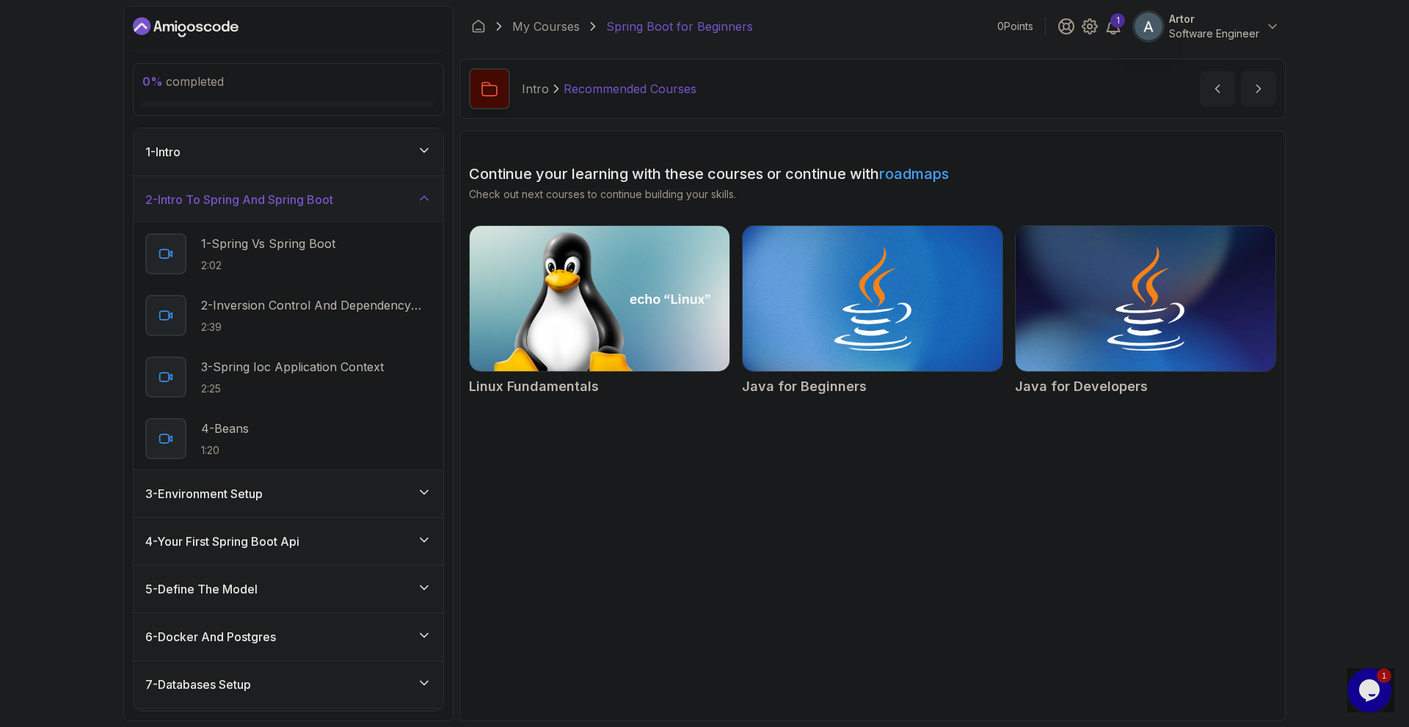
click at [376, 204] on div "2 - Intro To Spring And Spring Boot" at bounding box center [288, 200] width 286 height 18
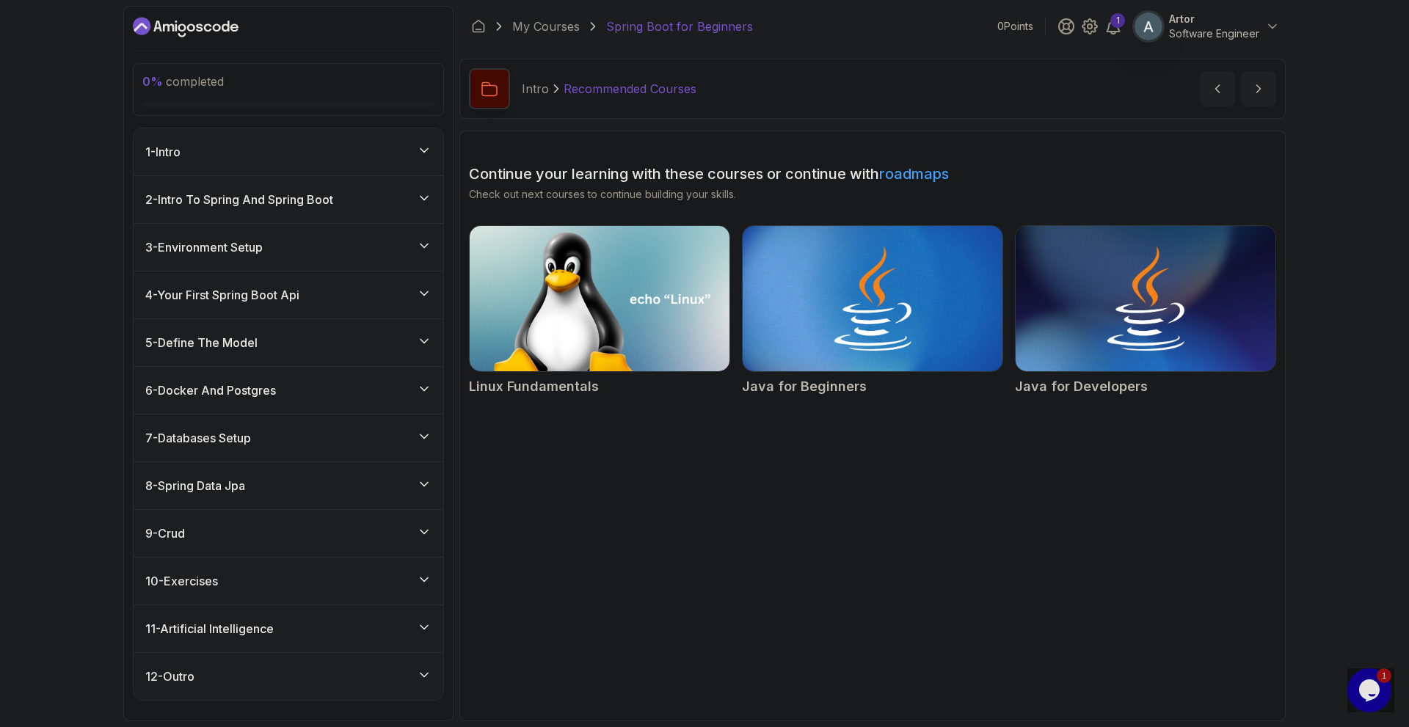
click at [363, 243] on div "3 - Environment Setup" at bounding box center [289, 247] width 310 height 47
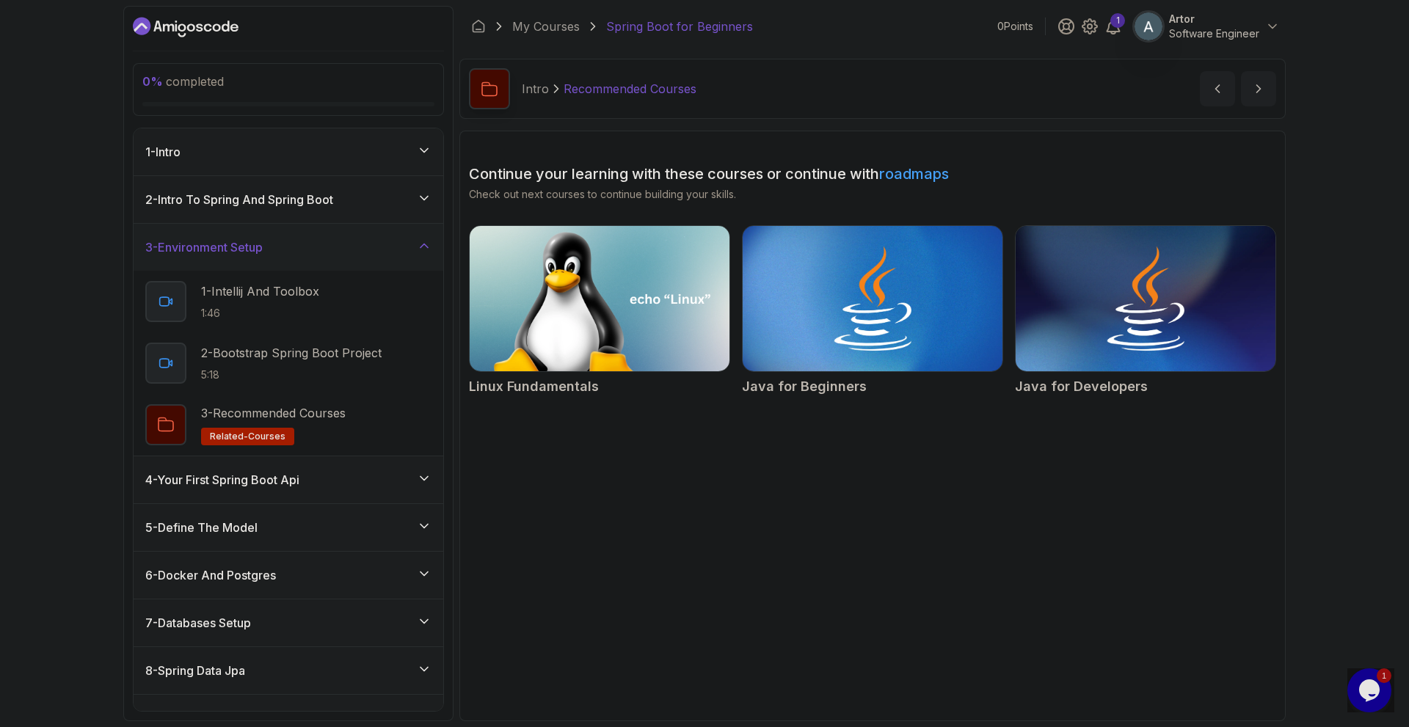
click at [360, 251] on div "3 - Environment Setup" at bounding box center [288, 247] width 286 height 18
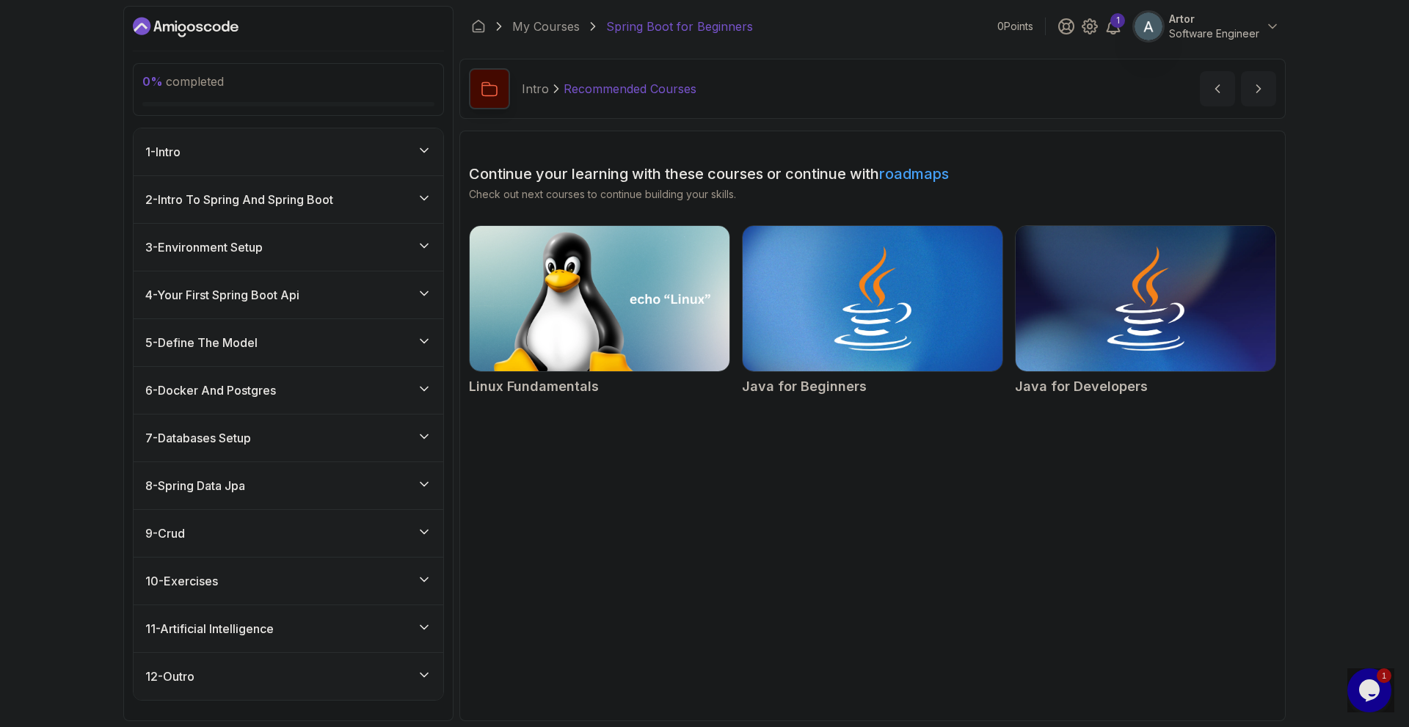
click at [352, 318] on div "4 - Your First Spring Boot Api" at bounding box center [289, 295] width 310 height 47
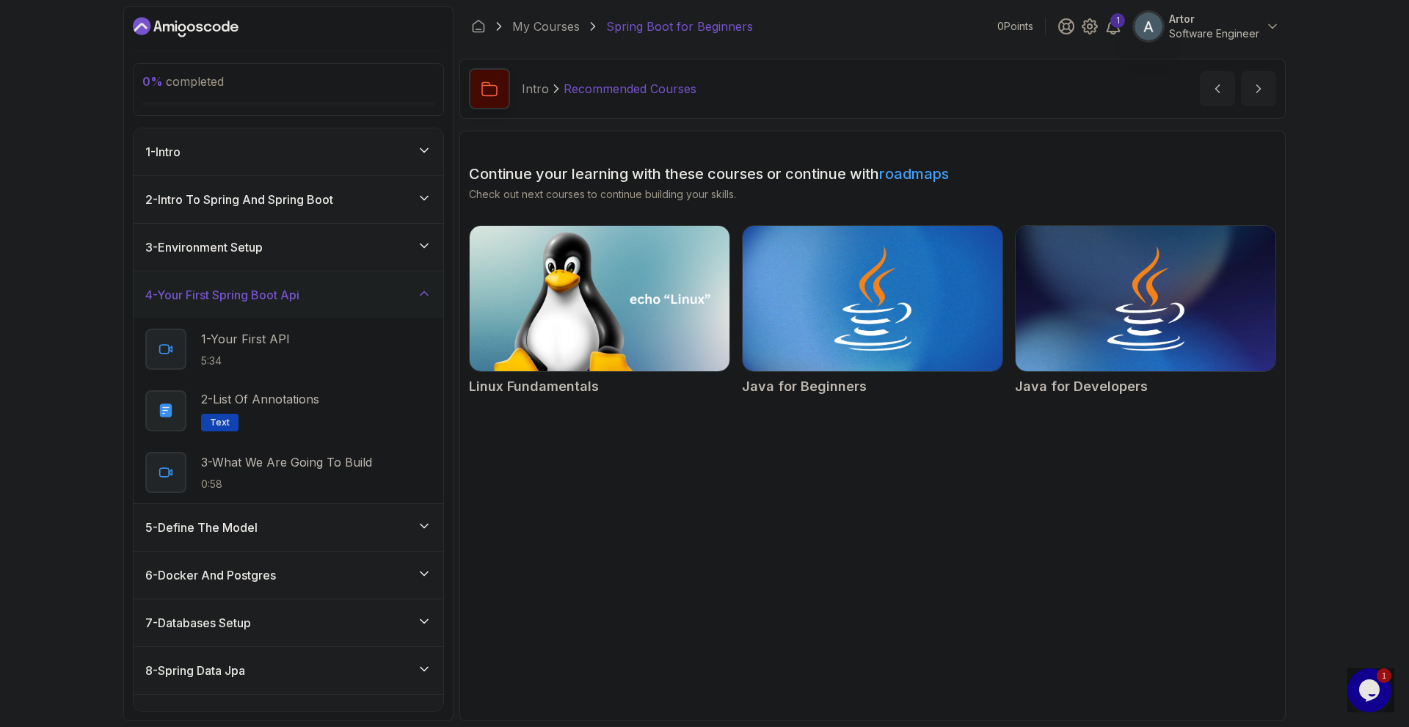
click at [352, 318] on div "4 - Your First Spring Boot Api" at bounding box center [289, 295] width 310 height 47
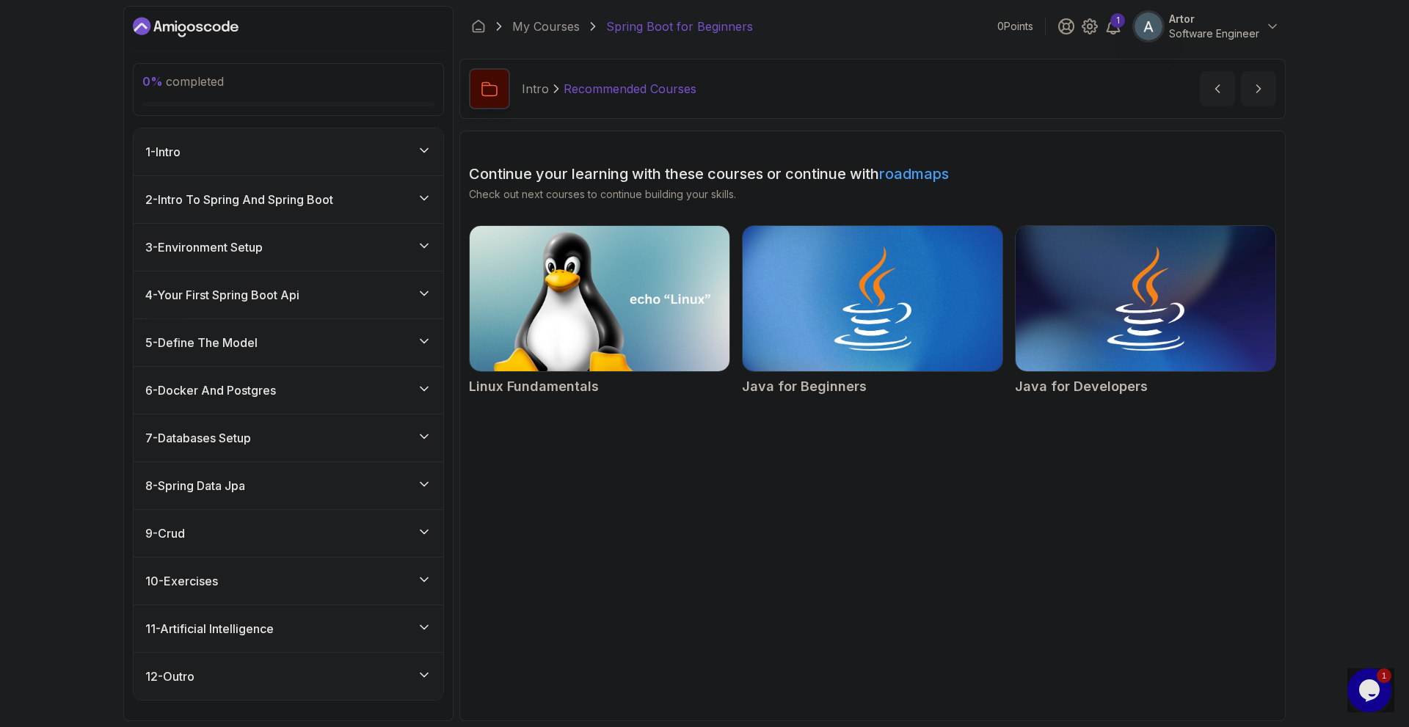
click at [352, 318] on div "4 - Your First Spring Boot Api" at bounding box center [289, 295] width 310 height 47
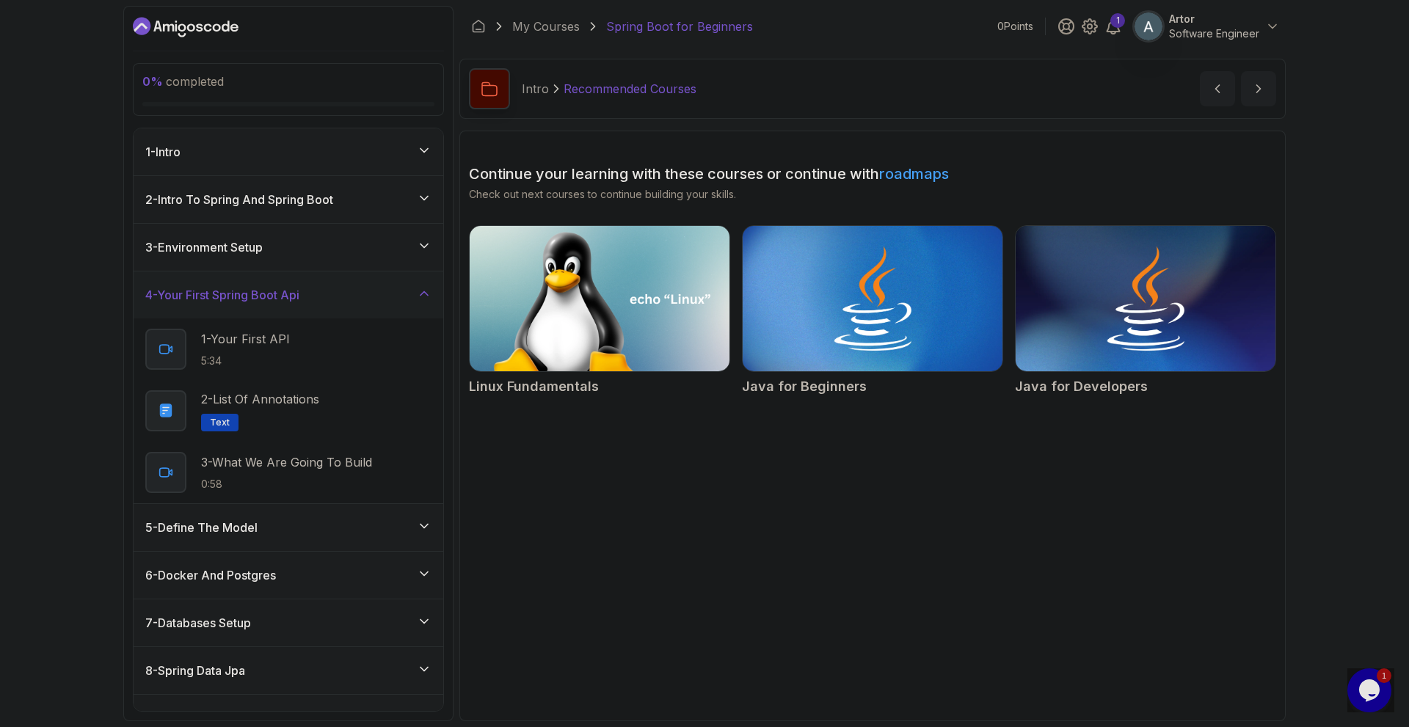
click at [353, 222] on div "2 - Intro To Spring And Spring Boot" at bounding box center [289, 199] width 310 height 47
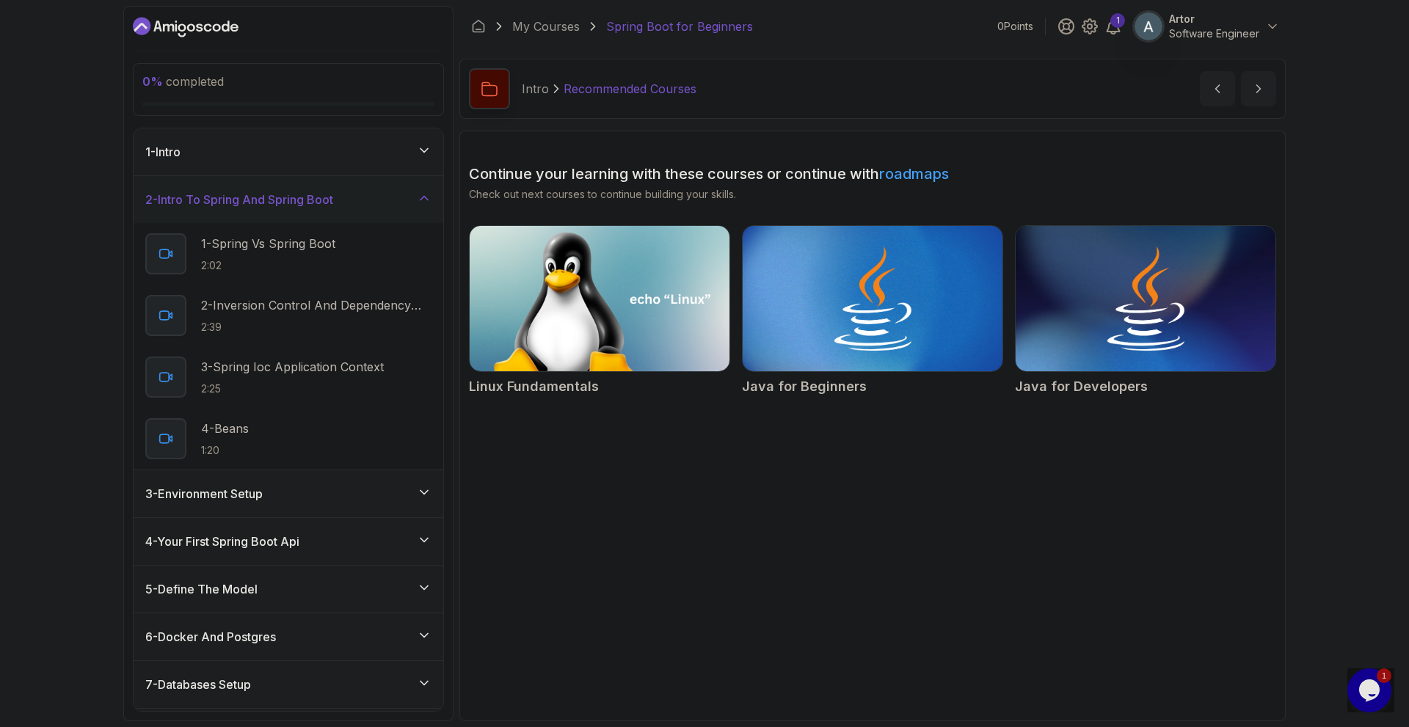
click at [334, 175] on div "1 - Intro" at bounding box center [289, 151] width 310 height 47
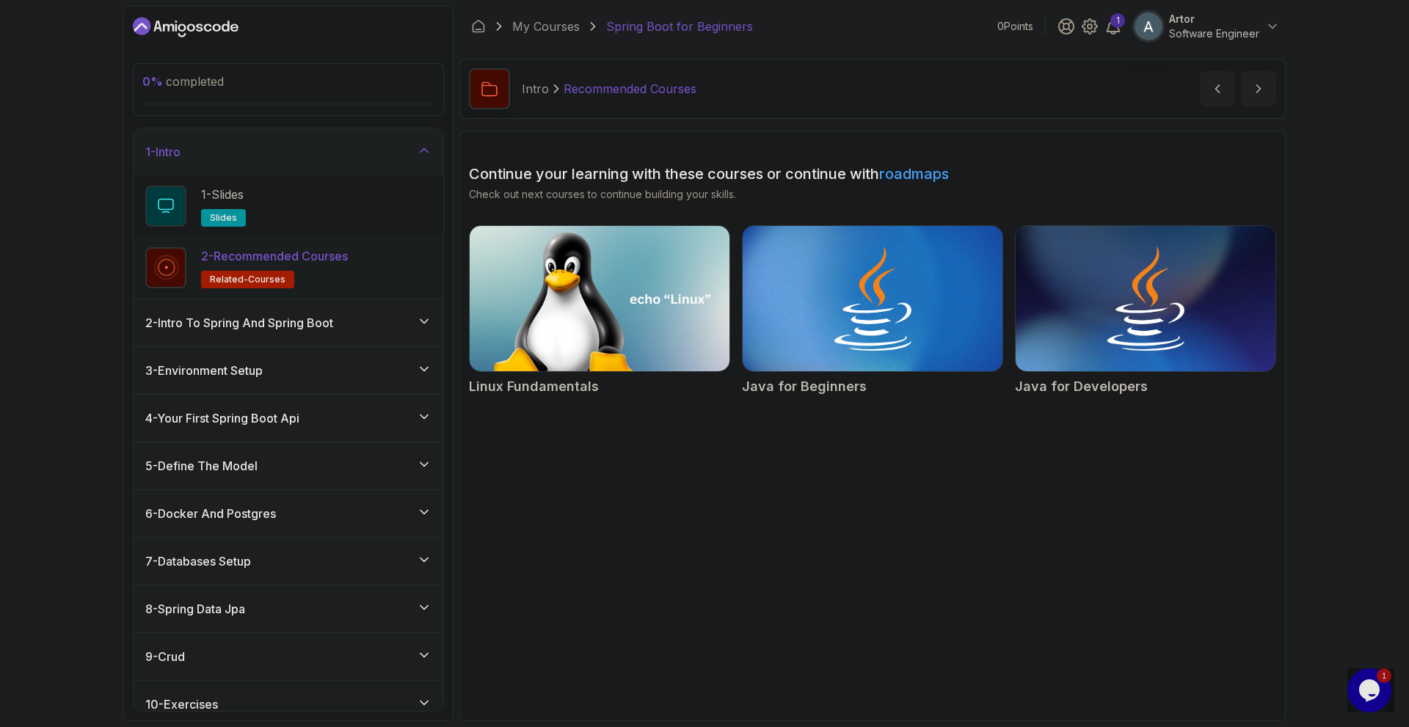
click at [345, 172] on div "1 - Intro" at bounding box center [289, 151] width 310 height 47
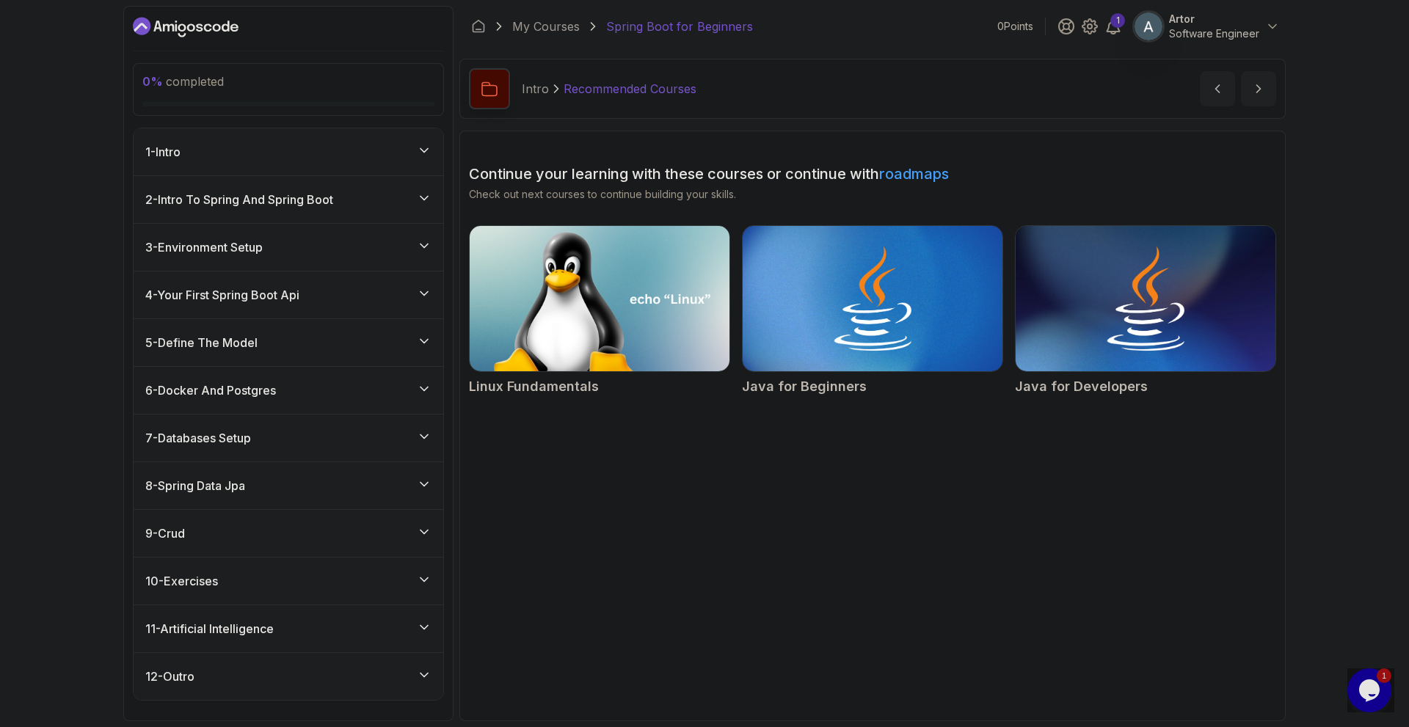
click at [333, 206] on h3 "2 - Intro To Spring And Spring Boot" at bounding box center [239, 200] width 188 height 18
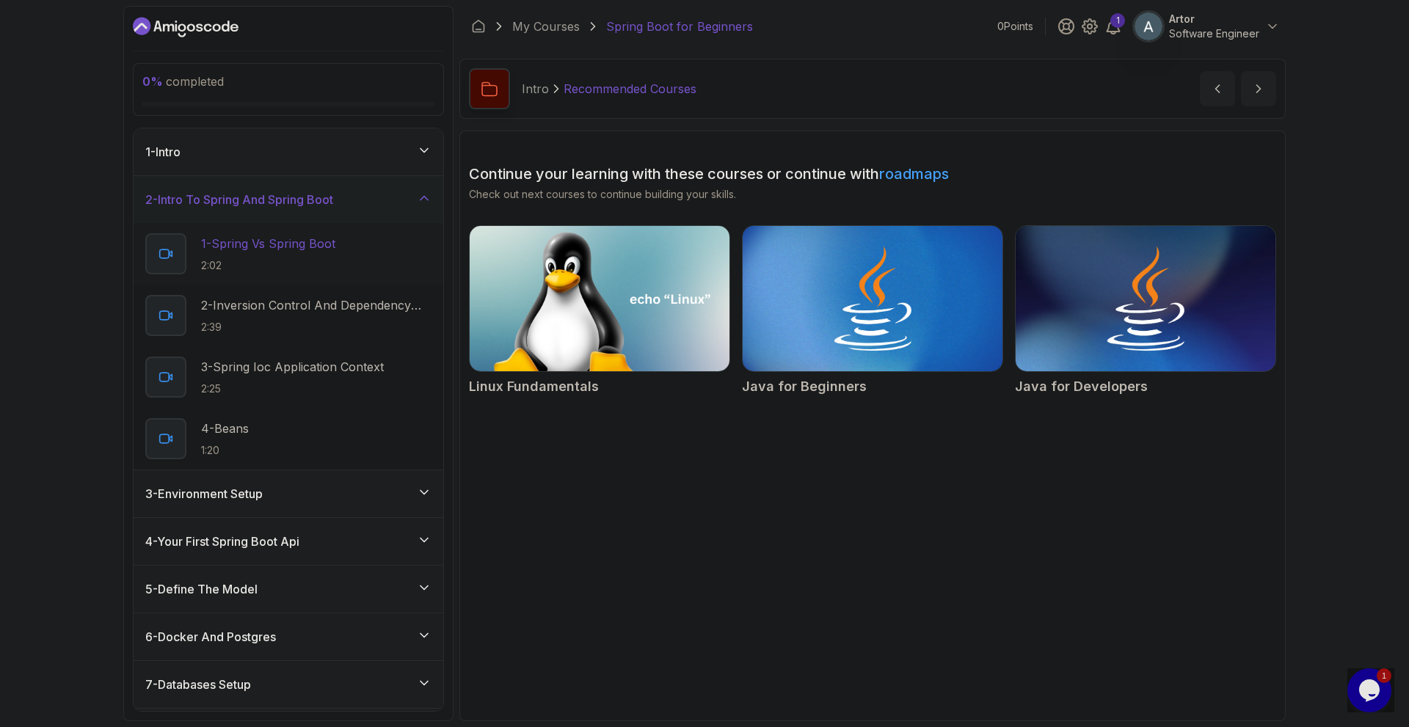
click at [335, 273] on p "2:02" at bounding box center [268, 265] width 134 height 15
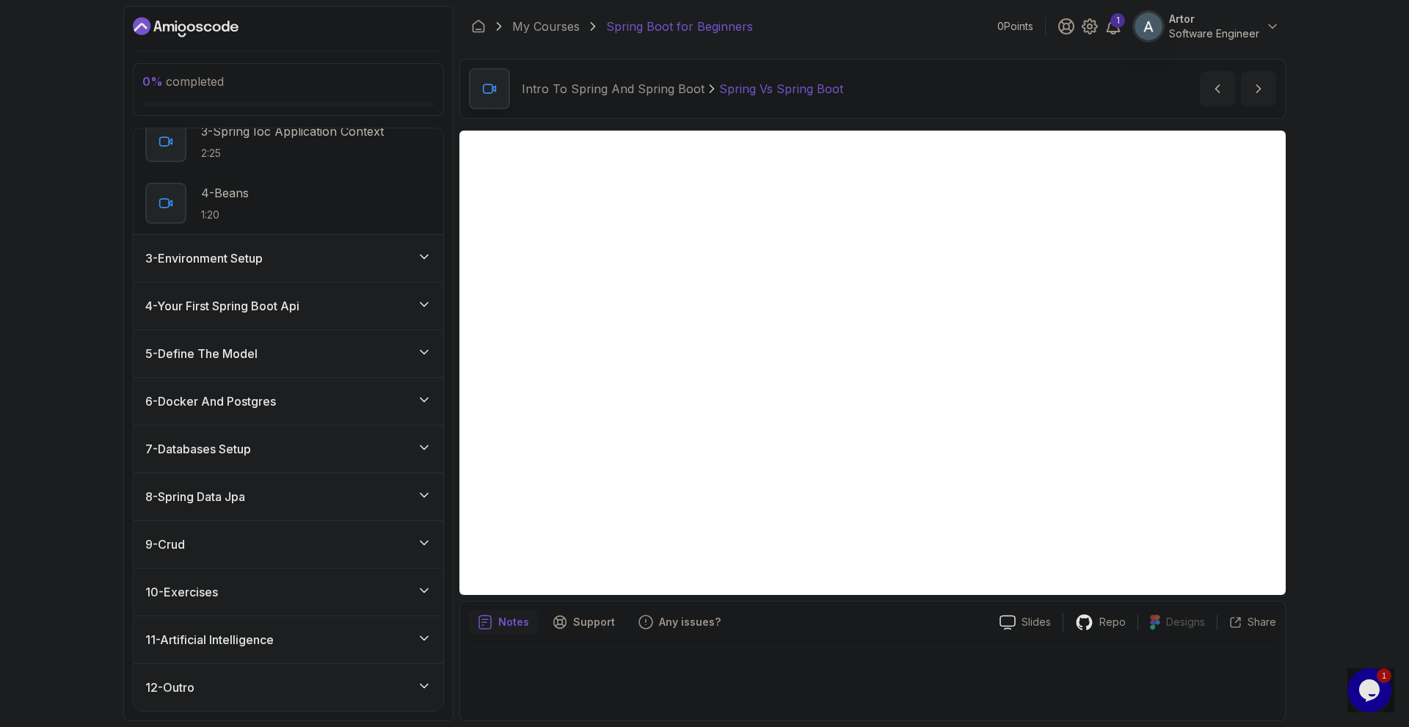
scroll to position [293, 0]
click at [361, 453] on div "7 - Databases Setup" at bounding box center [289, 449] width 310 height 47
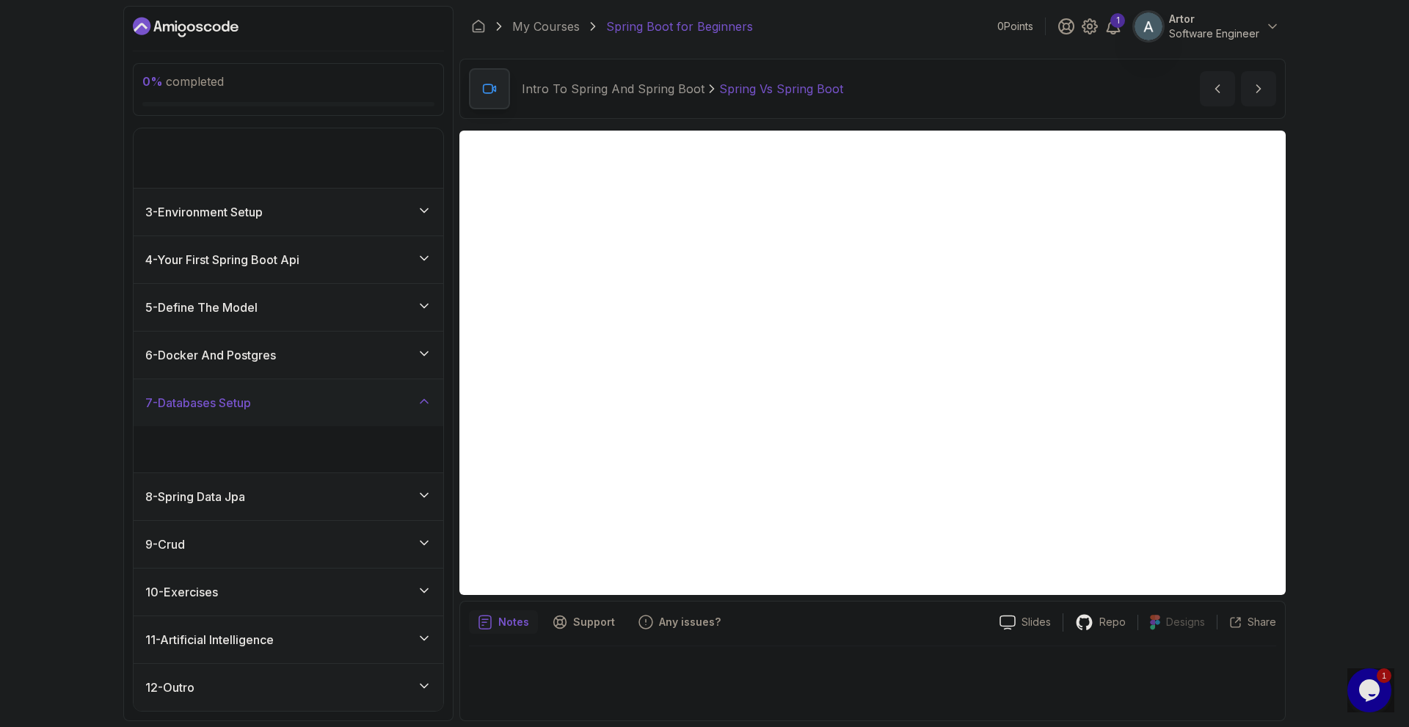
scroll to position [32, 0]
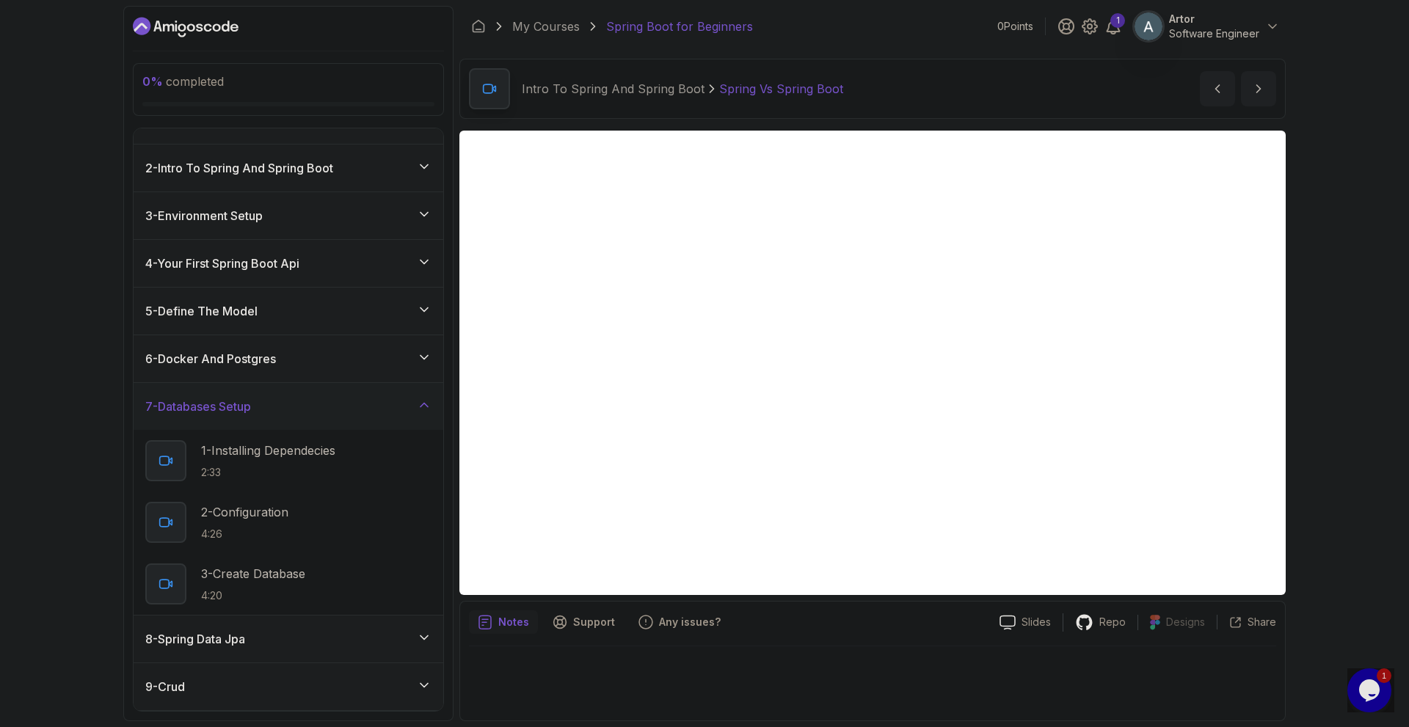
click at [358, 415] on div "7 - Databases Setup" at bounding box center [288, 407] width 286 height 18
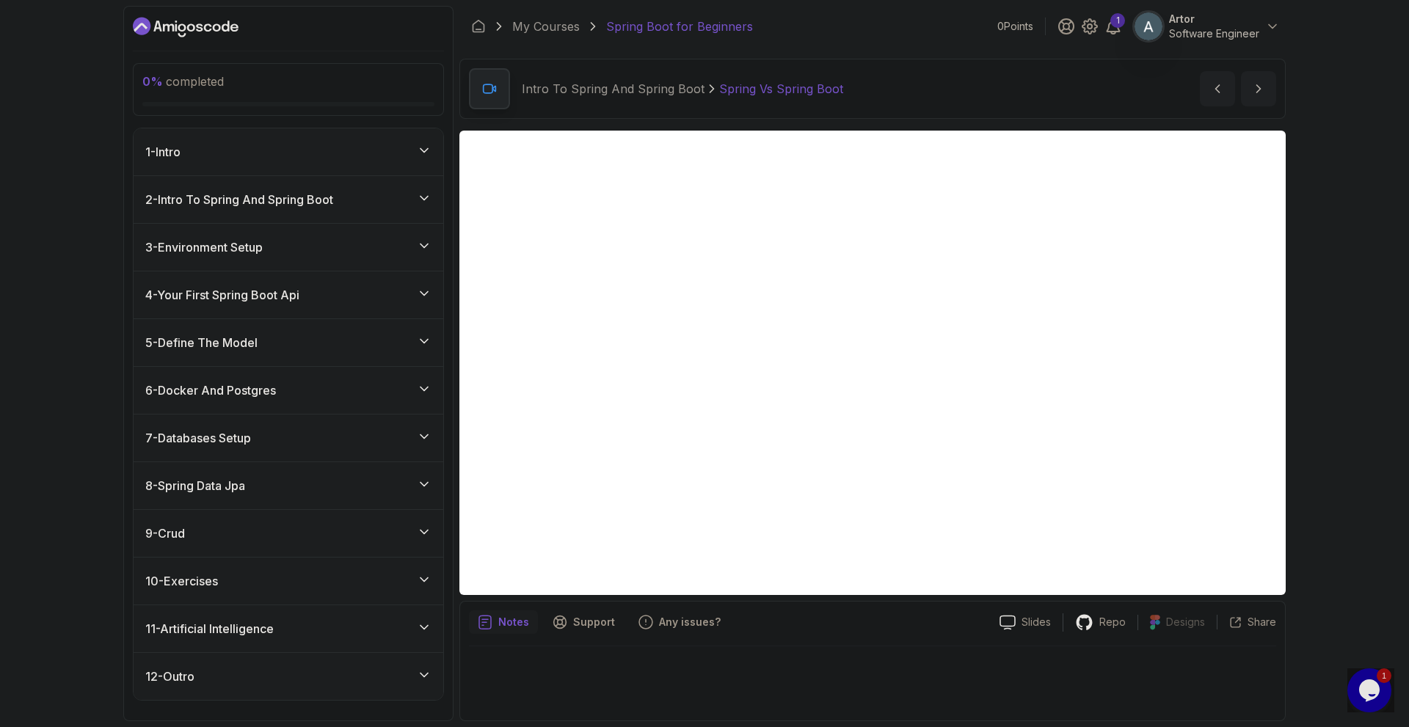
click at [297, 480] on div "8 - Spring Data Jpa" at bounding box center [288, 486] width 286 height 18
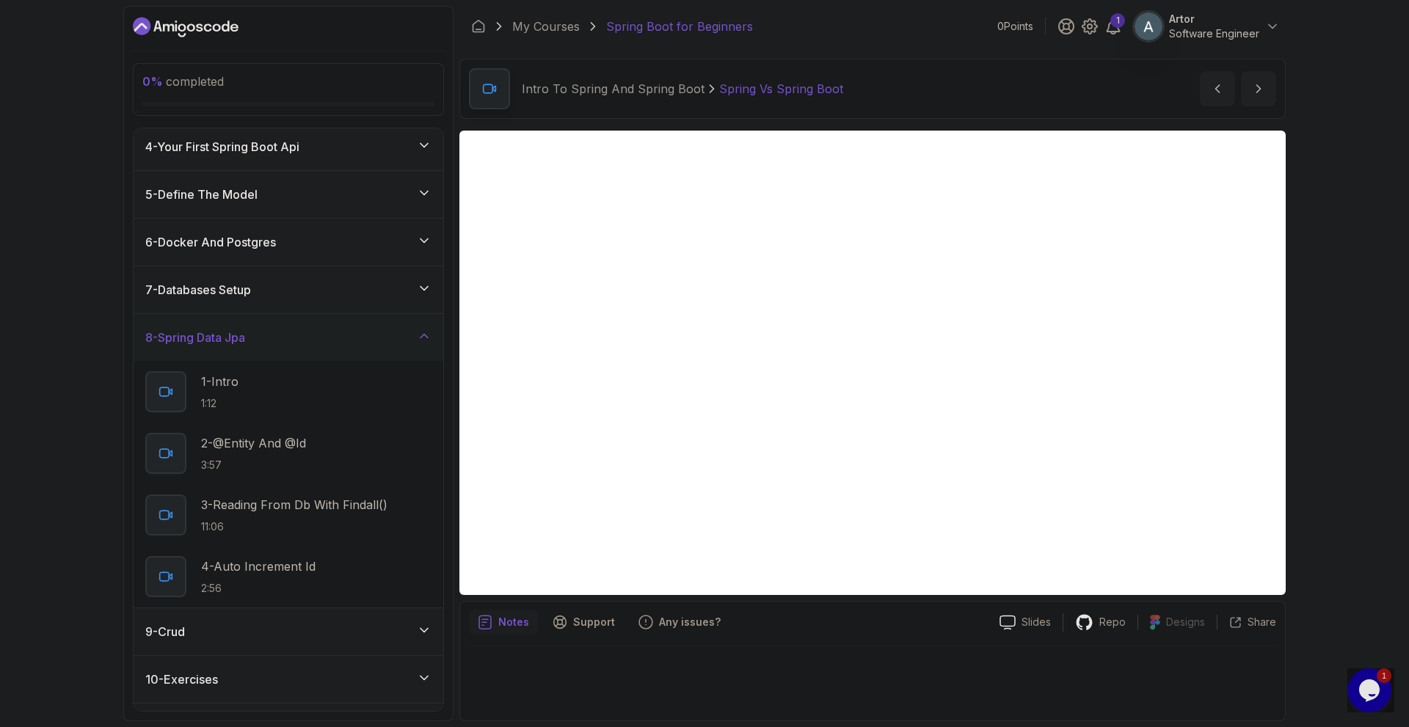
scroll to position [154, 0]
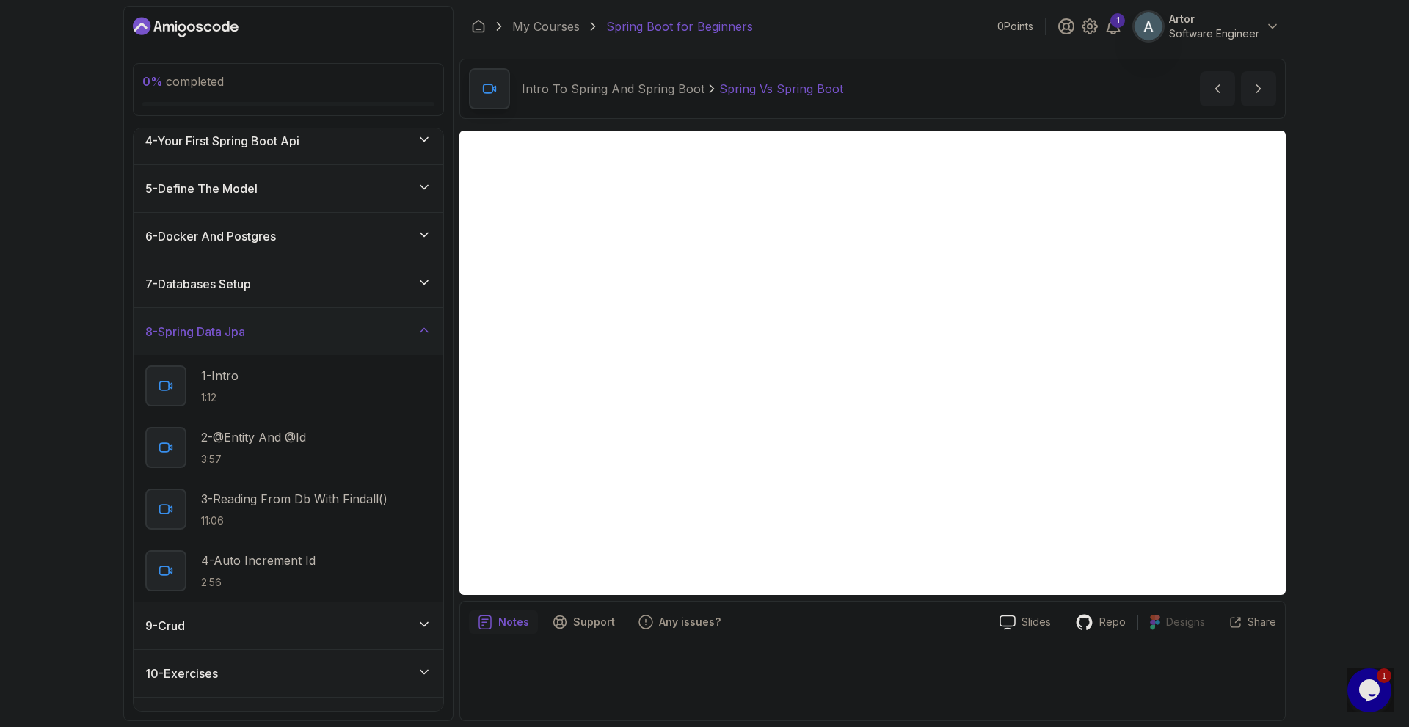
click at [318, 341] on div "8 - Spring Data Jpa" at bounding box center [288, 332] width 286 height 18
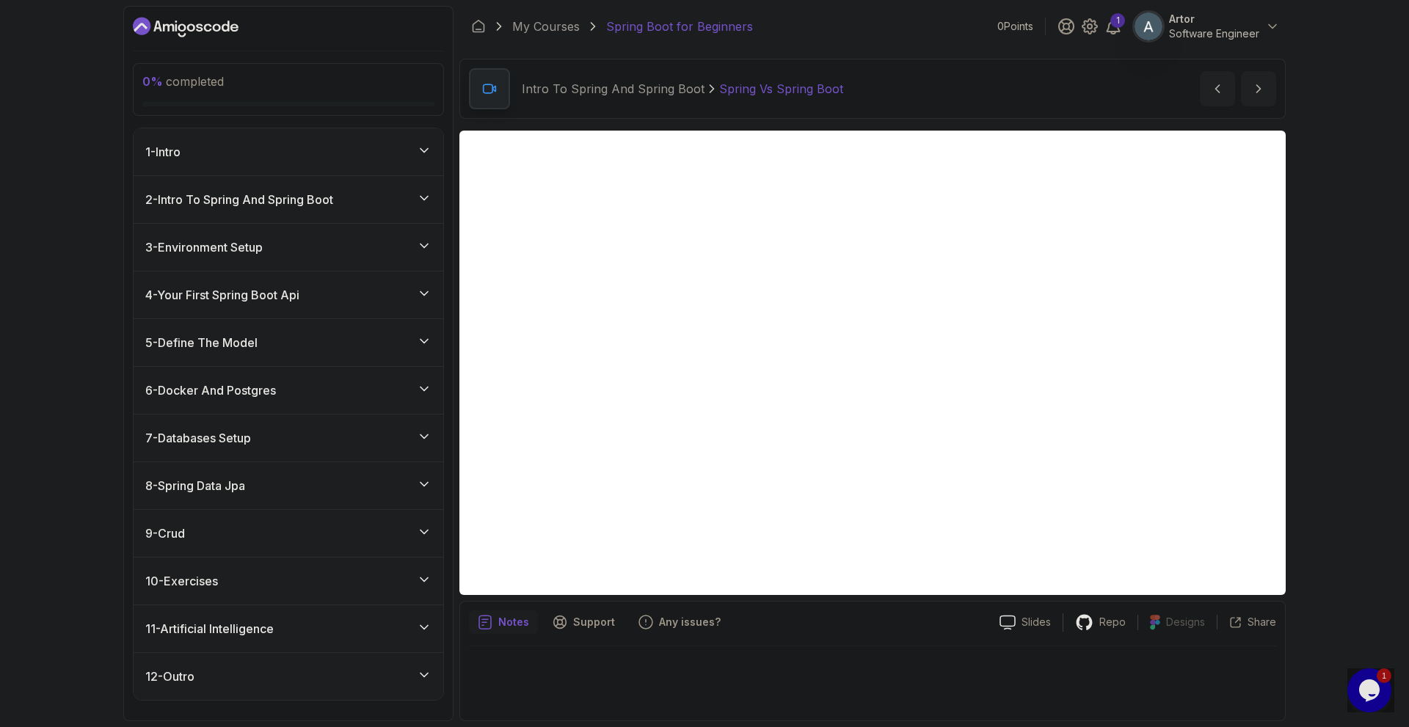
scroll to position [32, 0]
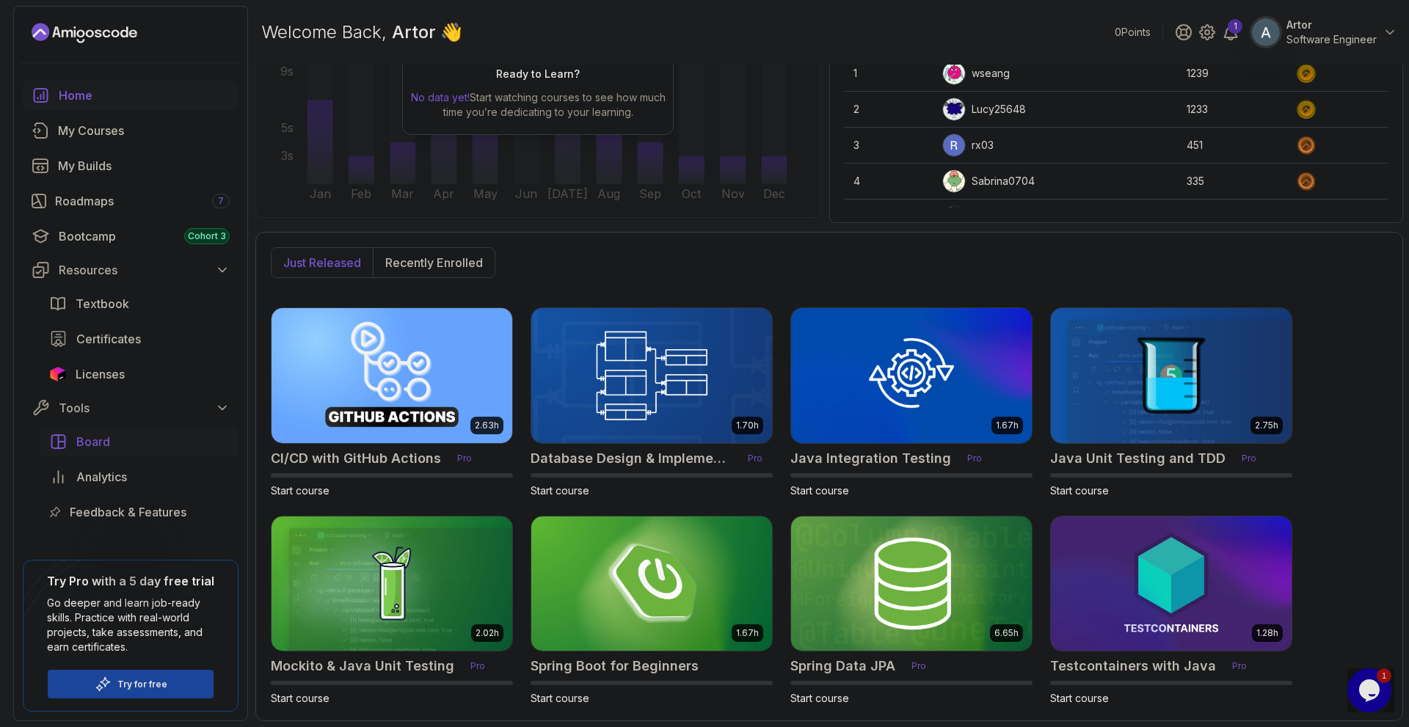
scroll to position [32, 0]
click at [130, 680] on p "Try for free" at bounding box center [142, 685] width 50 height 12
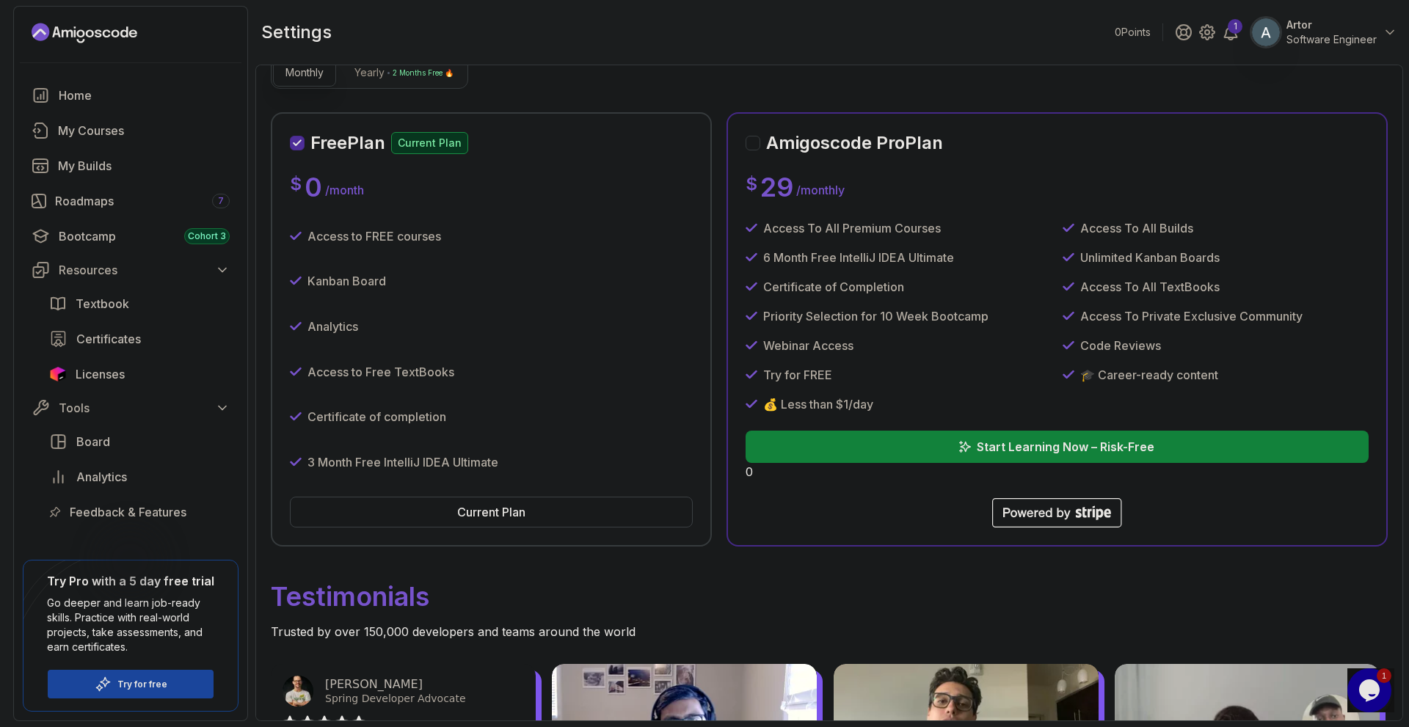
scroll to position [152, 0]
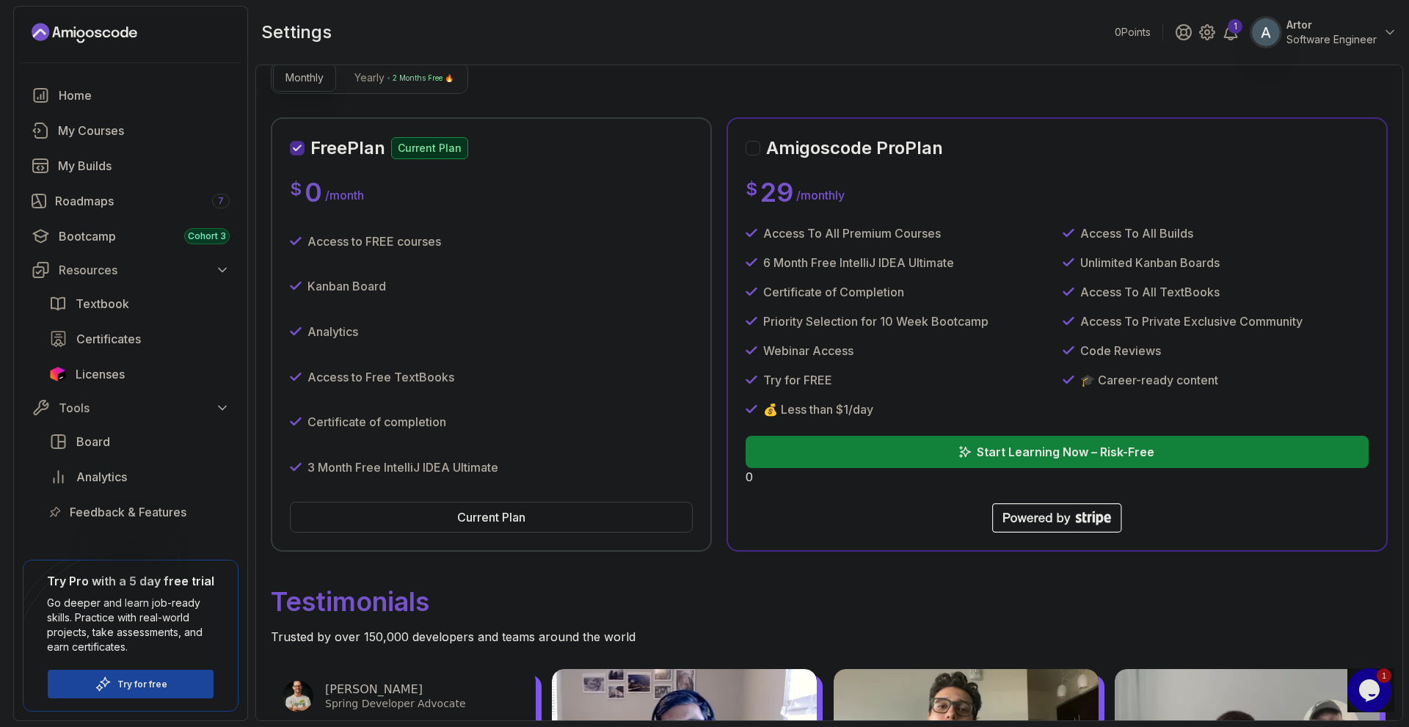
click at [806, 468] on button "Start Learning Now – Risk-Free" at bounding box center [1057, 452] width 623 height 32
click at [748, 160] on div "Amigoscode Pro Plan" at bounding box center [844, 147] width 197 height 23
